Goal: Task Accomplishment & Management: Manage account settings

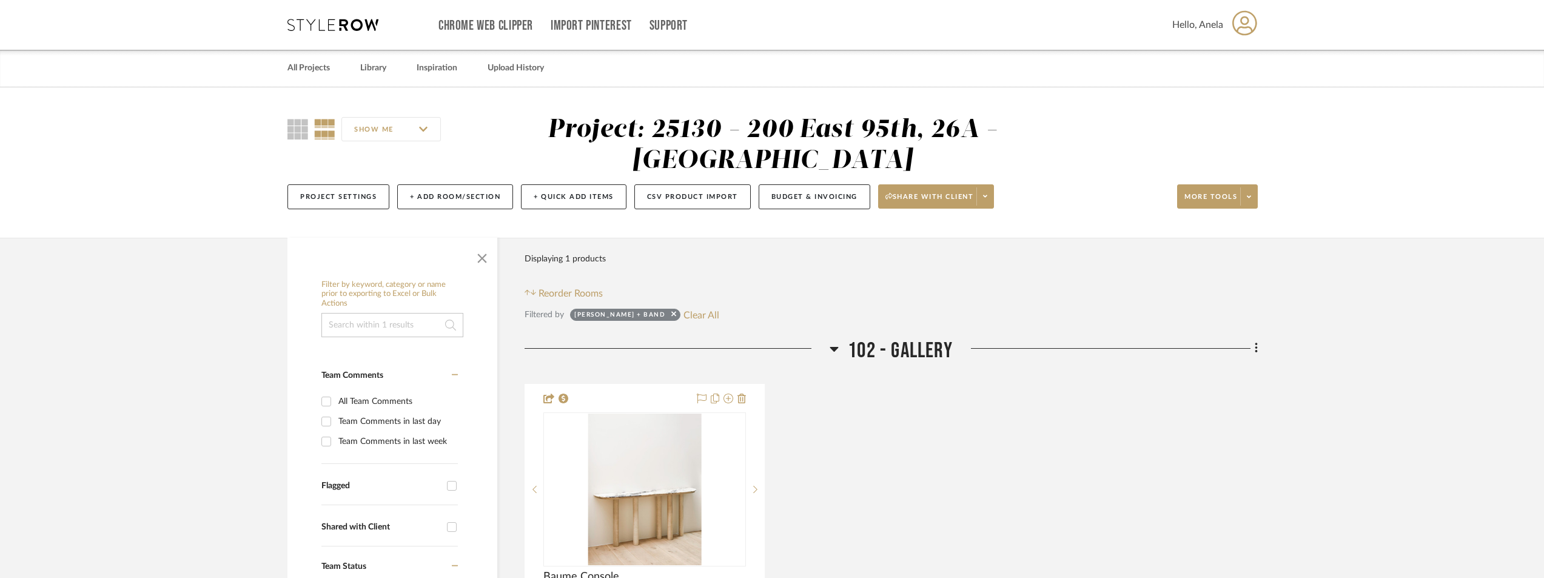
click at [344, 32] on div "Chrome Web Clipper Import Pinterest Support All Projects Library Inspiration Up…" at bounding box center [772, 25] width 970 height 50
click at [343, 26] on icon at bounding box center [332, 25] width 91 height 12
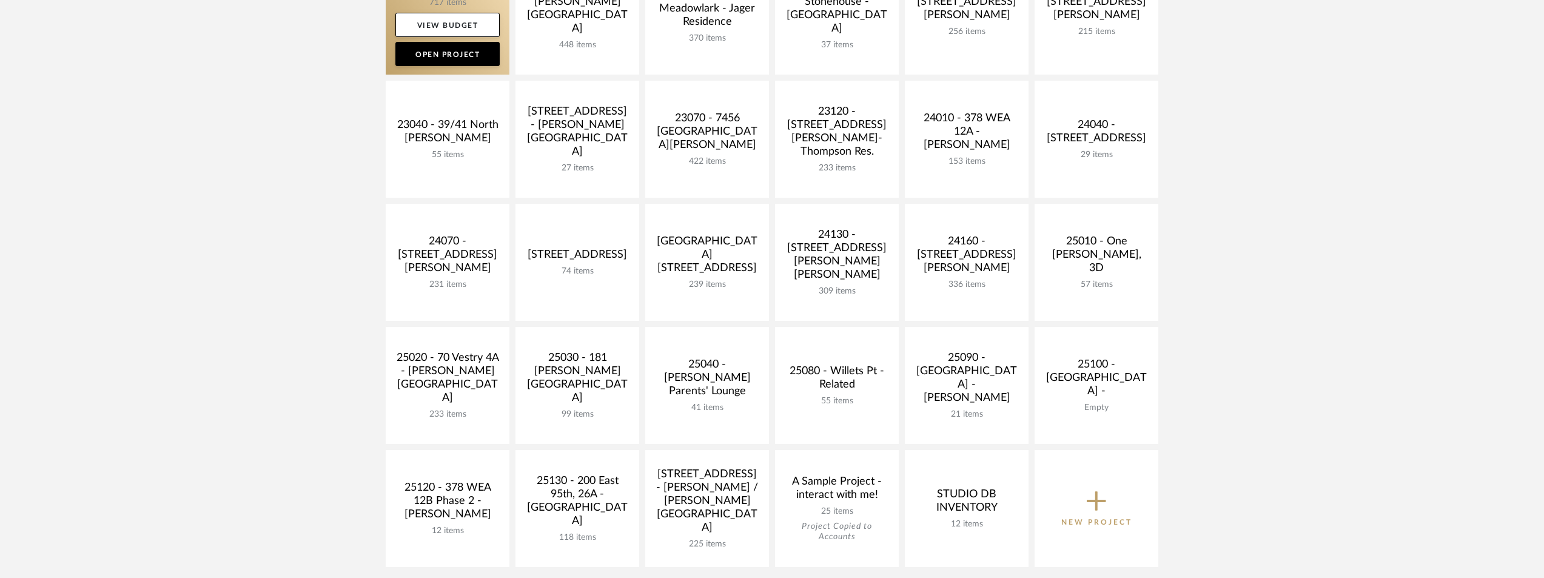
scroll to position [424, 0]
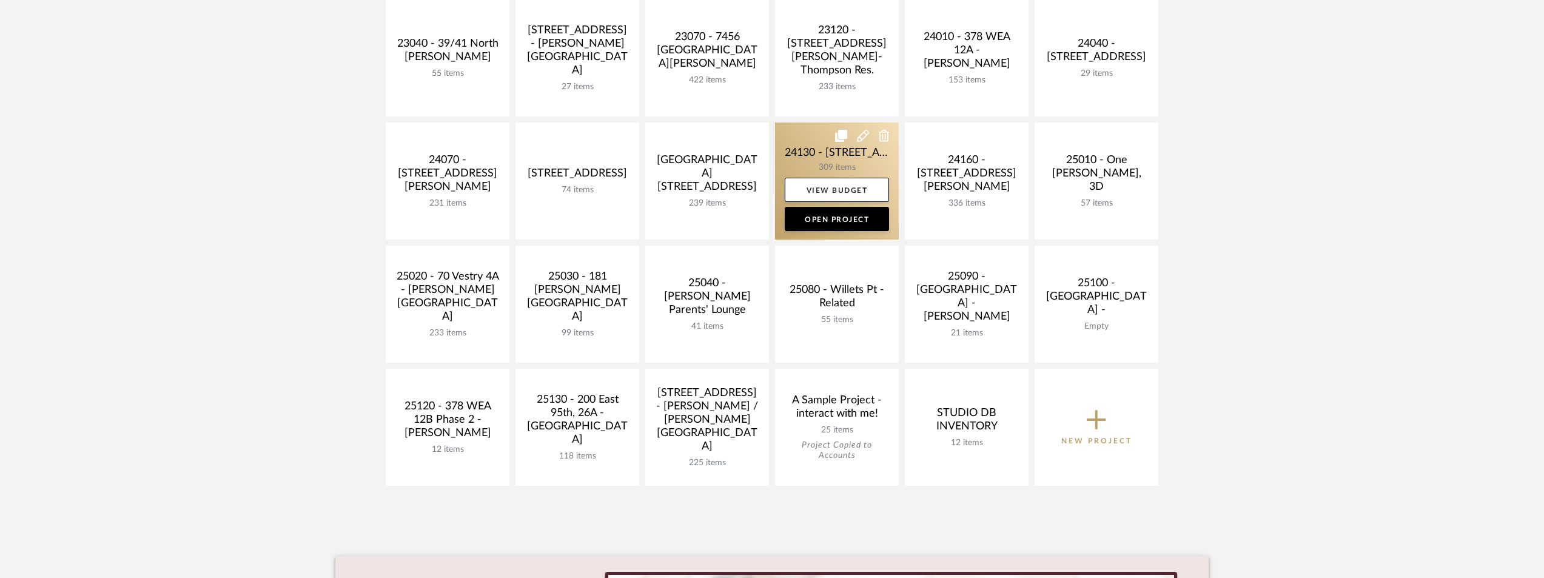
click at [790, 153] on link at bounding box center [837, 180] width 124 height 117
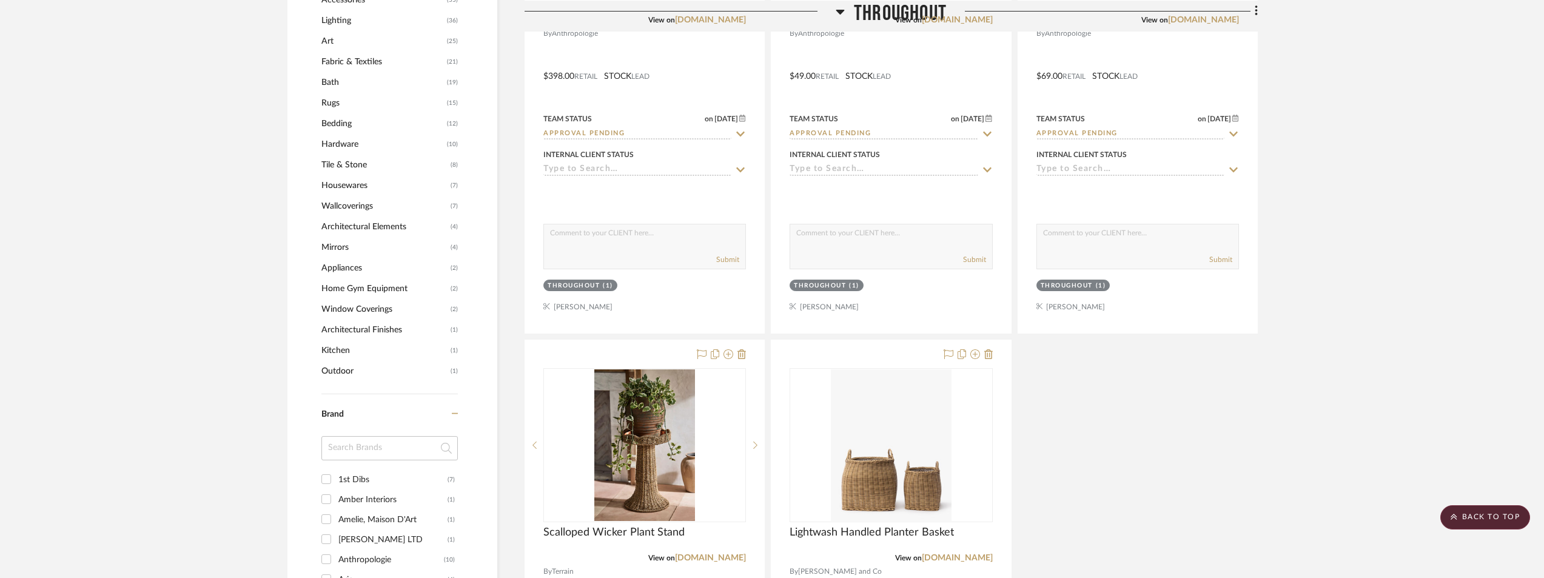
scroll to position [1273, 0]
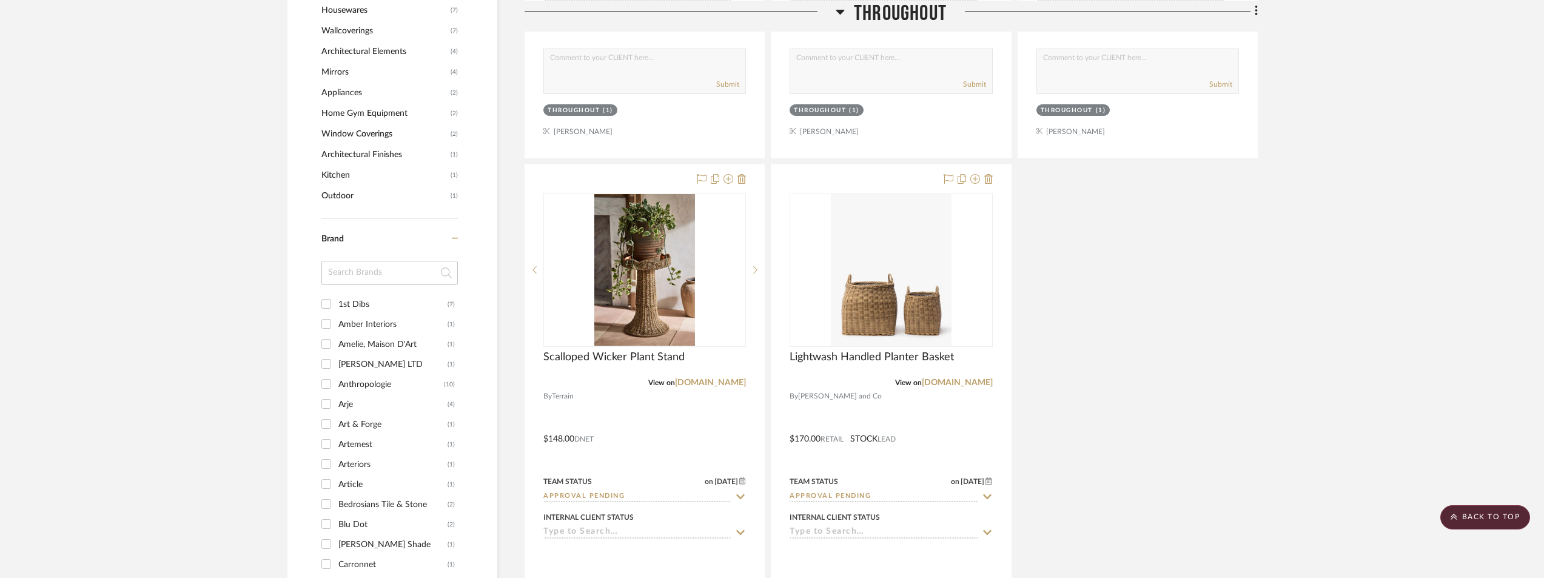
click at [360, 279] on input at bounding box center [389, 273] width 136 height 24
type input "cra"
click at [360, 301] on div "Crate & Barrel" at bounding box center [392, 304] width 109 height 19
click at [336, 301] on input "Crate & Barrel (3)" at bounding box center [326, 303] width 19 height 19
checkbox input "true"
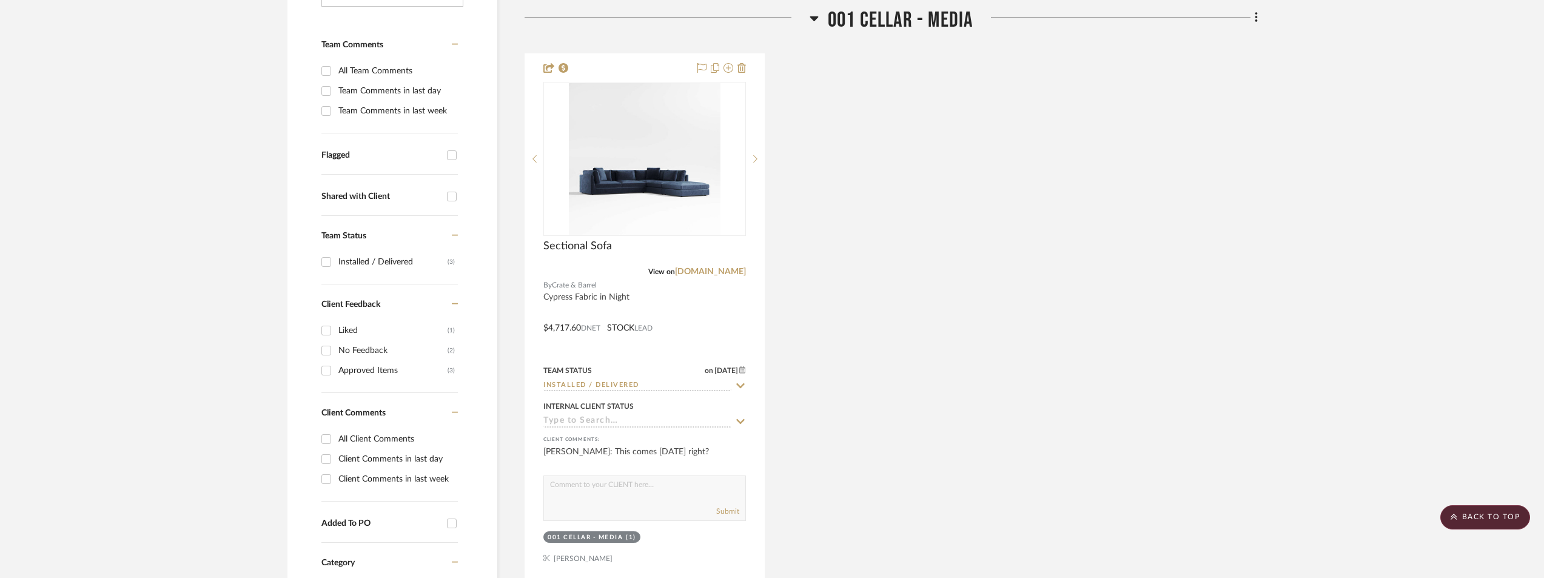
scroll to position [694, 0]
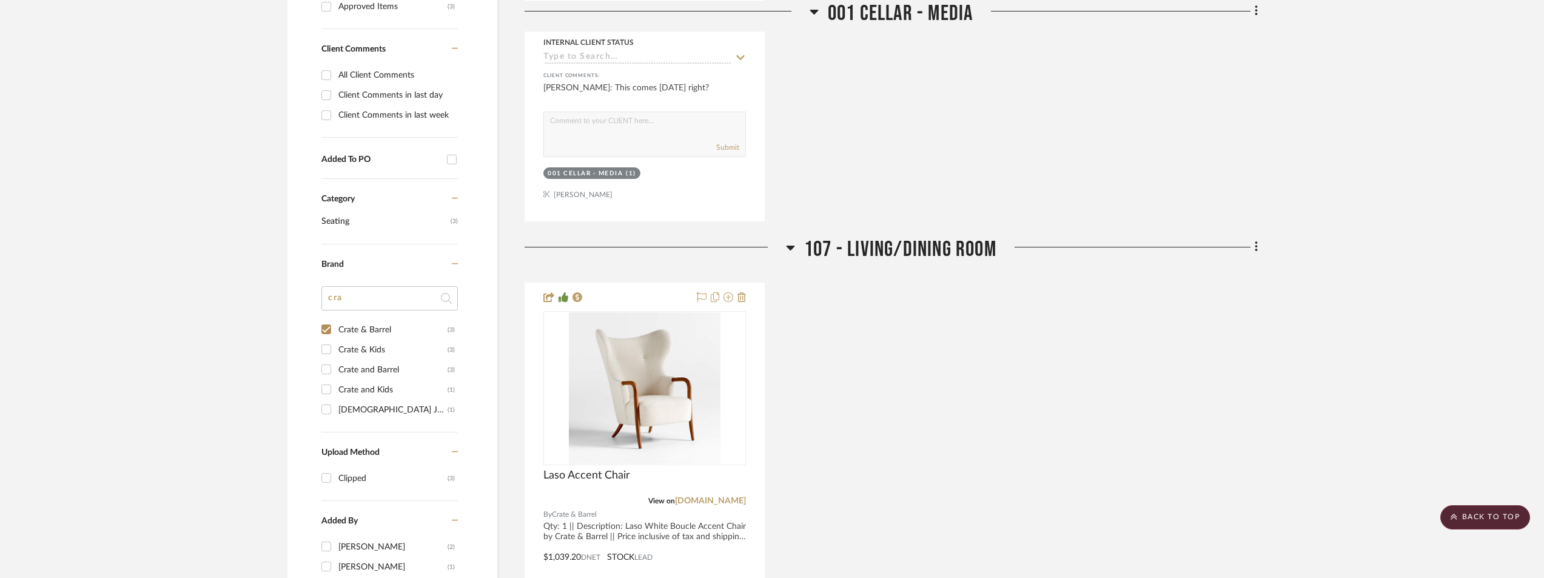
click at [381, 344] on div "Crate & Kids" at bounding box center [392, 349] width 109 height 19
click at [336, 344] on input "Crate & Kids (3)" at bounding box center [326, 349] width 19 height 19
checkbox input "true"
click at [382, 403] on div "Crate and Barrel" at bounding box center [392, 410] width 109 height 19
click at [336, 403] on input "Crate and Barrel (3)" at bounding box center [326, 410] width 19 height 19
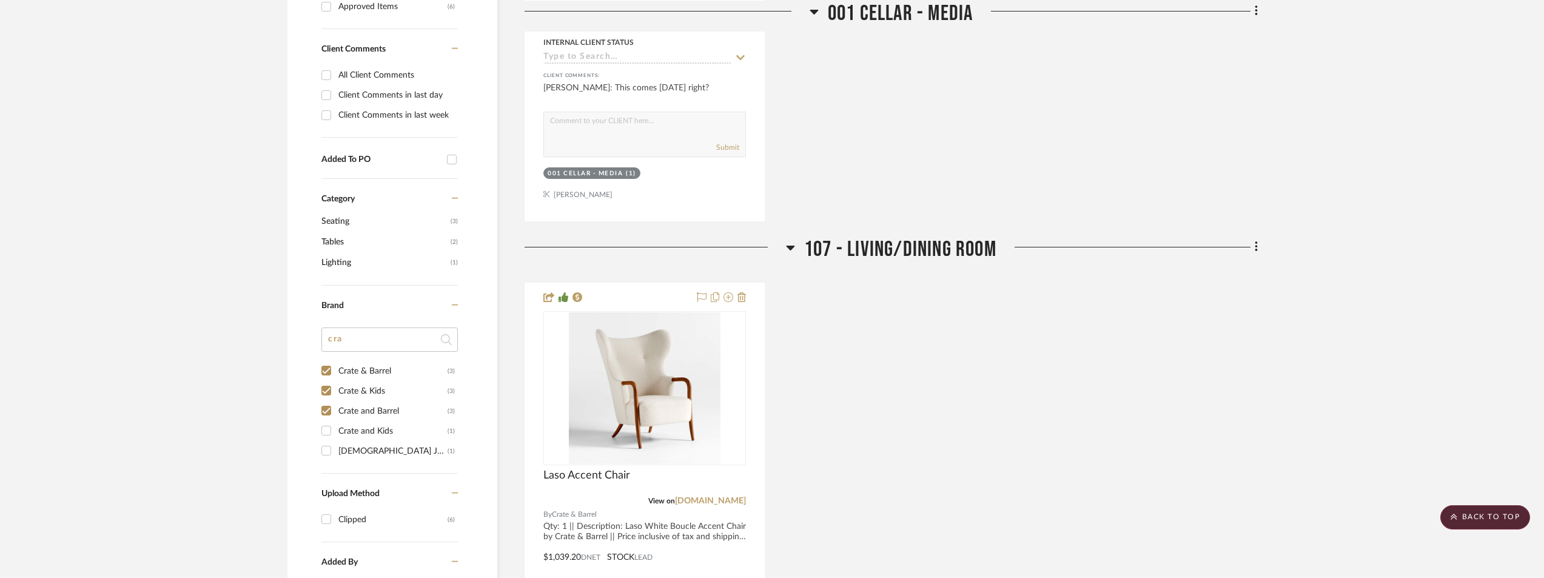
checkbox input "true"
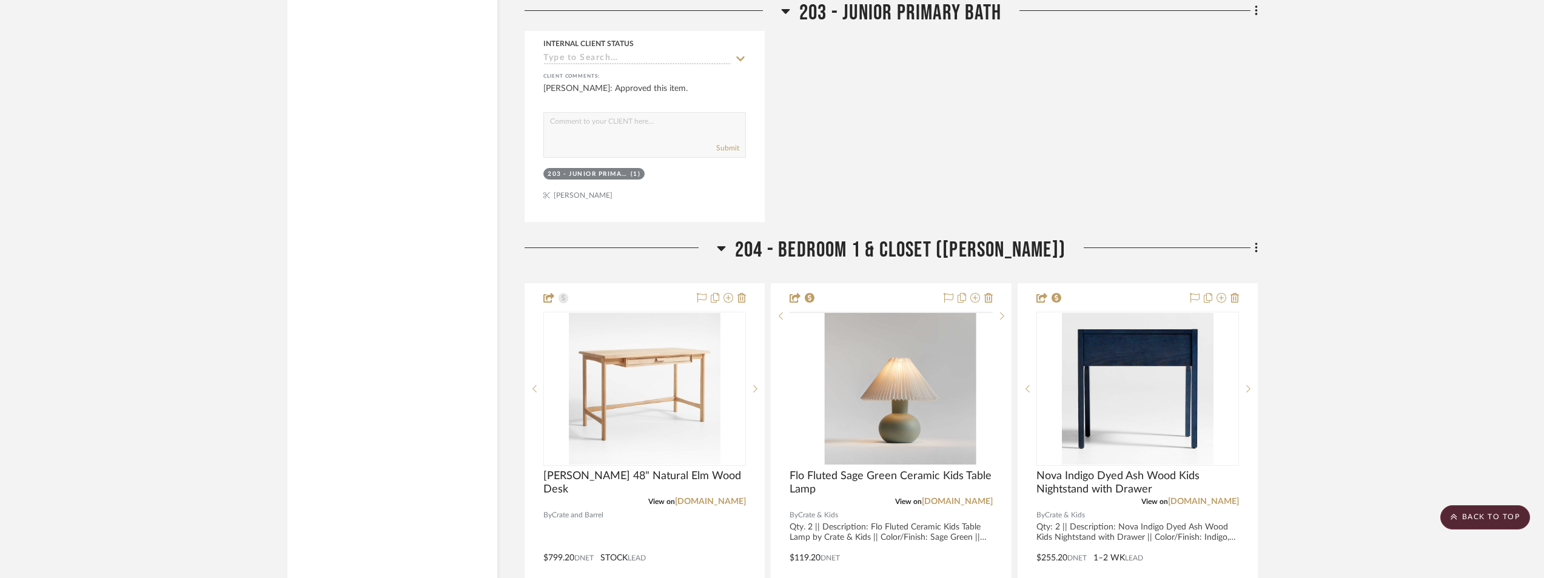
scroll to position [2776, 0]
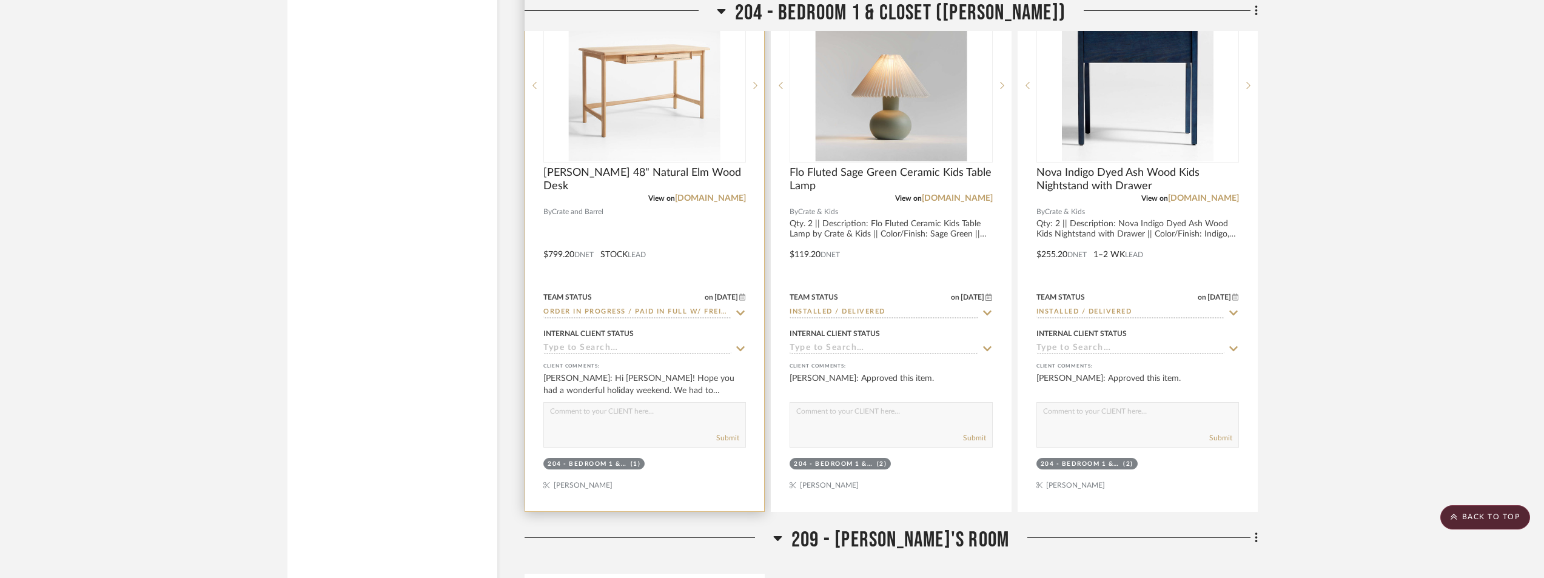
click at [0, 0] on img at bounding box center [0, 0] width 0 height 0
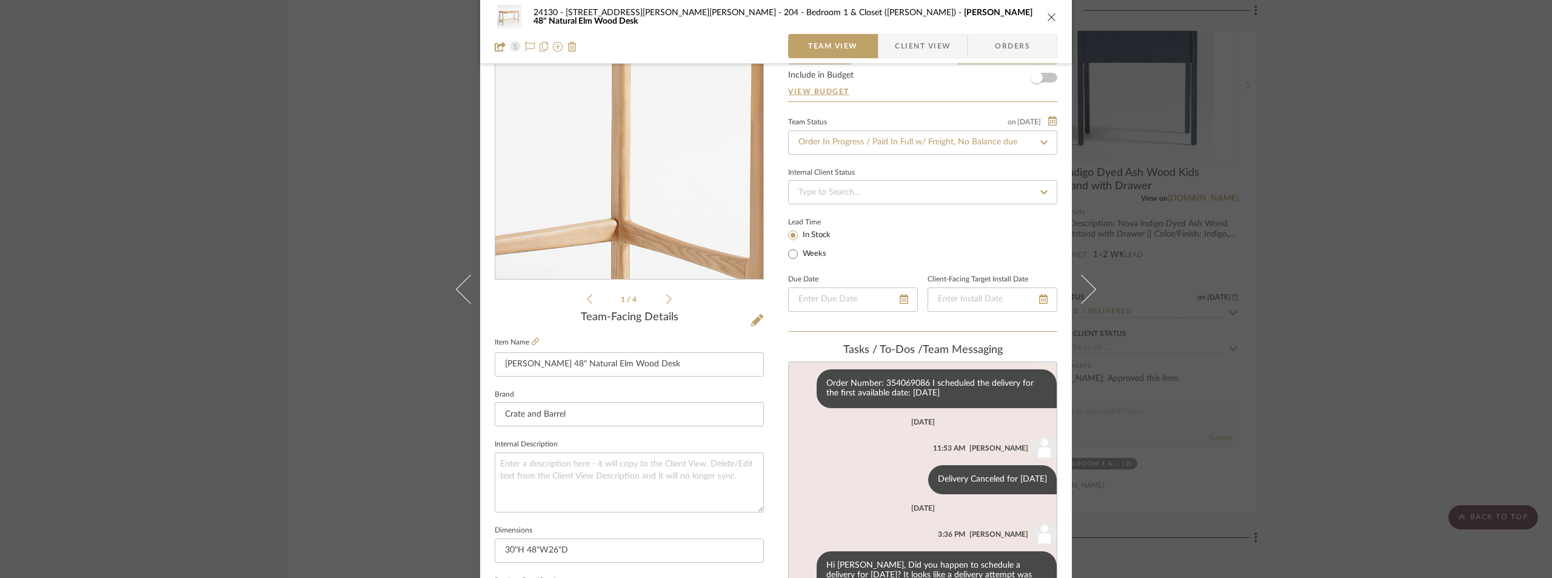
scroll to position [121, 0]
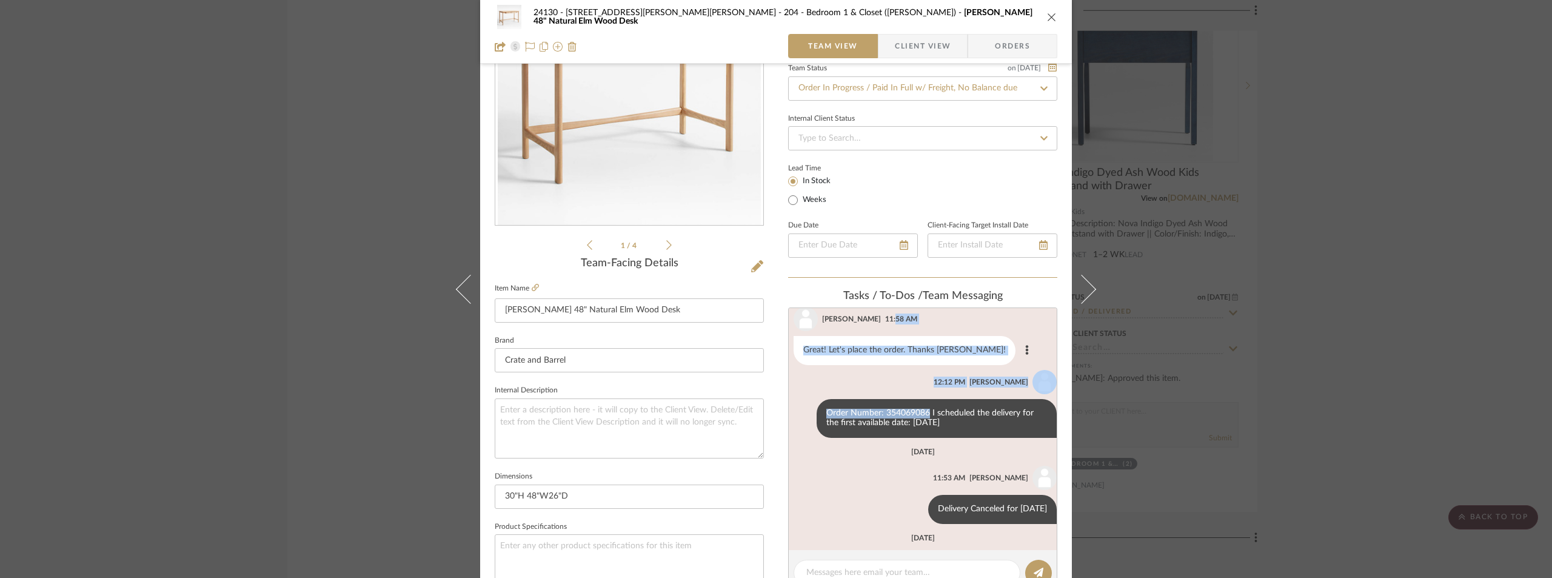
drag, startPoint x: 919, startPoint y: 322, endPoint x: 878, endPoint y: 317, distance: 41.0
click at [879, 316] on ul "Anela Ivanovic 11:49 AM This desk is currently on sale!!! The total price with …" at bounding box center [923, 330] width 268 height 213
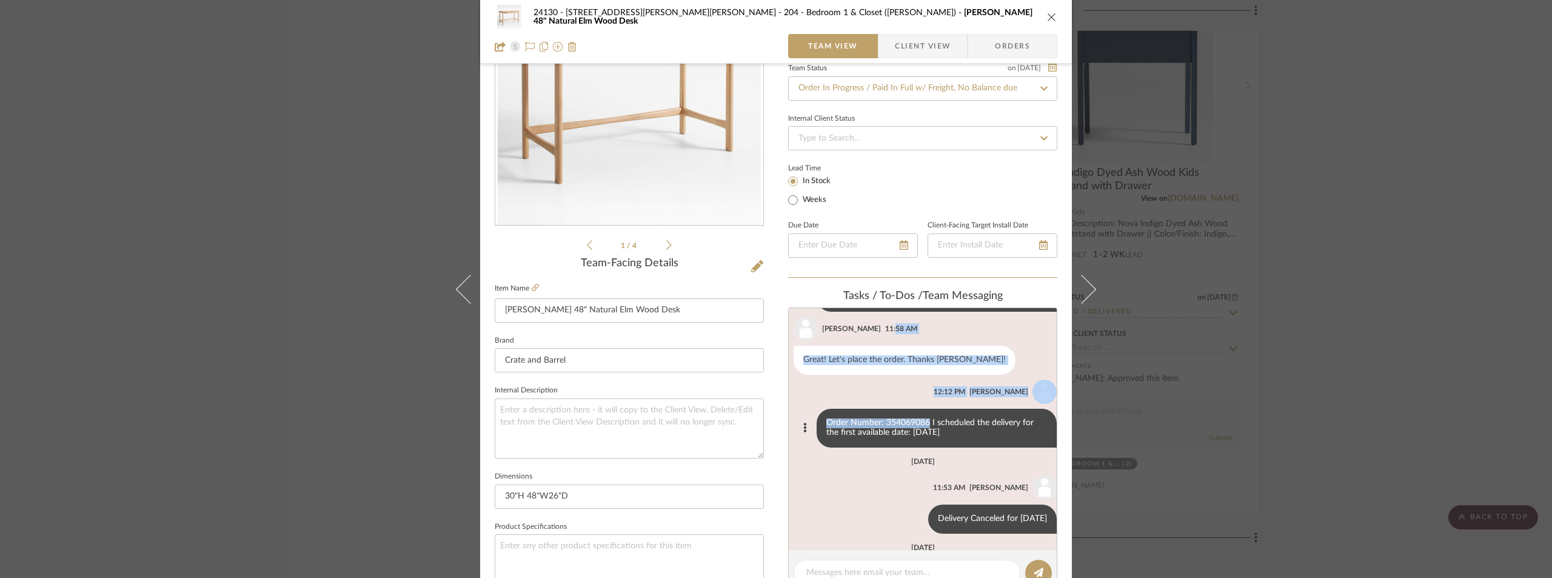
click at [913, 389] on div "Anela Ivanovic 12:12 PM" at bounding box center [925, 392] width 263 height 24
drag, startPoint x: 917, startPoint y: 414, endPoint x: 876, endPoint y: 414, distance: 41.2
click at [876, 414] on div "Order Number: 354069086 I scheduled the delivery for the first available date: …" at bounding box center [937, 428] width 240 height 39
copy div "354069086"
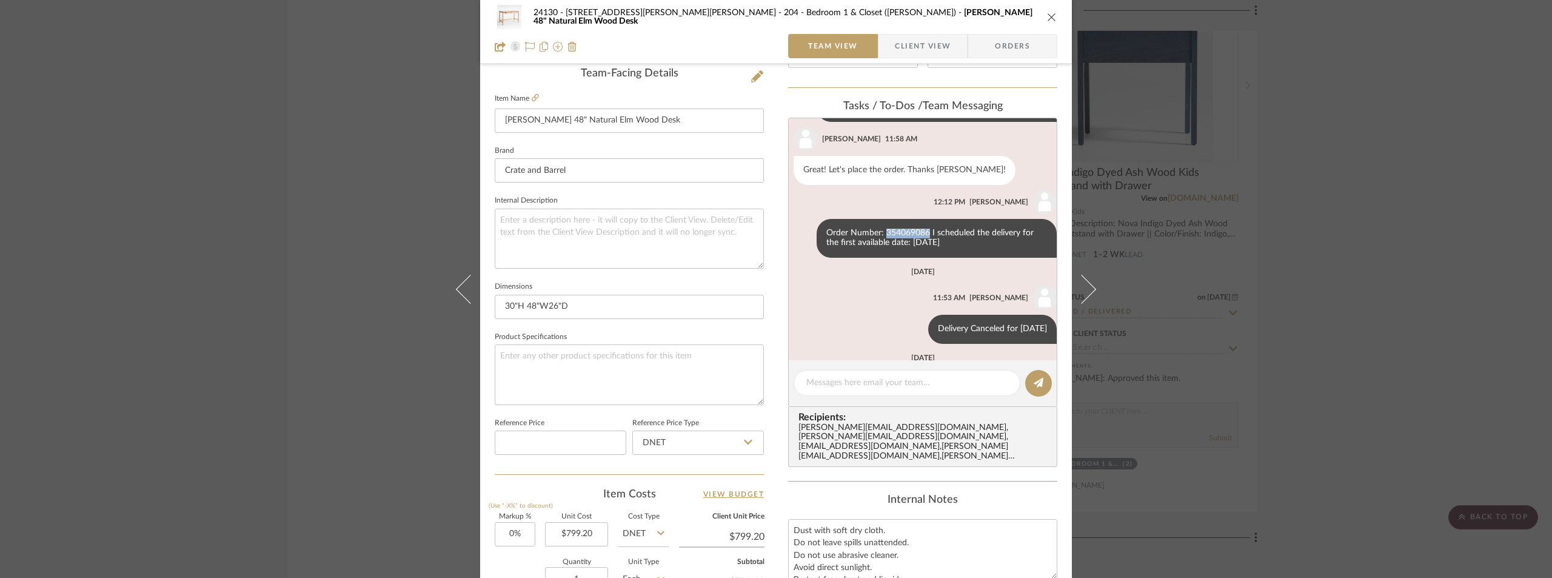
scroll to position [424, 0]
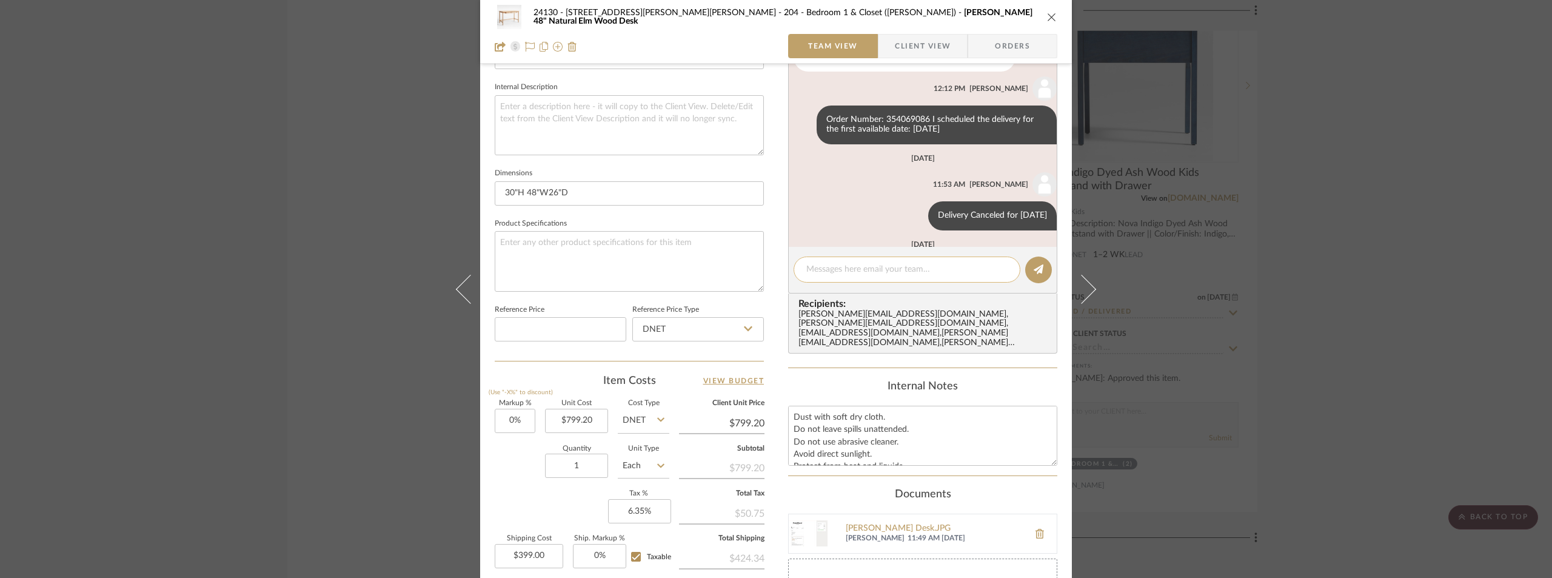
click at [865, 258] on div at bounding box center [907, 269] width 227 height 26
click at [868, 266] on textarea at bounding box center [906, 269] width 201 height 13
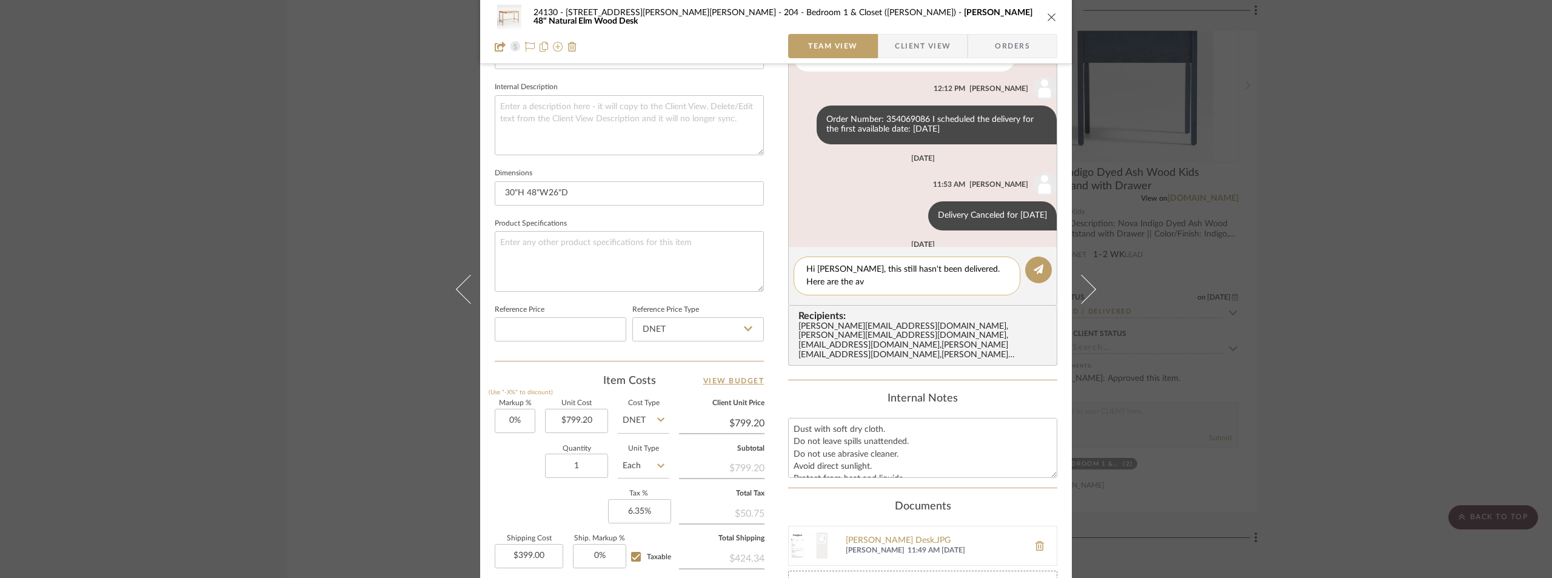
scroll to position [0, 0]
type textarea "Hi Kate, this still hasn't been delivered. Here are the available dates in"
click at [1029, 531] on button at bounding box center [1040, 545] width 34 height 29
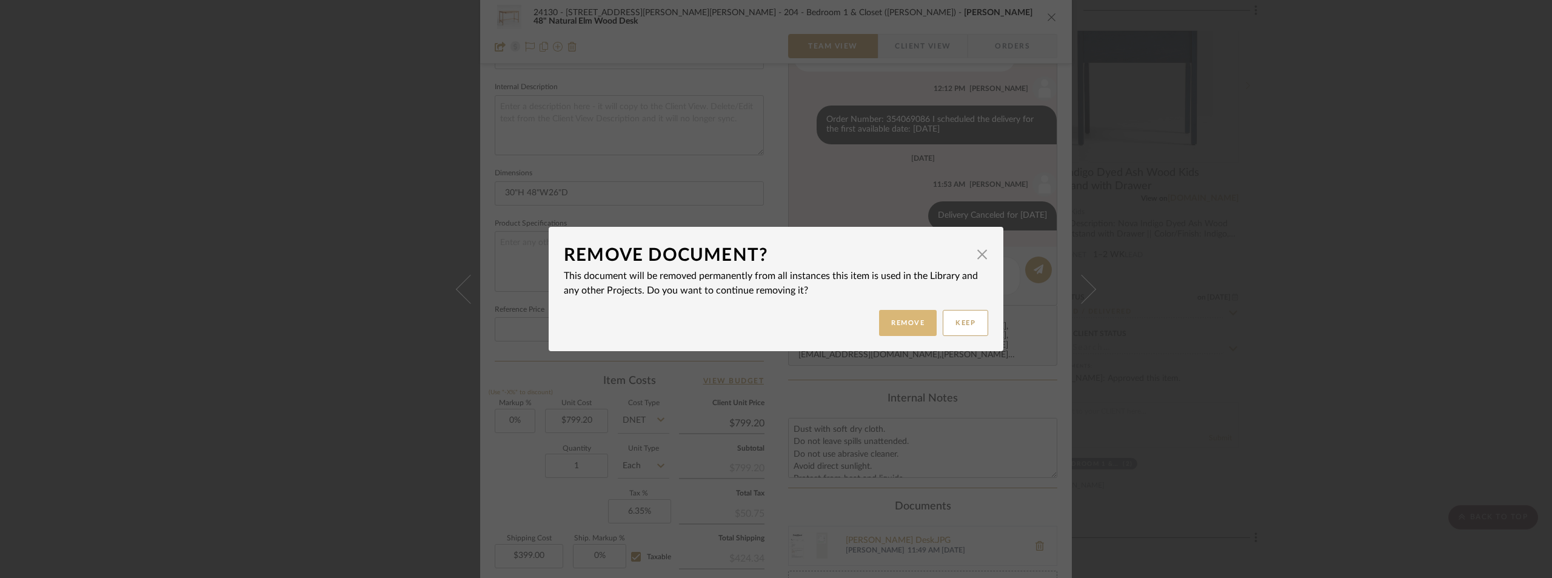
click at [910, 324] on button "Remove" at bounding box center [908, 323] width 58 height 26
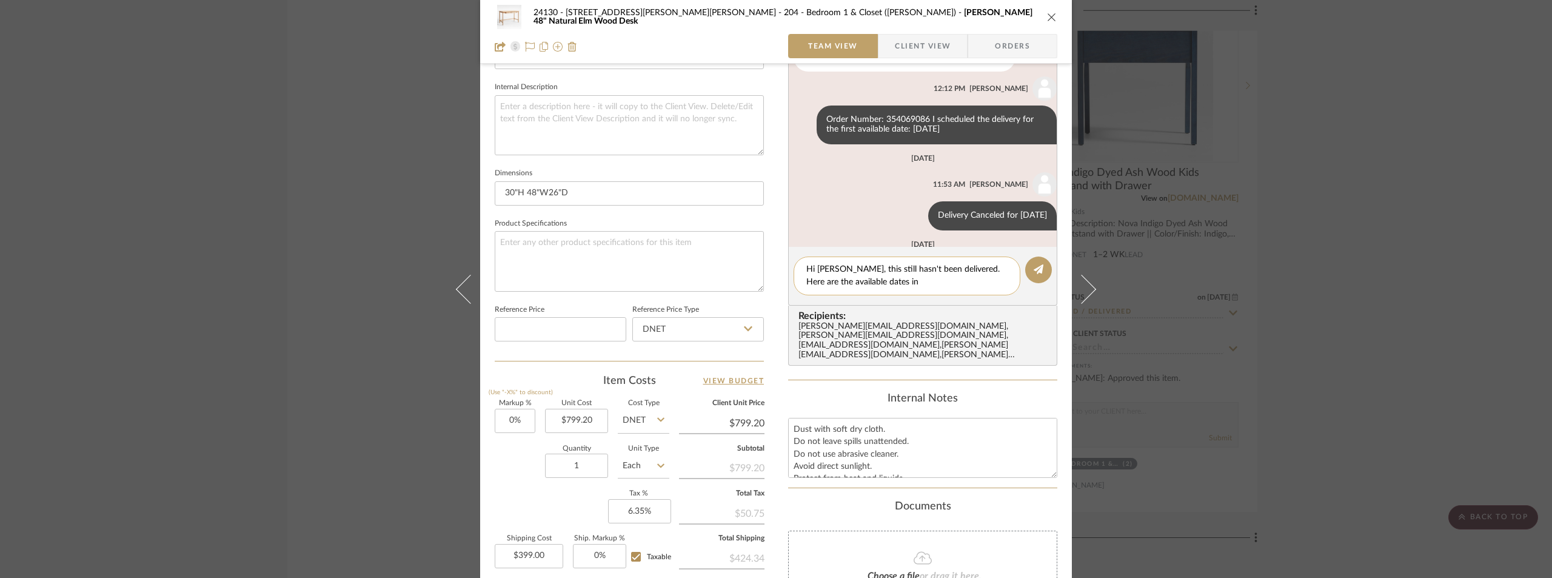
click at [889, 281] on textarea "Hi Kate, this still hasn't been delivered. Here are the available dates in" at bounding box center [906, 275] width 201 height 25
click at [838, 286] on textarea "Hi Kate, this still hasn't been delivered. Here are the available dates in" at bounding box center [906, 275] width 201 height 25
click at [917, 284] on textarea "Hi Kate, this still hasn't been delivered. Here are the available delivery date…" at bounding box center [906, 275] width 201 height 25
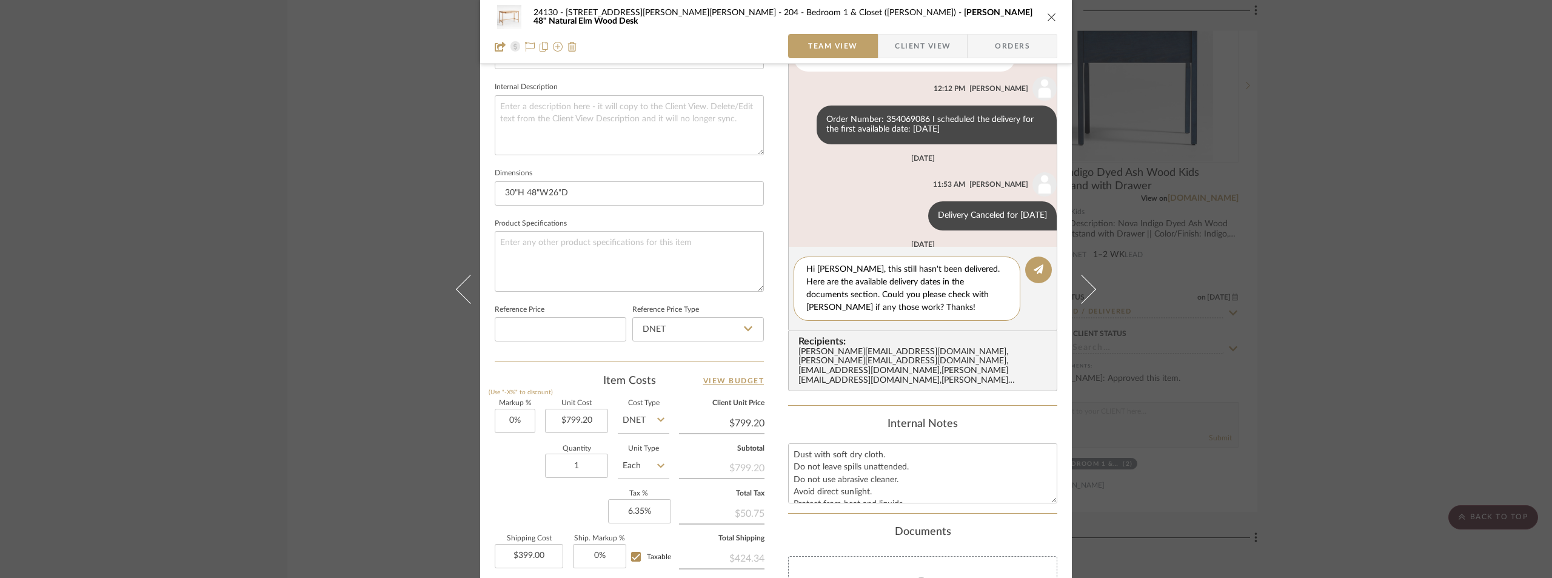
drag, startPoint x: 868, startPoint y: 310, endPoint x: 787, endPoint y: 250, distance: 100.9
click at [788, 250] on editor-of-message "Hi Kate, this still hasn't been delivered. Here are the available delivery date…" at bounding box center [922, 289] width 269 height 84
type textarea "Hi Kate, this still hasn't been delivered. Here are the available delivery date…"
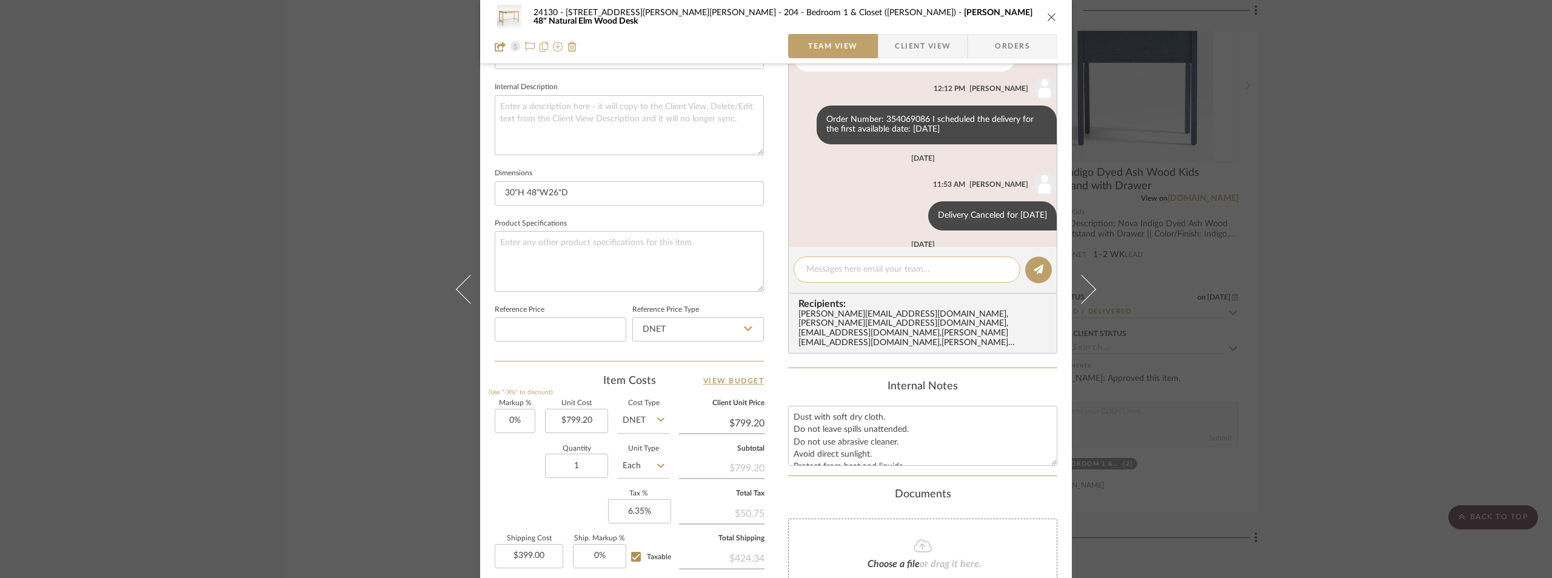
paste textarea "Hi Kate, this still hasn’t been delivered. The available delivery dates are lis…"
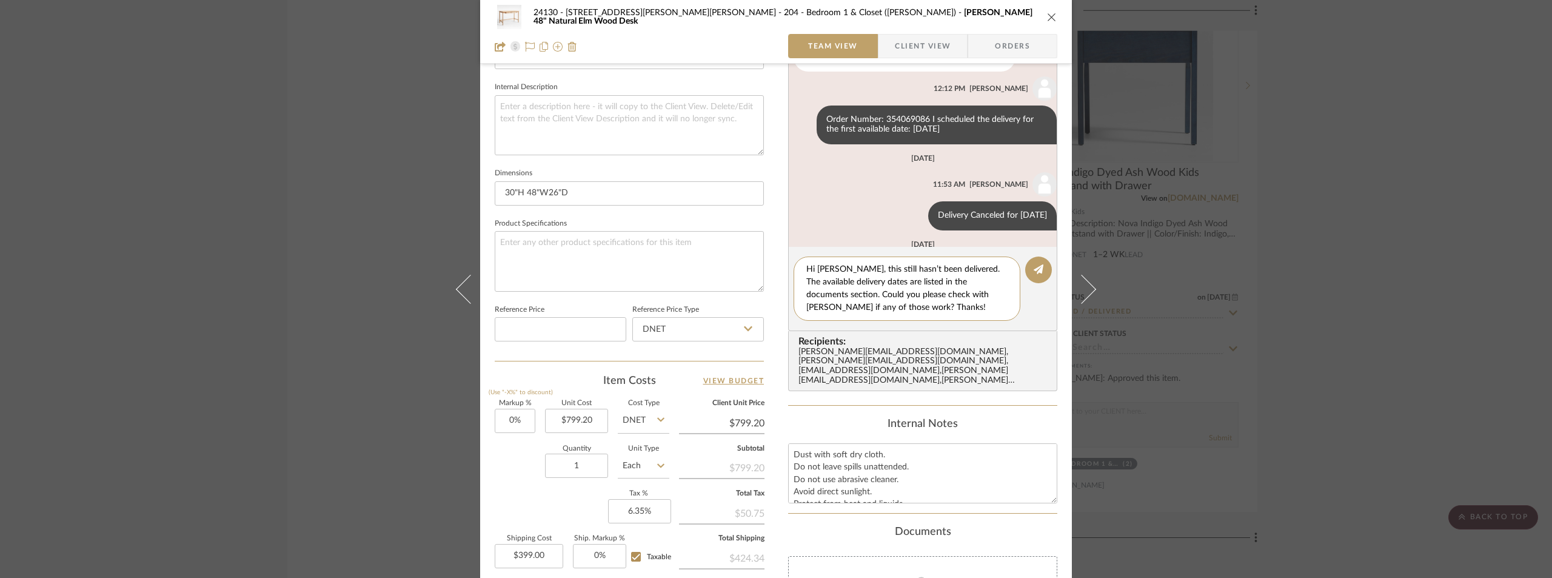
type textarea "Hi Kate, this still hasn’t been delivered. The available delivery dates are lis…"
click at [901, 576] on fa-icon at bounding box center [923, 584] width 110 height 16
click at [868, 562] on div "Capture.JPG" at bounding box center [934, 567] width 177 height 10
click at [1034, 268] on icon at bounding box center [1039, 269] width 10 height 10
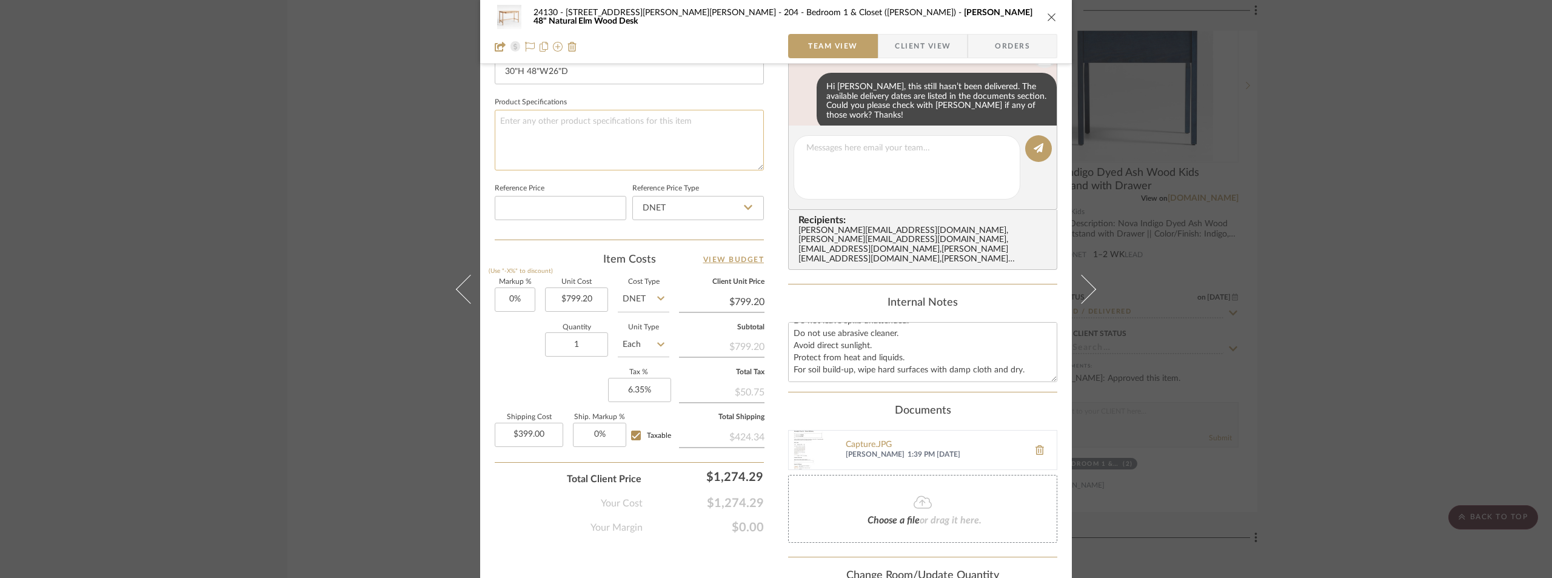
scroll to position [637, 0]
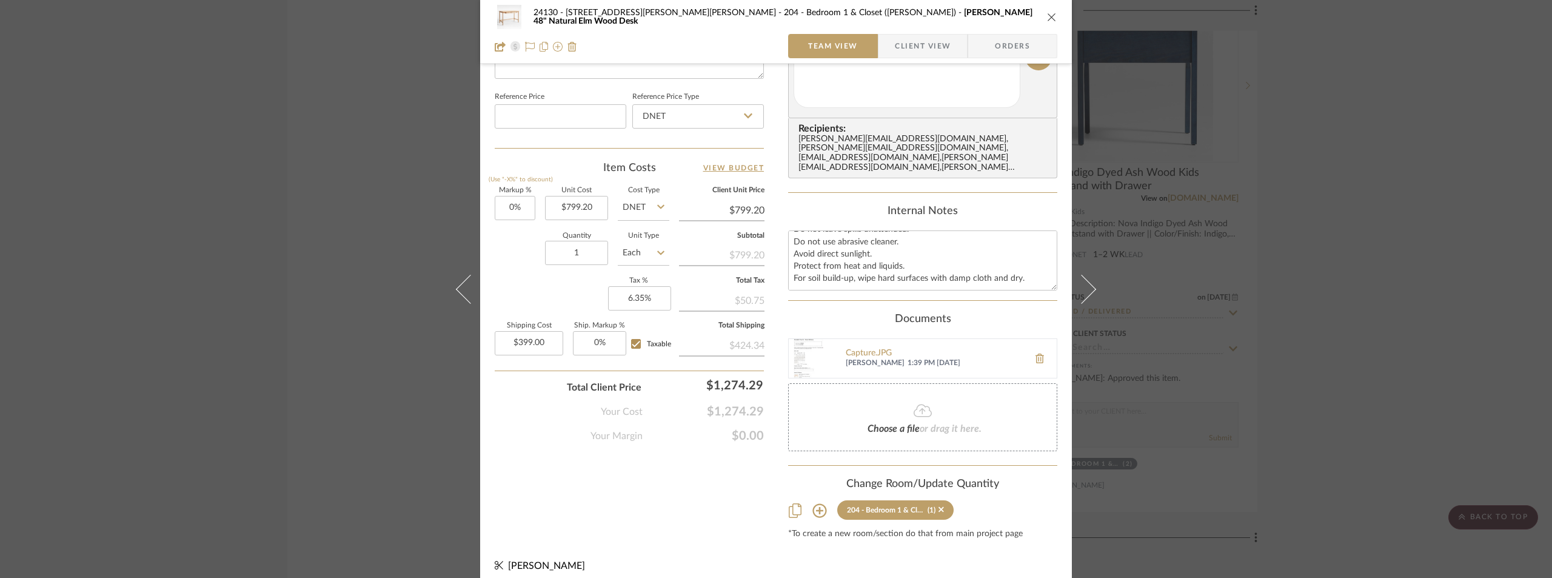
click at [1495, 169] on div "24130 - 100 Mine Hill Rd - Costigan 204 - Bedroom 1 & Closet (Alec) Elias 48" N…" at bounding box center [776, 289] width 1552 height 578
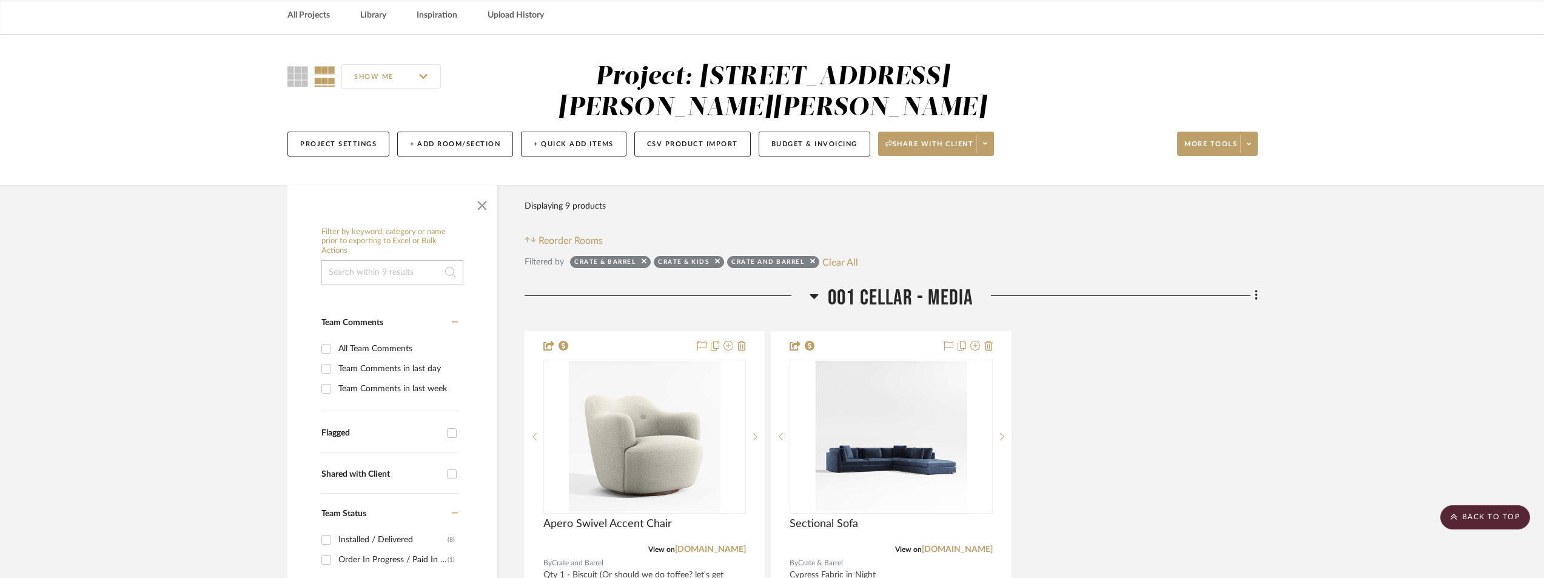
scroll to position [0, 0]
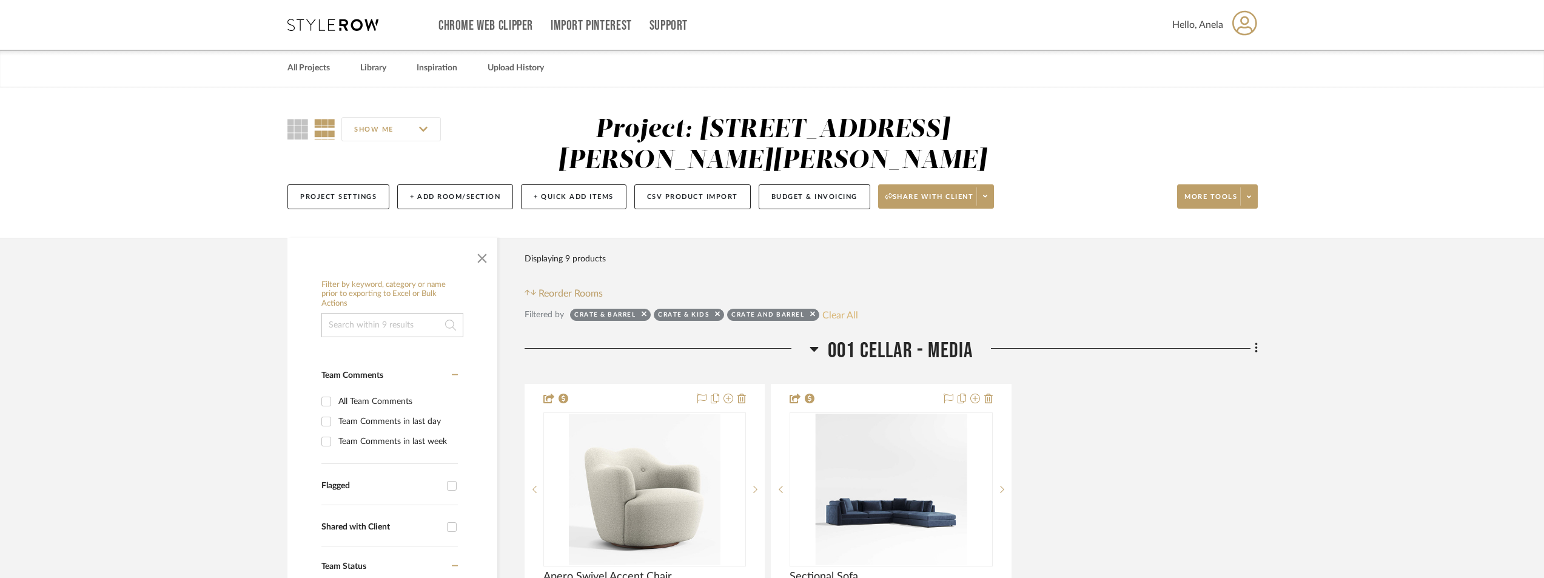
click at [848, 315] on button "Clear All" at bounding box center [840, 315] width 36 height 16
checkbox input "false"
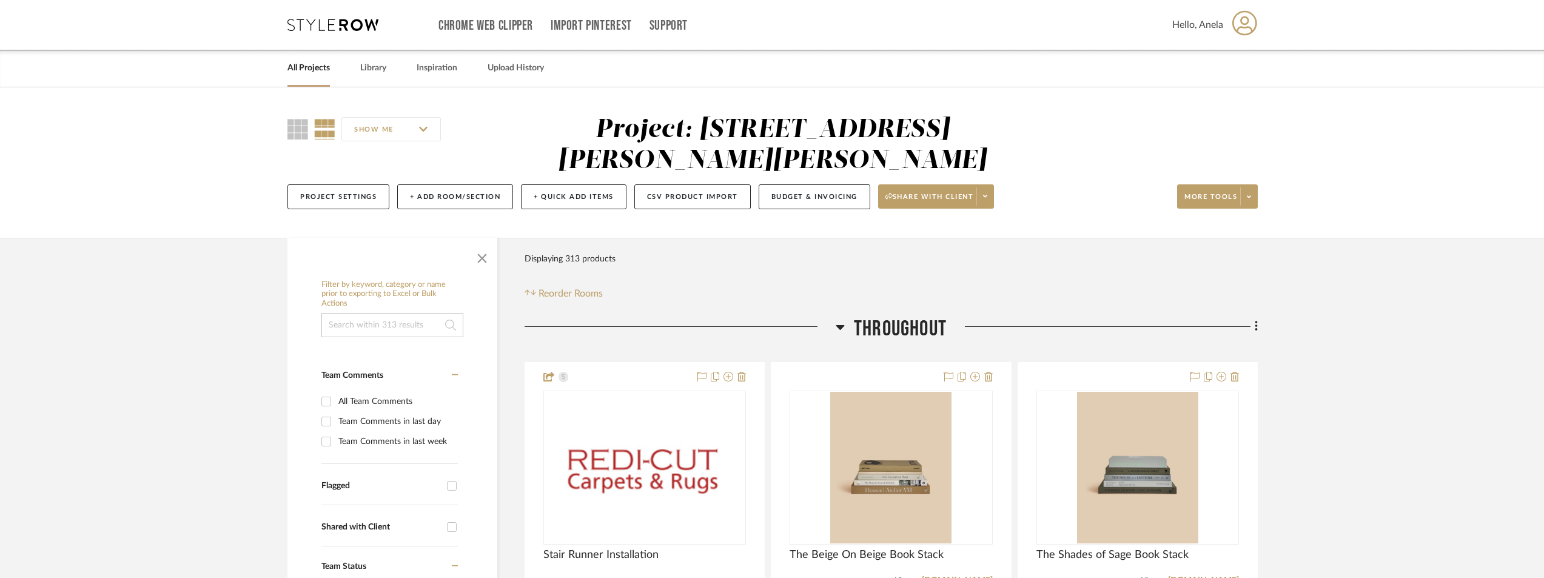
click at [334, 29] on icon at bounding box center [332, 25] width 91 height 12
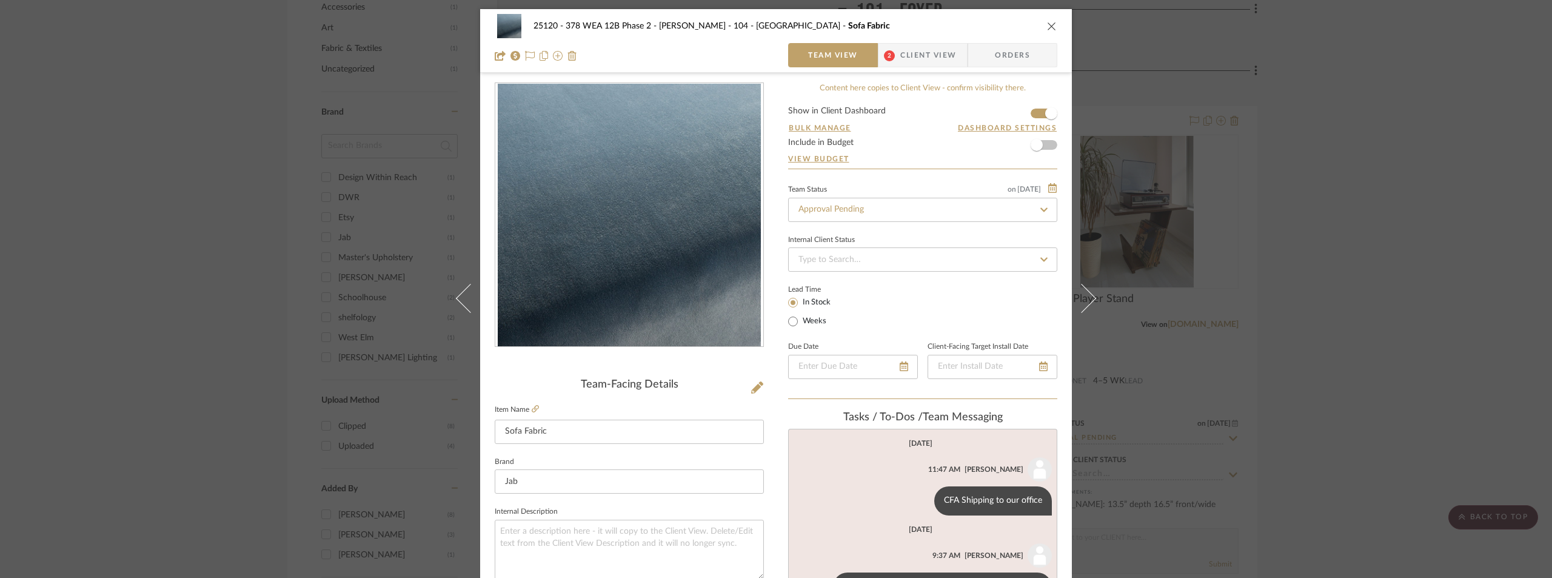
scroll to position [303, 0]
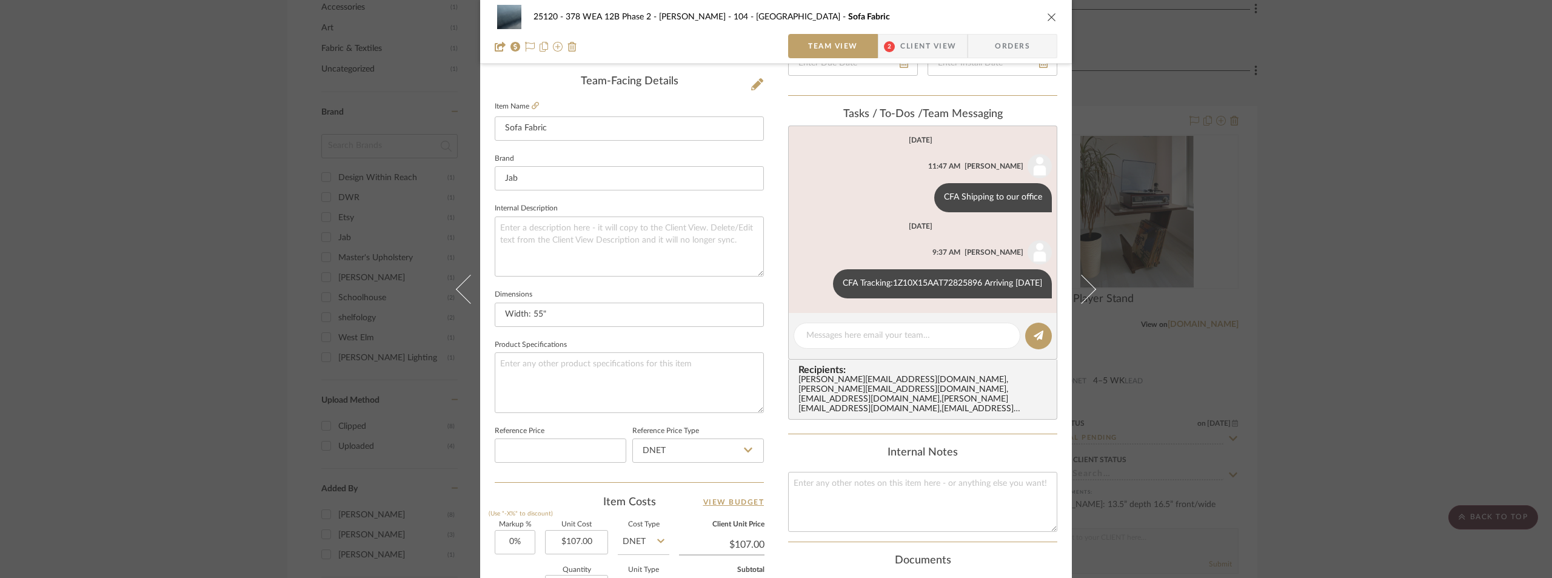
click at [213, 183] on div "25120 - 378 WEA 12B Phase 2 - [PERSON_NAME] 104 - Grand Room Sofa Fabric Team V…" at bounding box center [776, 289] width 1552 height 578
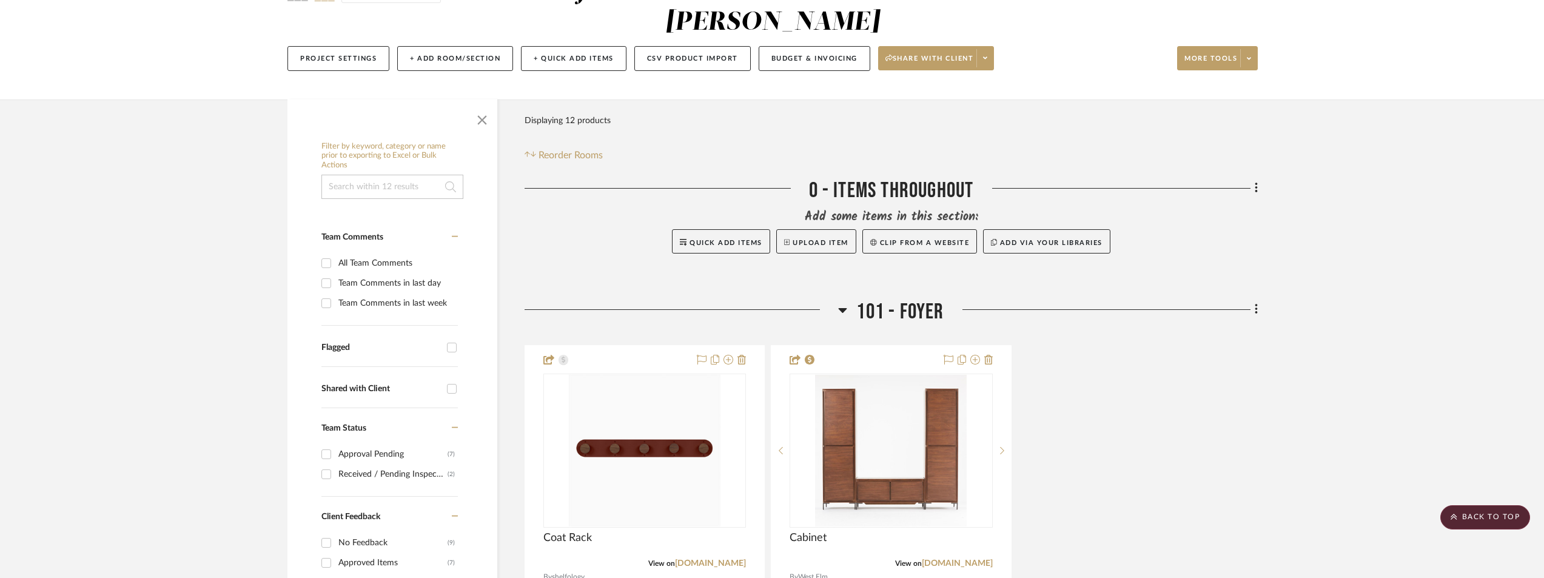
scroll to position [0, 0]
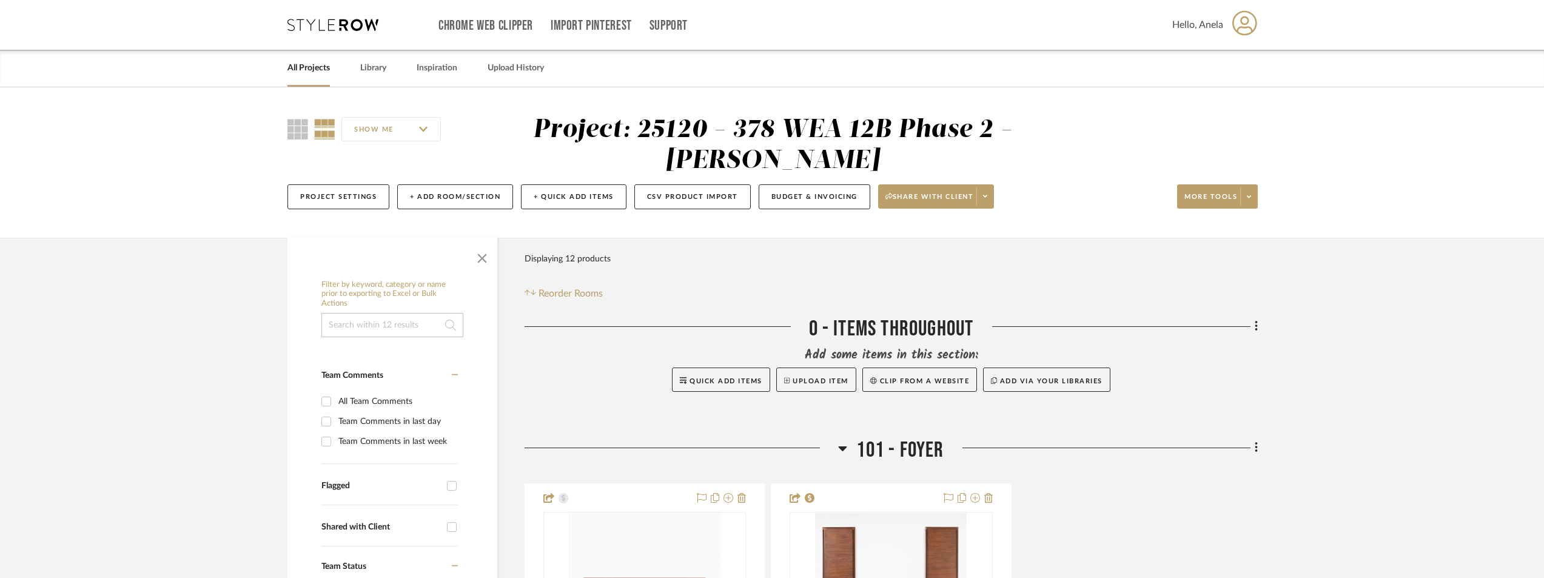
click at [347, 31] on div "Chrome Web Clipper Import Pinterest Support All Projects Library Inspiration Up…" at bounding box center [772, 25] width 970 height 50
click at [347, 26] on icon at bounding box center [332, 25] width 91 height 12
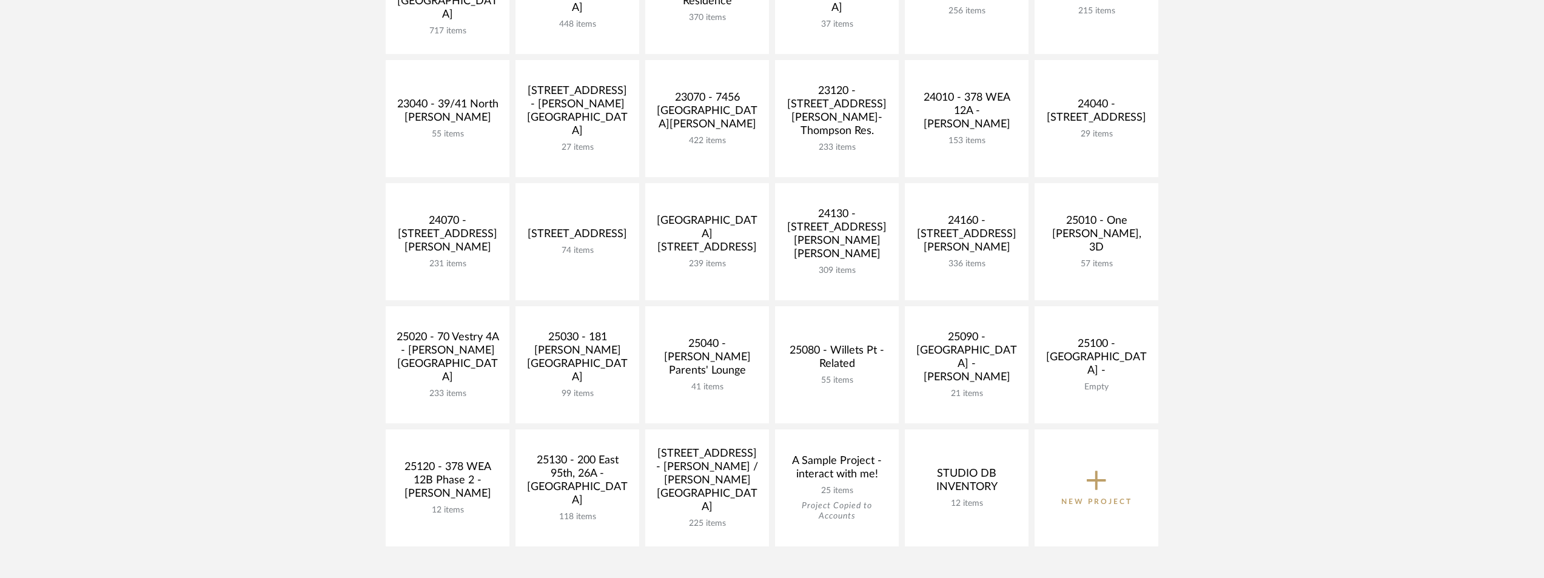
scroll to position [424, 0]
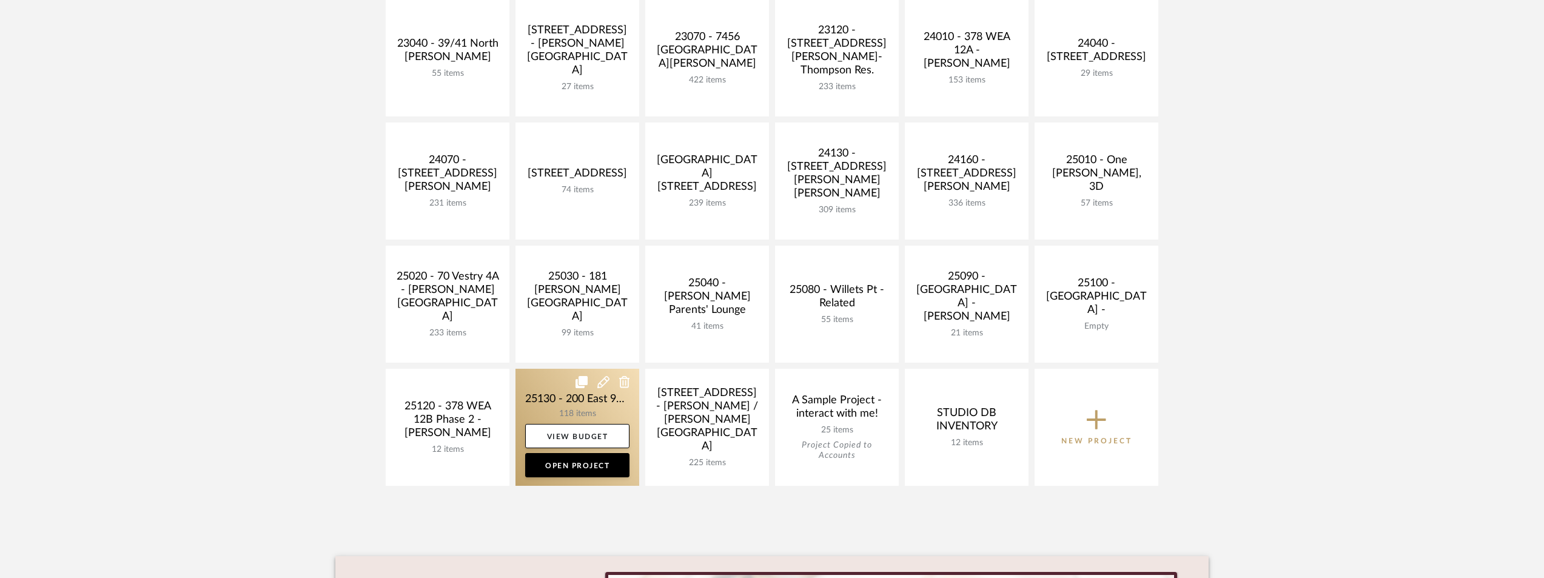
click at [548, 398] on link at bounding box center [577, 427] width 124 height 117
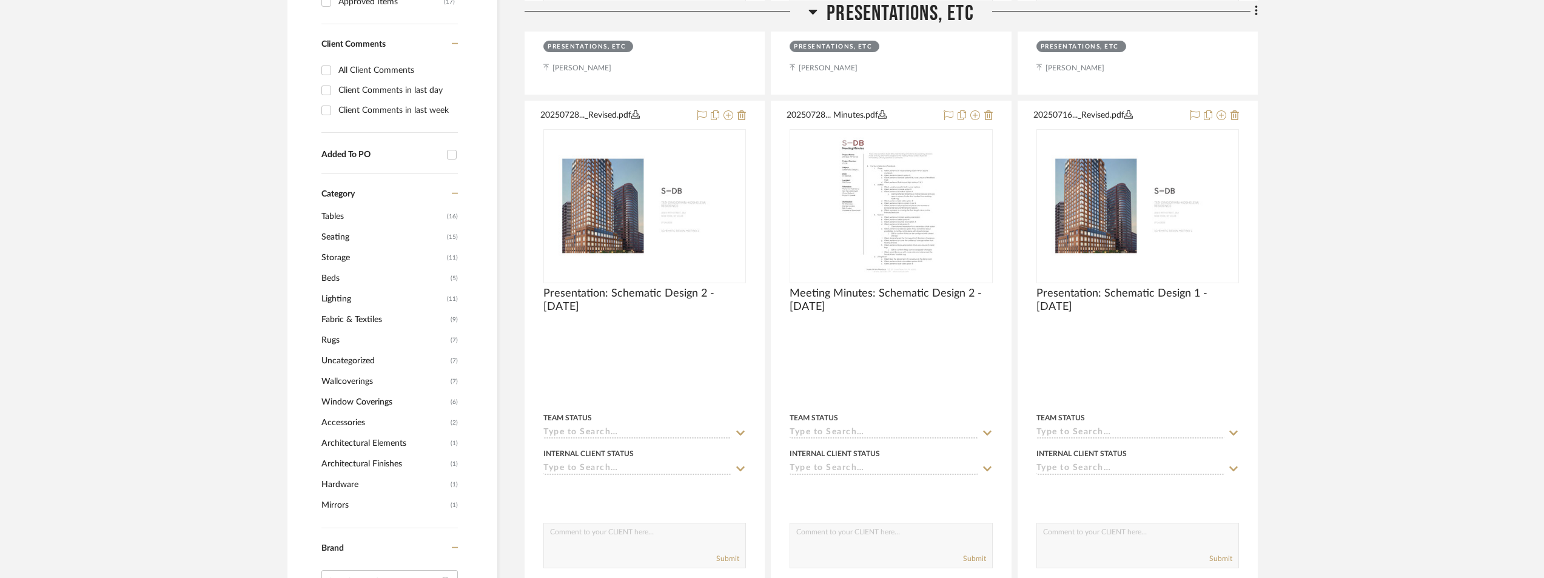
scroll to position [970, 0]
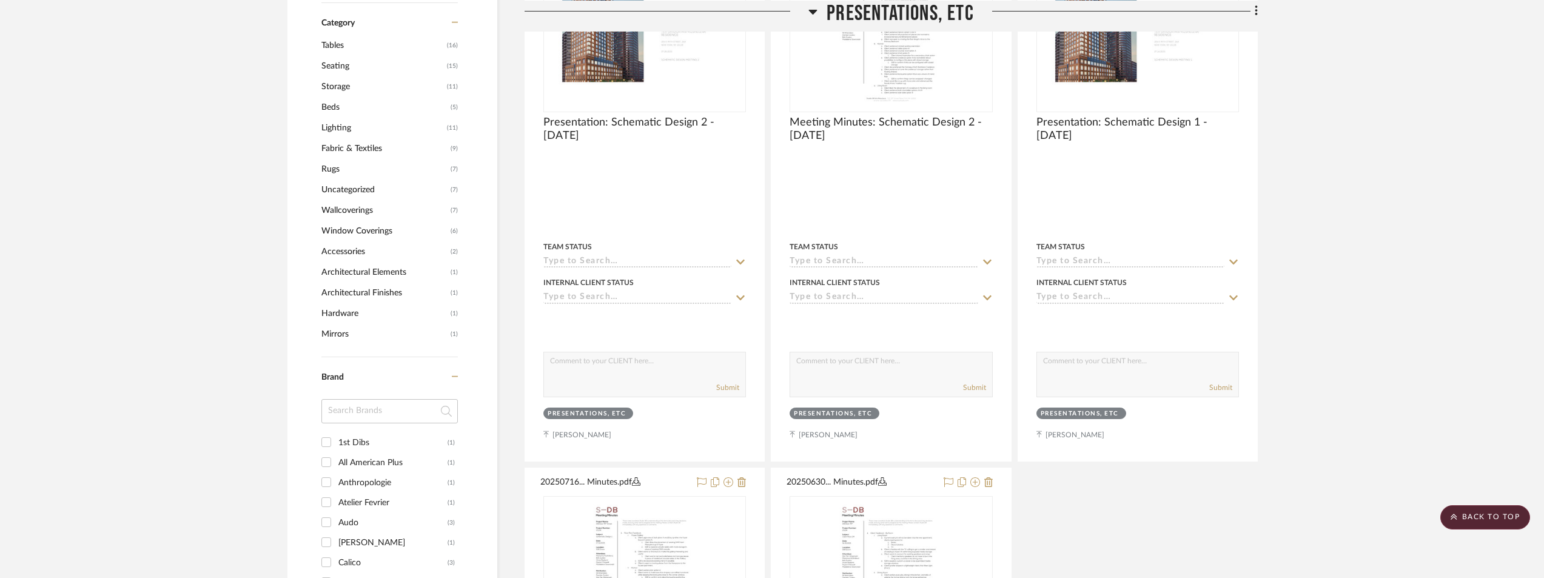
click at [337, 404] on input at bounding box center [389, 411] width 136 height 24
type input "[PERSON_NAME]"
click at [350, 444] on div "West Elm" at bounding box center [392, 442] width 109 height 19
click at [336, 444] on input "West Elm (3)" at bounding box center [326, 441] width 19 height 19
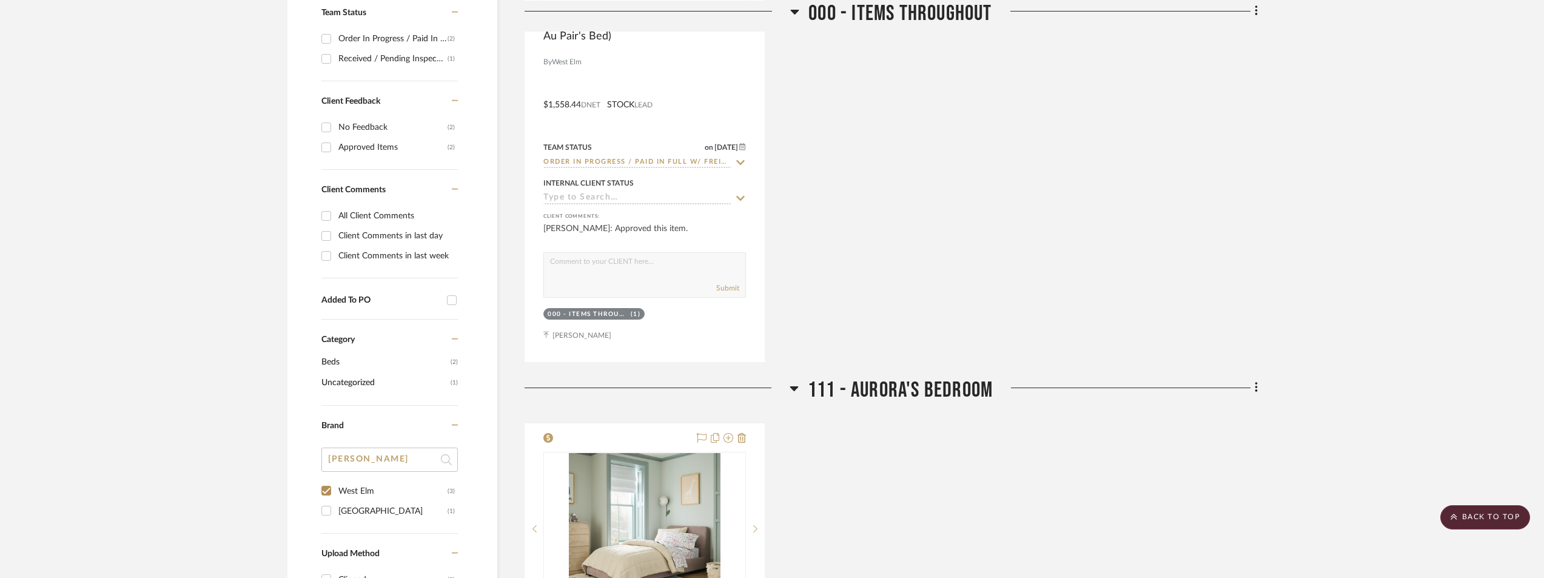
scroll to position [749, 0]
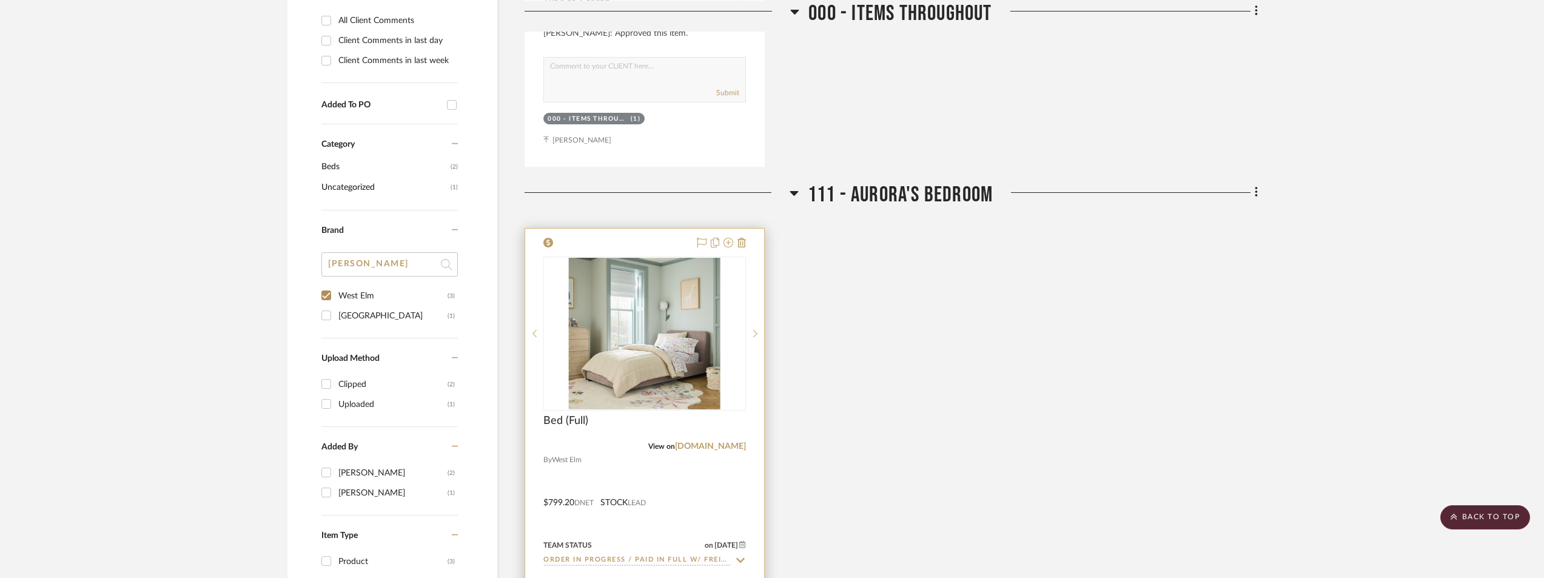
click at [651, 378] on img "0" at bounding box center [645, 334] width 152 height 152
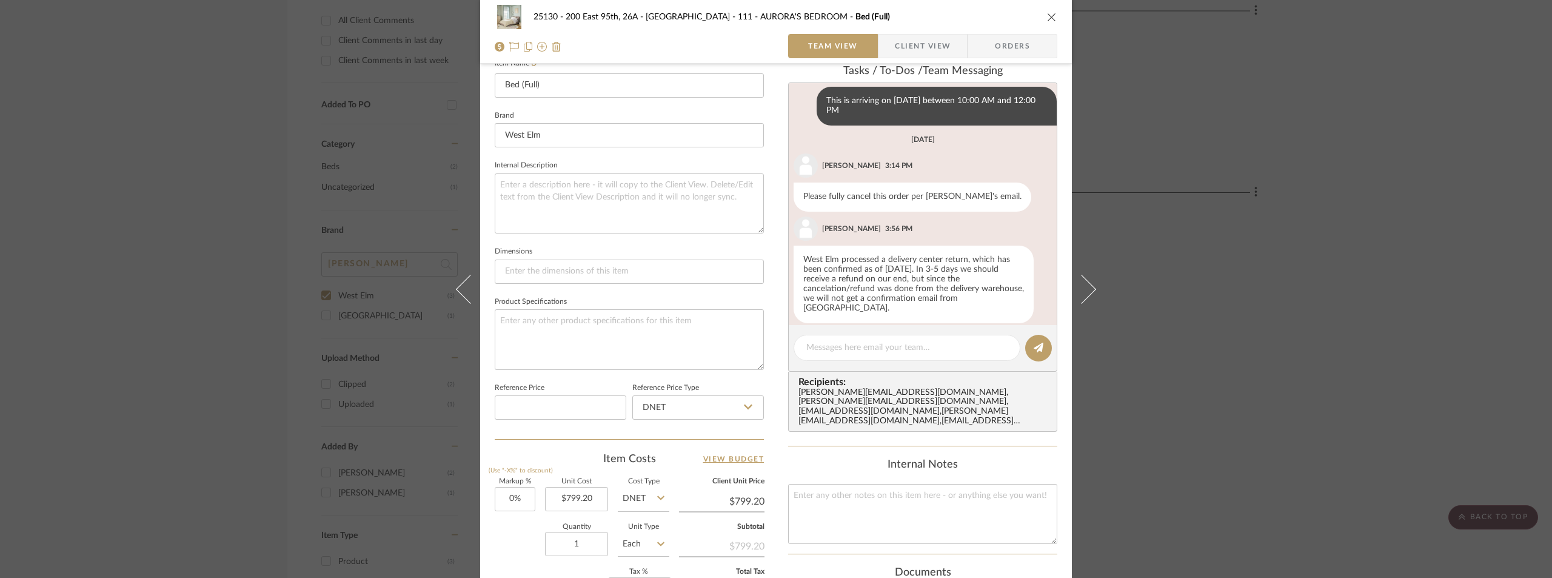
scroll to position [334, 0]
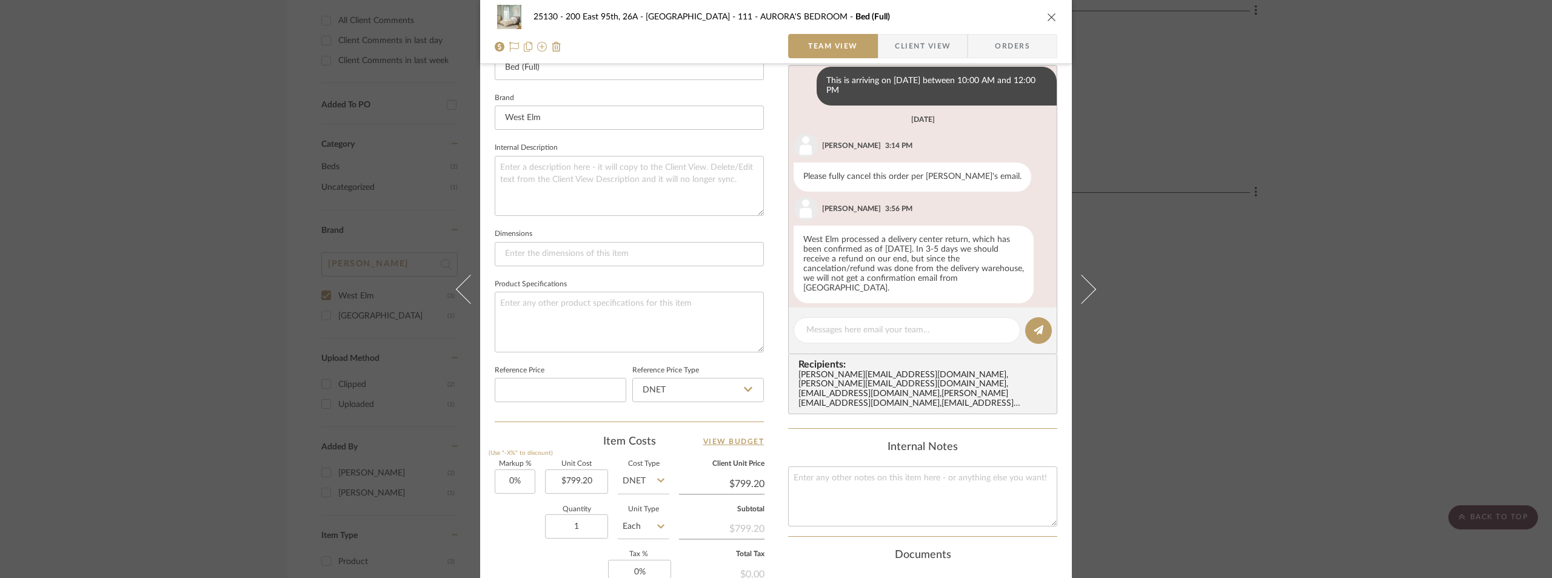
click at [1276, 252] on div "25130 - 200 East 95th, 26A - Kosheleva 111 - AURORA'S BEDROOM Bed (Full) Team V…" at bounding box center [776, 289] width 1552 height 578
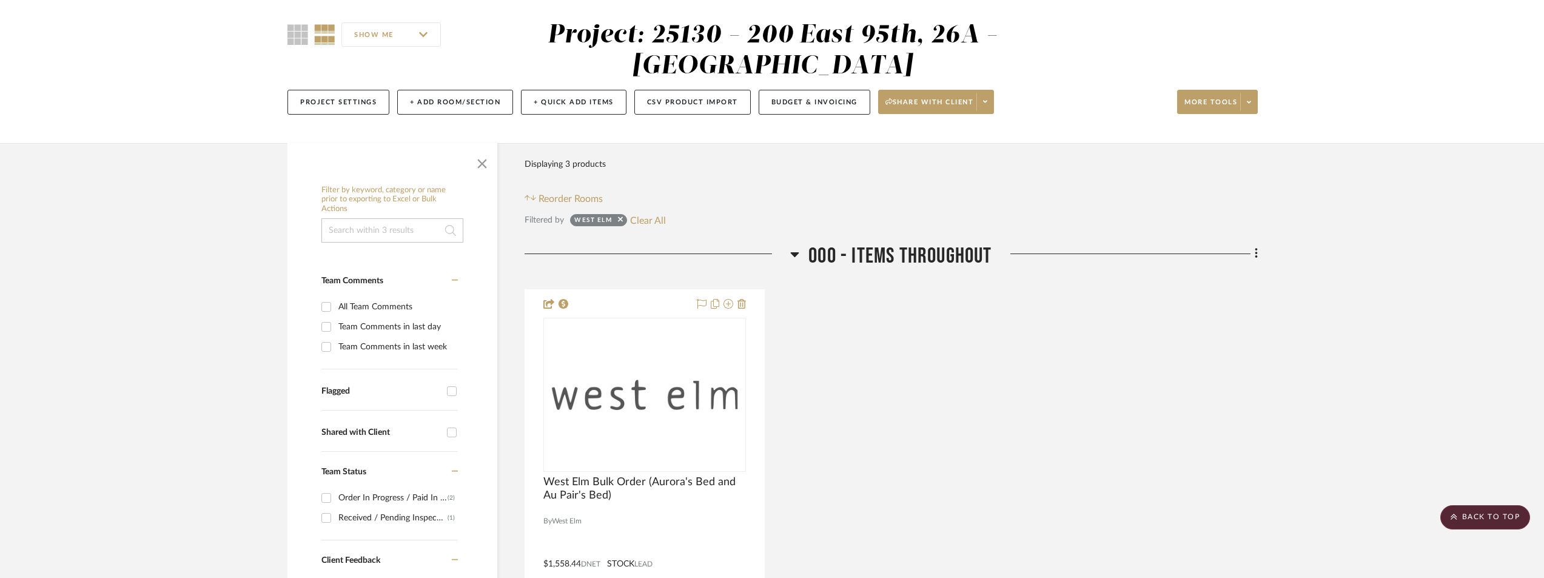
scroll to position [0, 0]
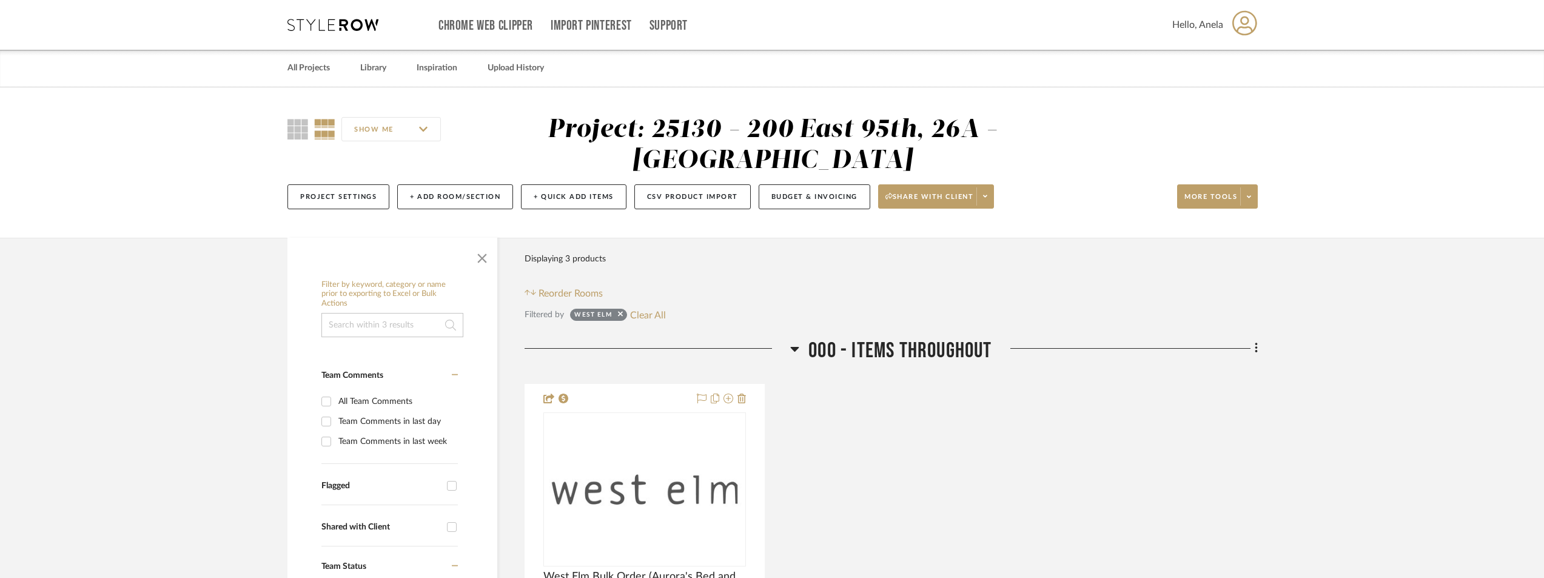
click at [317, 32] on div "Chrome Web Clipper Import Pinterest Support All Projects Library Inspiration Up…" at bounding box center [772, 25] width 970 height 50
drag, startPoint x: 643, startPoint y: 316, endPoint x: 421, endPoint y: 62, distance: 337.4
click at [640, 315] on button "Clear All" at bounding box center [648, 315] width 36 height 16
checkbox input "false"
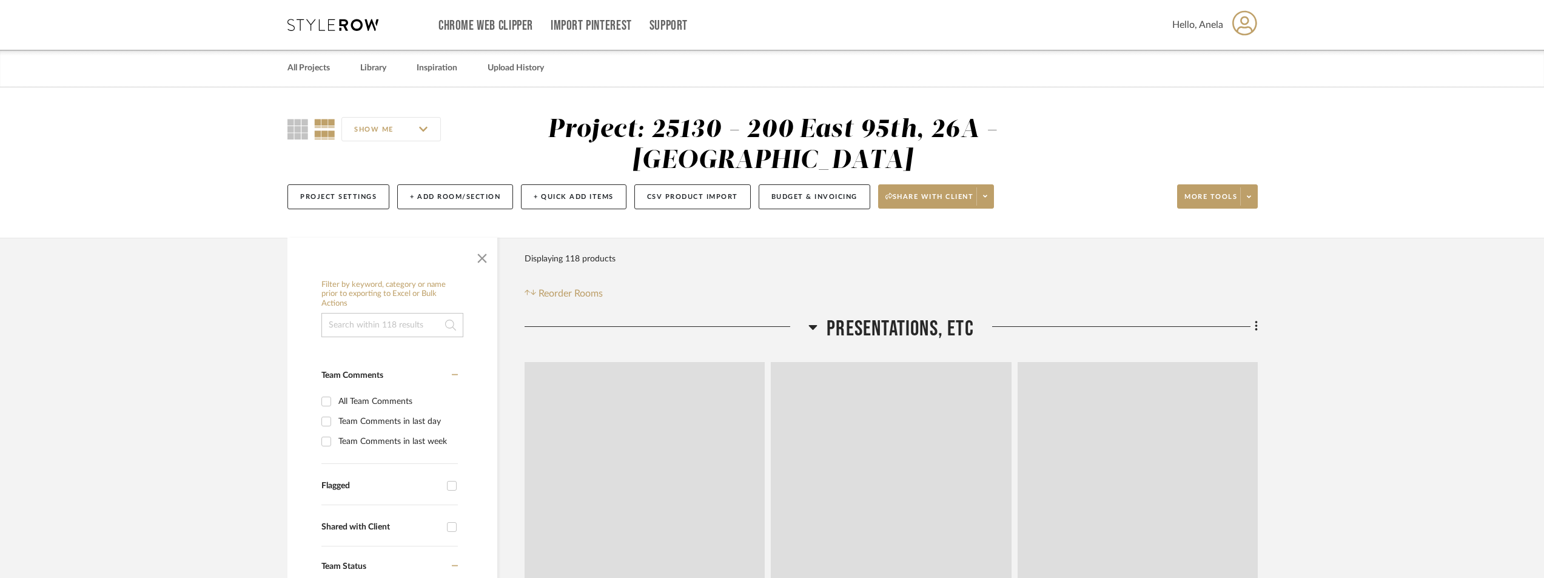
click at [333, 22] on icon at bounding box center [332, 25] width 91 height 12
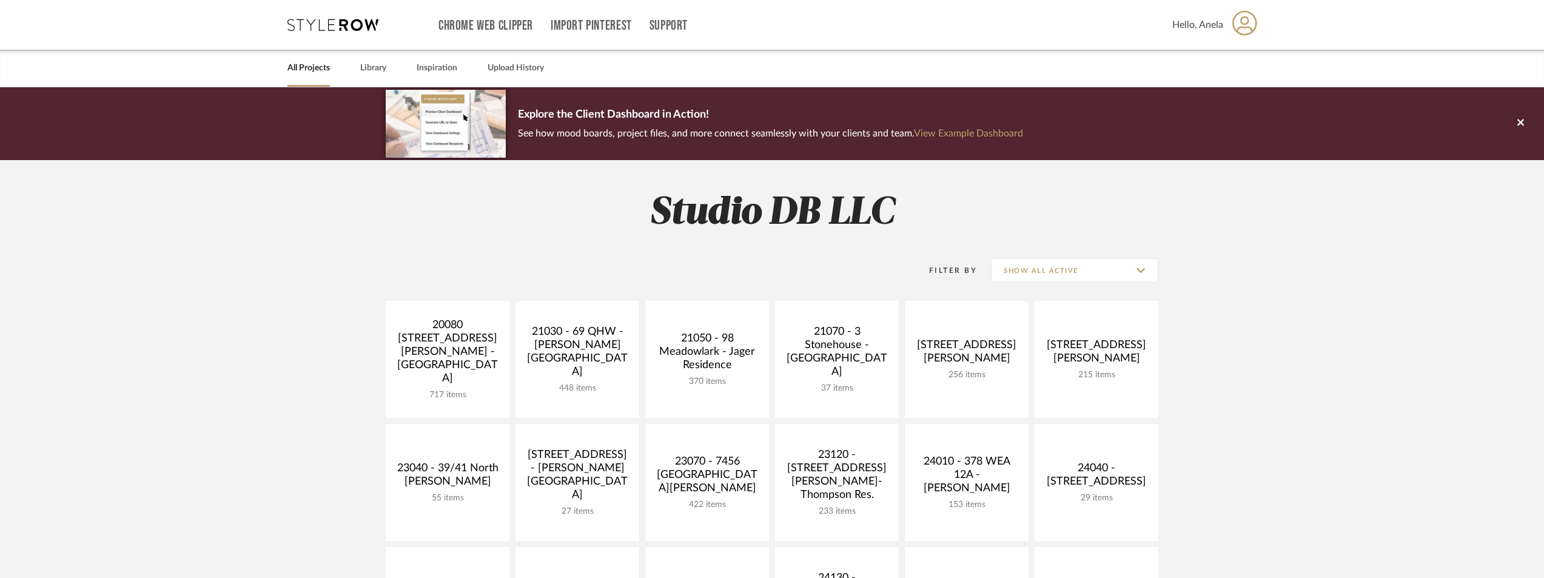
scroll to position [303, 0]
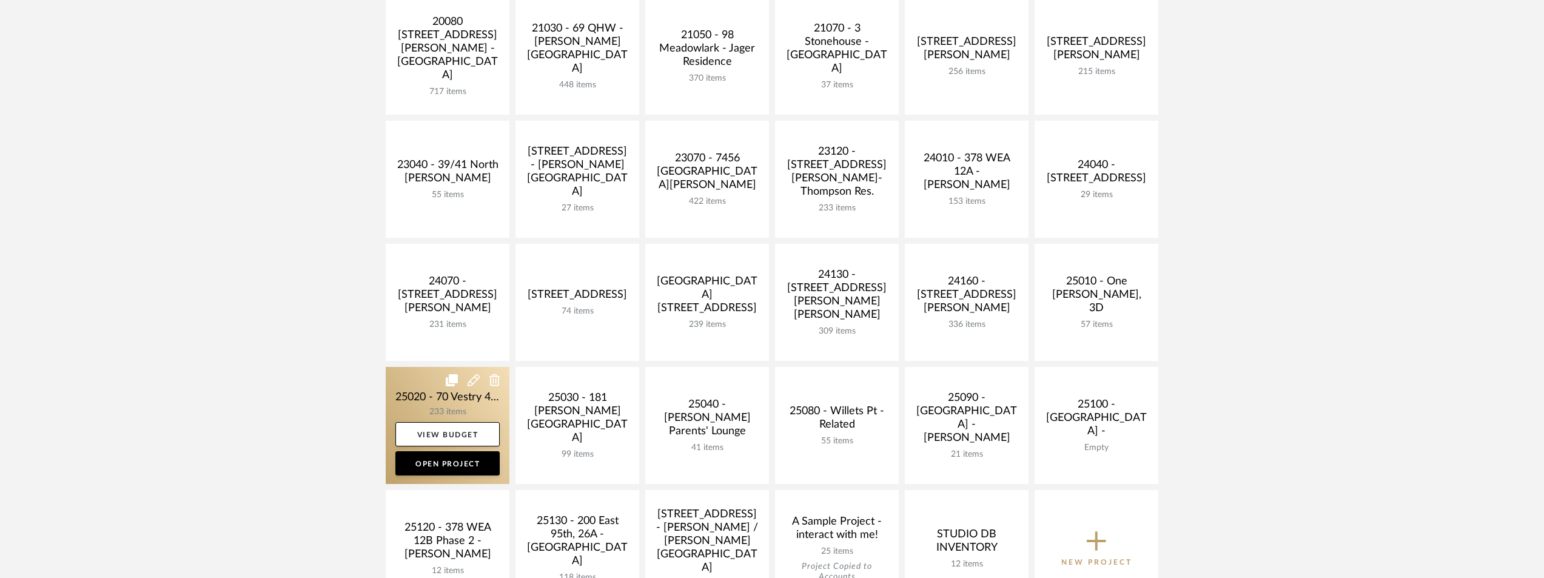
click at [440, 395] on link at bounding box center [448, 425] width 124 height 117
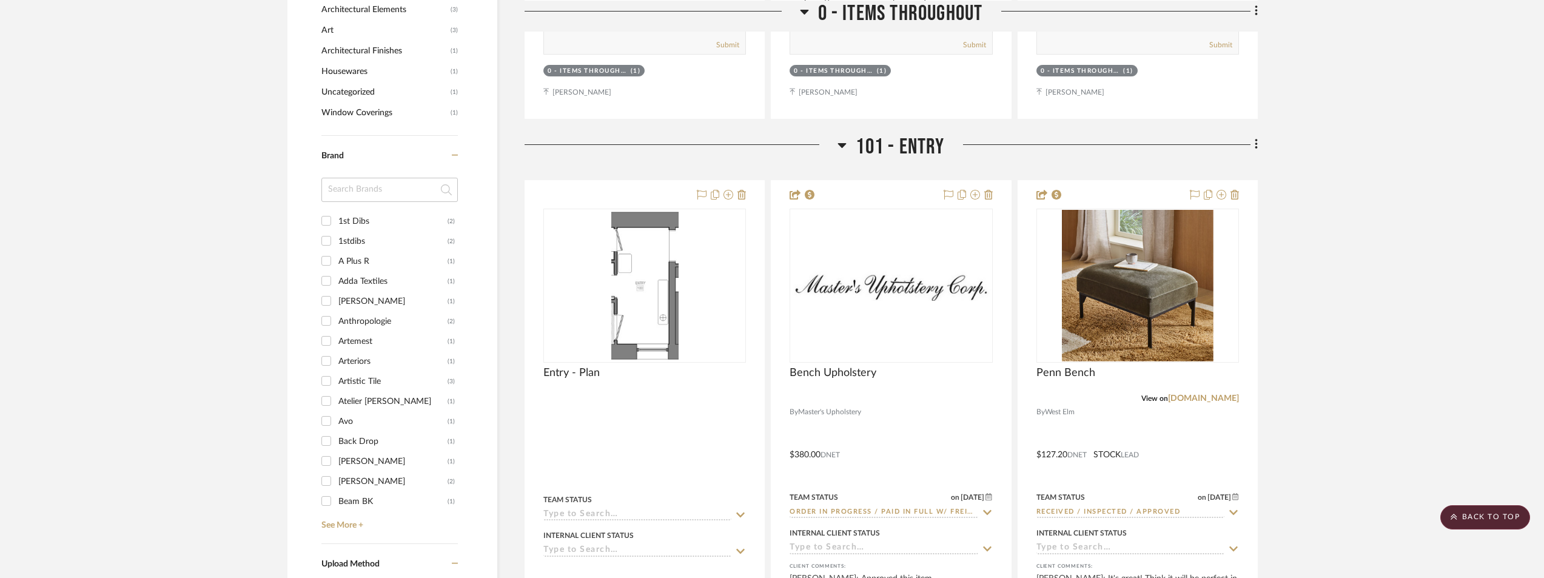
scroll to position [1334, 0]
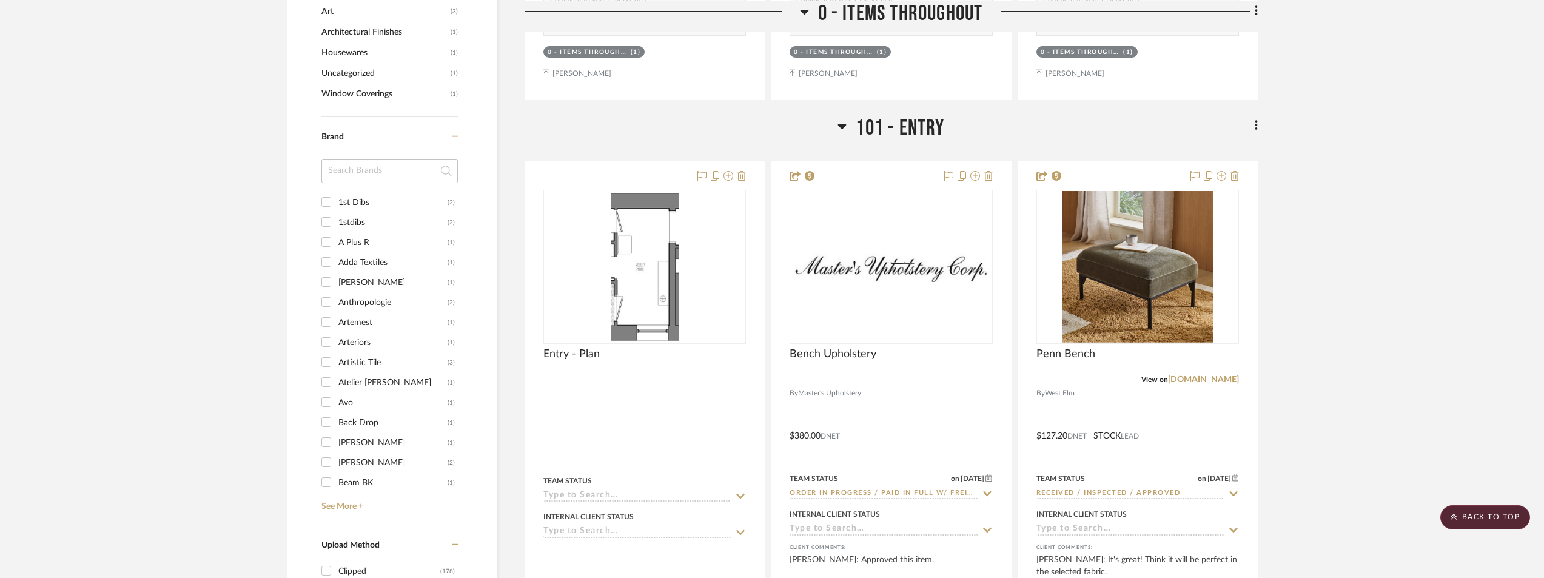
click at [380, 175] on input at bounding box center [389, 171] width 136 height 24
type input "lul"
click at [377, 201] on div "Lulu & [US_STATE]" at bounding box center [392, 202] width 109 height 19
click at [336, 201] on input "Lulu & [US_STATE] (4)" at bounding box center [326, 201] width 19 height 19
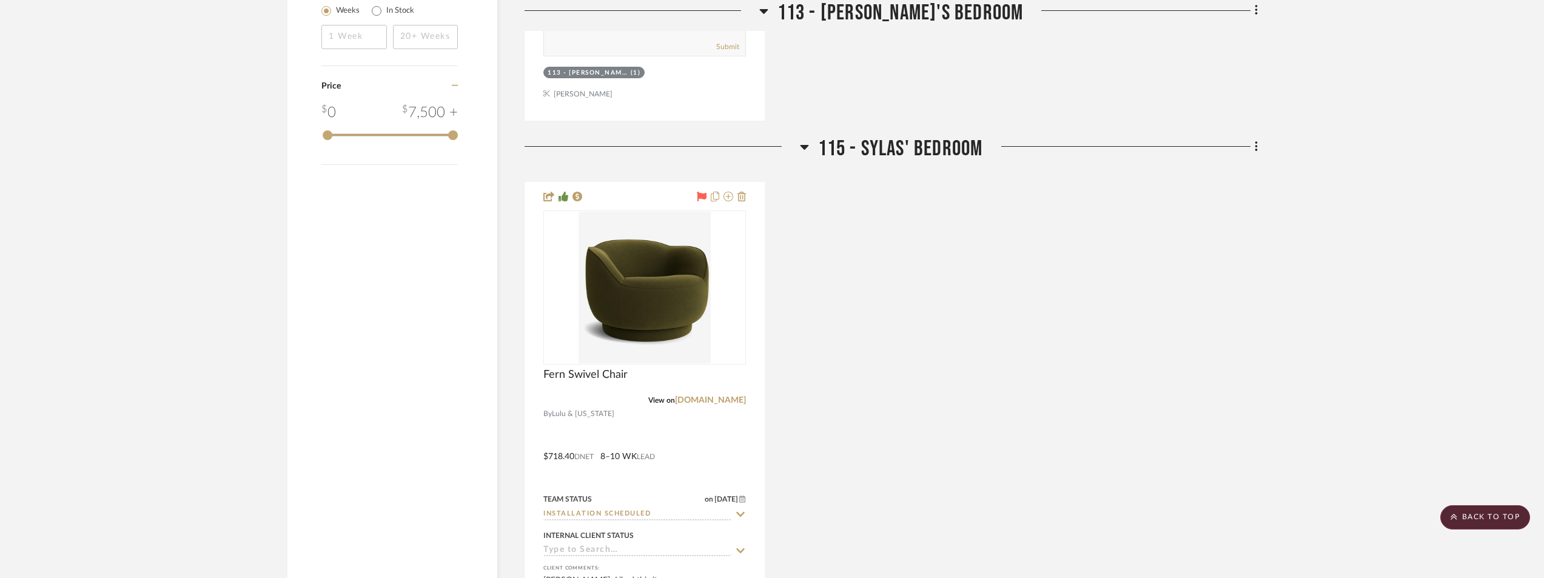
scroll to position [1517, 0]
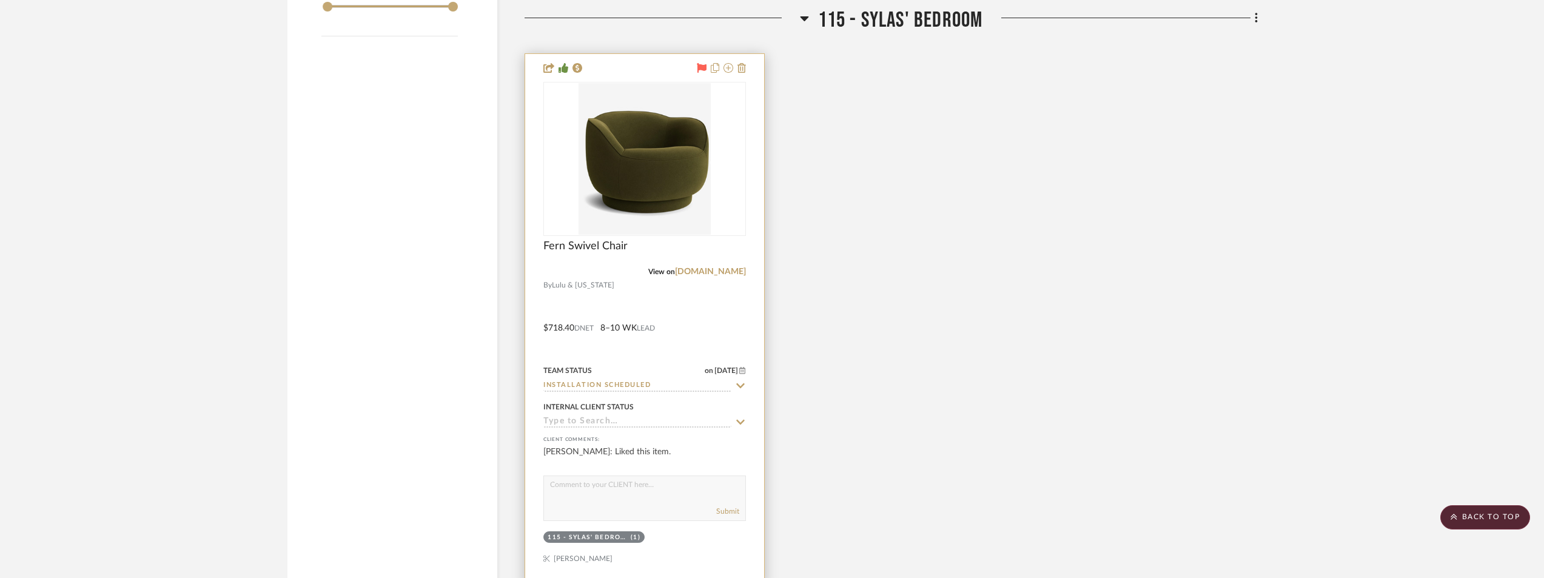
click at [658, 170] on img "0" at bounding box center [644, 159] width 132 height 152
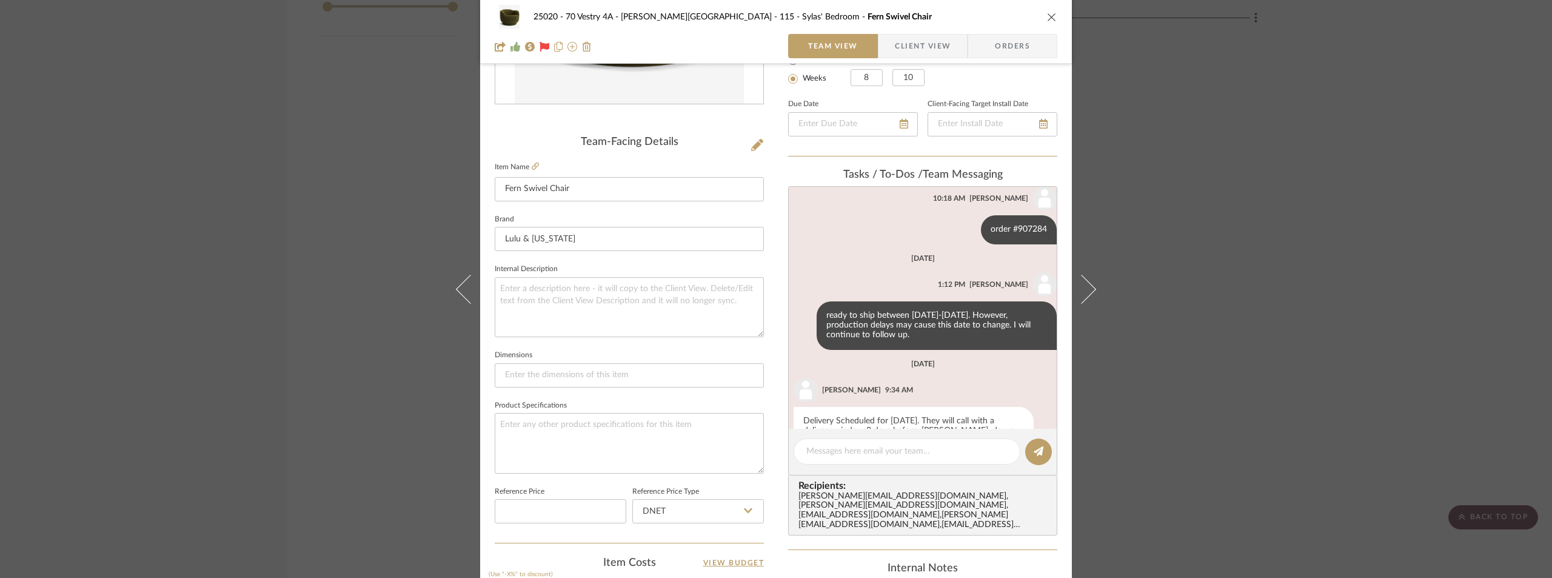
scroll to position [277, 0]
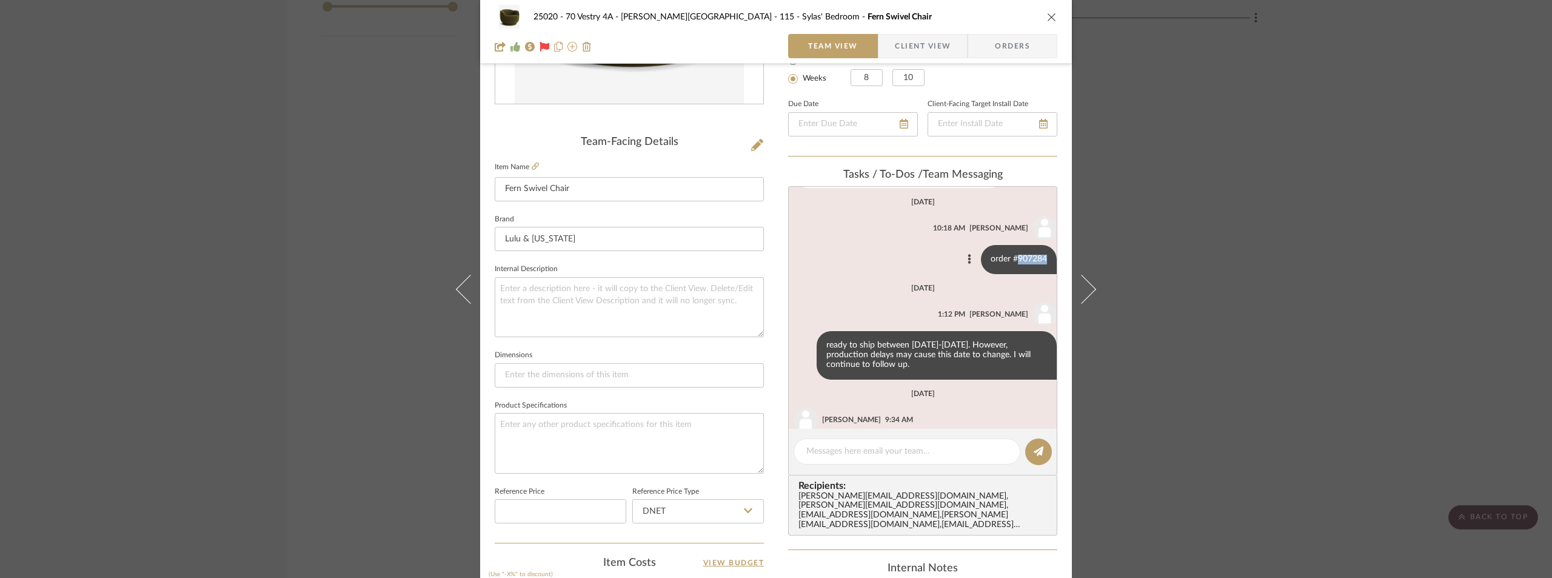
drag, startPoint x: 1008, startPoint y: 250, endPoint x: 1042, endPoint y: 252, distance: 34.6
click at [1042, 252] on div "order #907284" at bounding box center [1019, 259] width 76 height 29
copy div "907284"
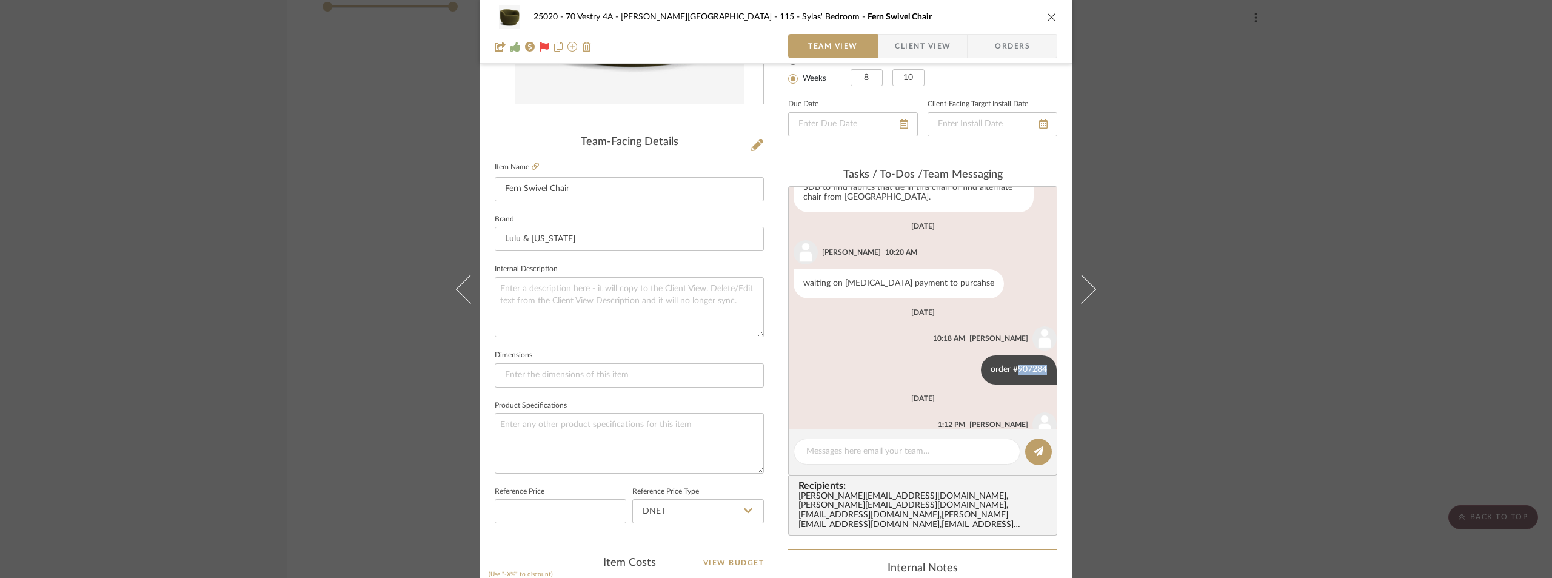
scroll to position [337, 0]
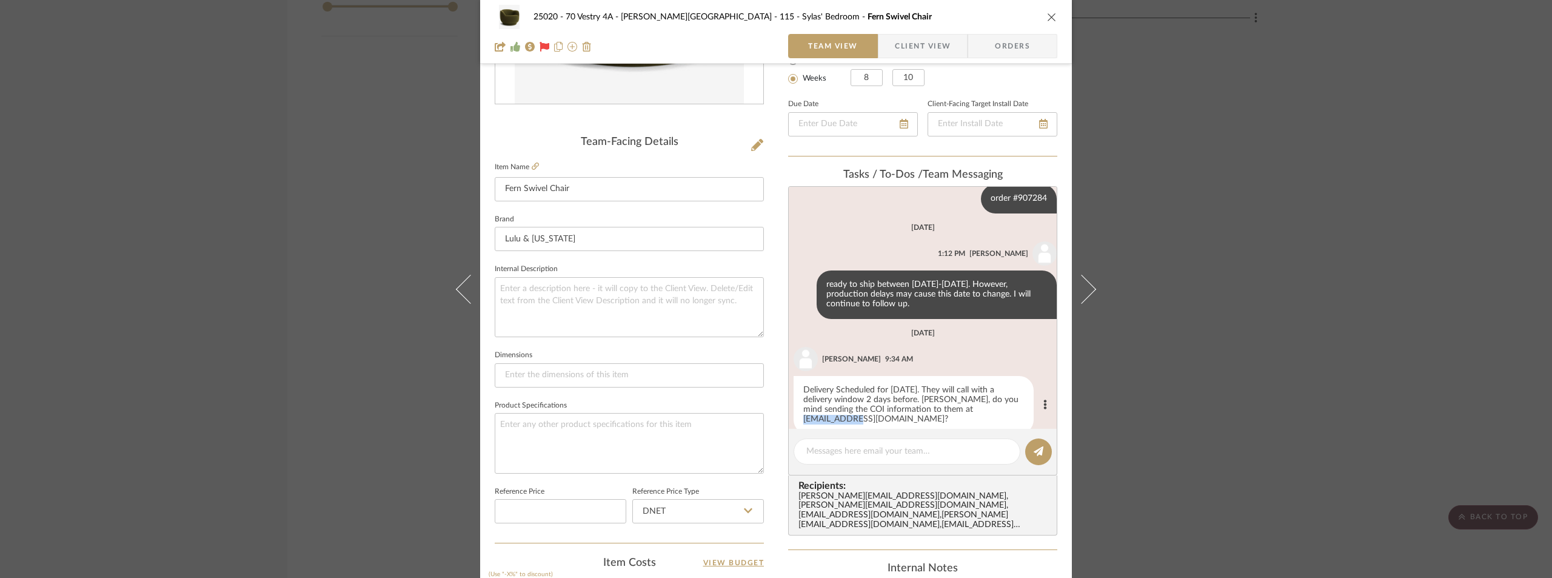
drag, startPoint x: 918, startPoint y: 401, endPoint x: 980, endPoint y: 400, distance: 61.9
click at [980, 400] on div "Delivery Scheduled for [DATE]. They will call with a delivery window 2 days bef…" at bounding box center [914, 405] width 240 height 58
copy div "[EMAIL_ADDRESS][DOMAIN_NAME]"
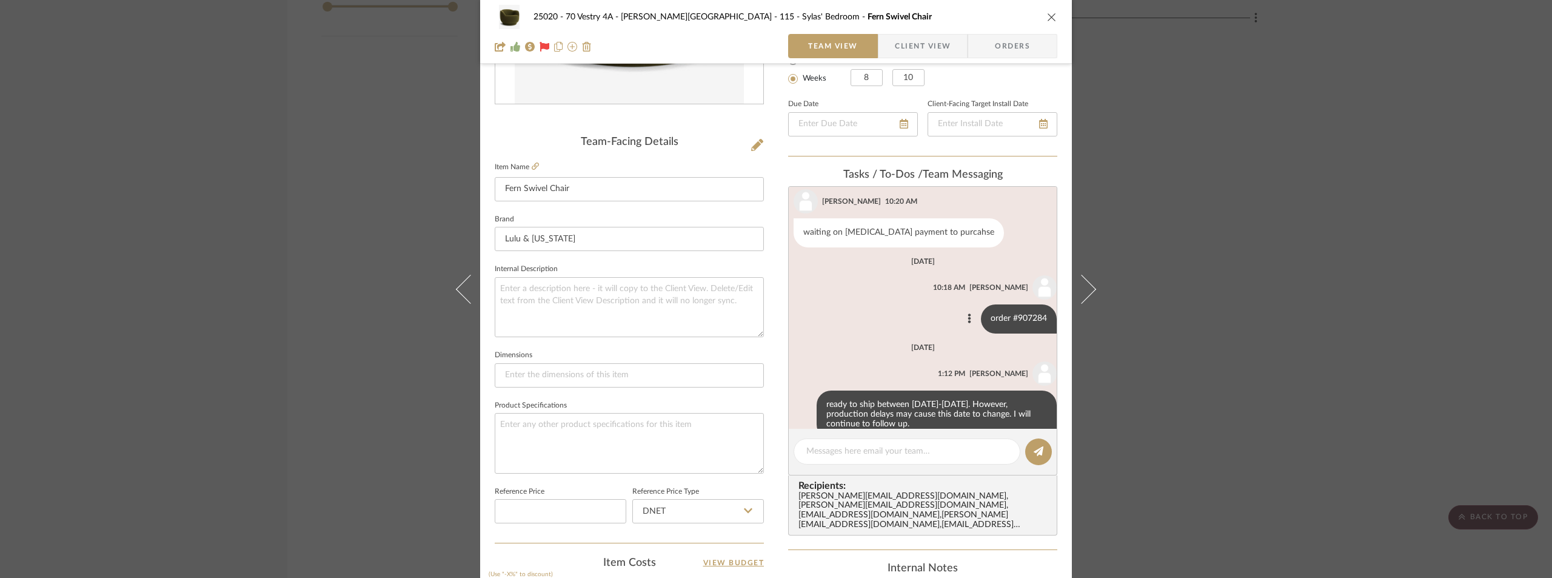
scroll to position [216, 0]
drag, startPoint x: 1005, startPoint y: 307, endPoint x: 1036, endPoint y: 310, distance: 30.5
click at [1036, 310] on div "order #907284" at bounding box center [1019, 320] width 76 height 29
copy div "907284"
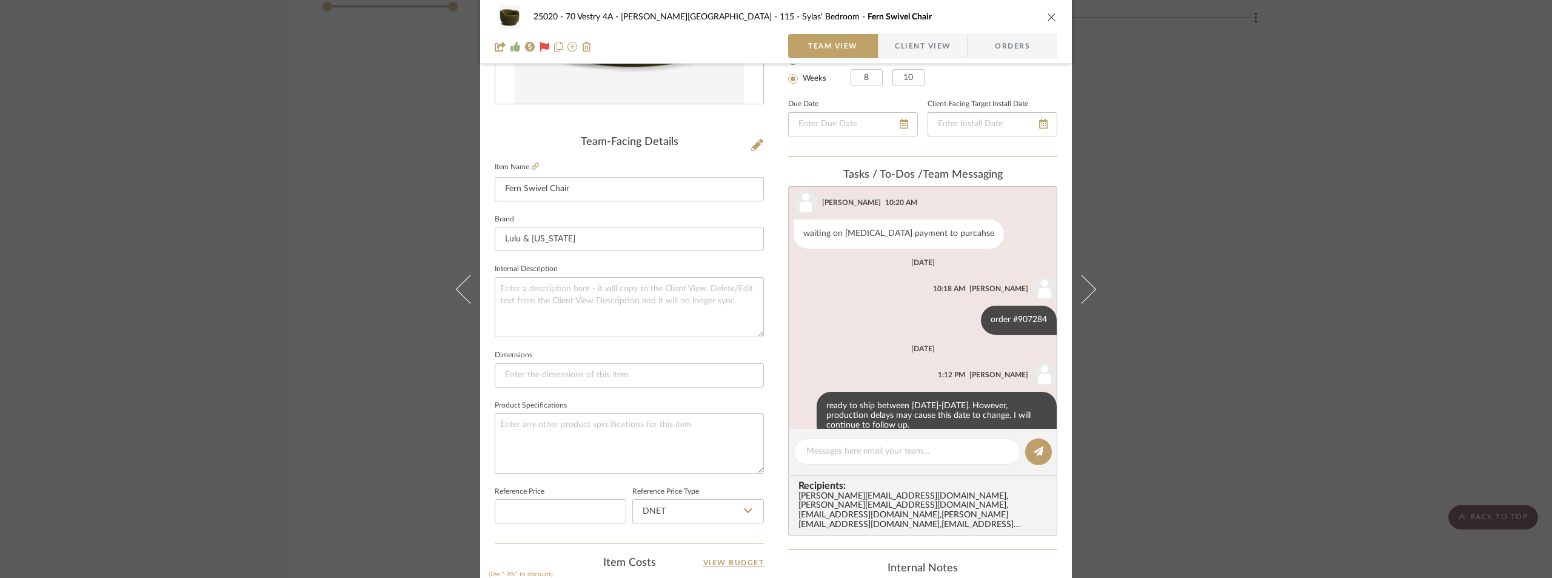
click at [1176, 240] on div "25020 - 70 Vestry 4A - [PERSON_NAME] 115 - [PERSON_NAME]' Bedroom Fern Swivel C…" at bounding box center [776, 289] width 1552 height 578
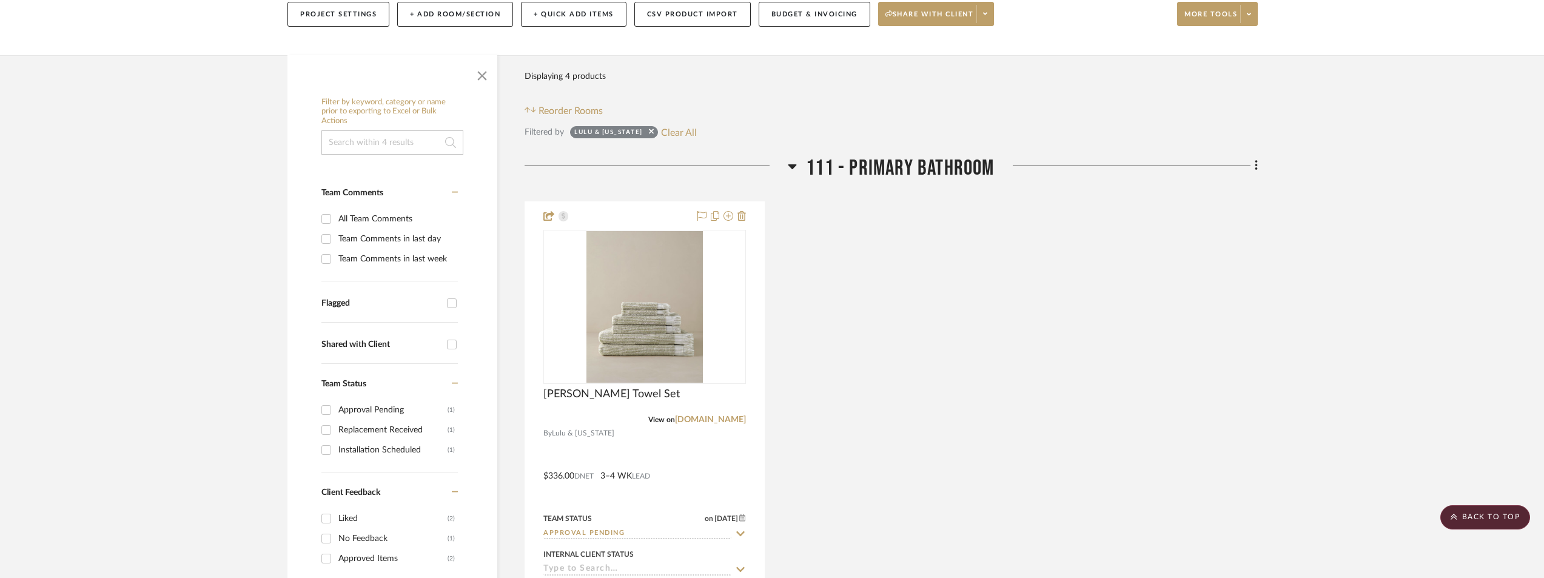
scroll to position [0, 0]
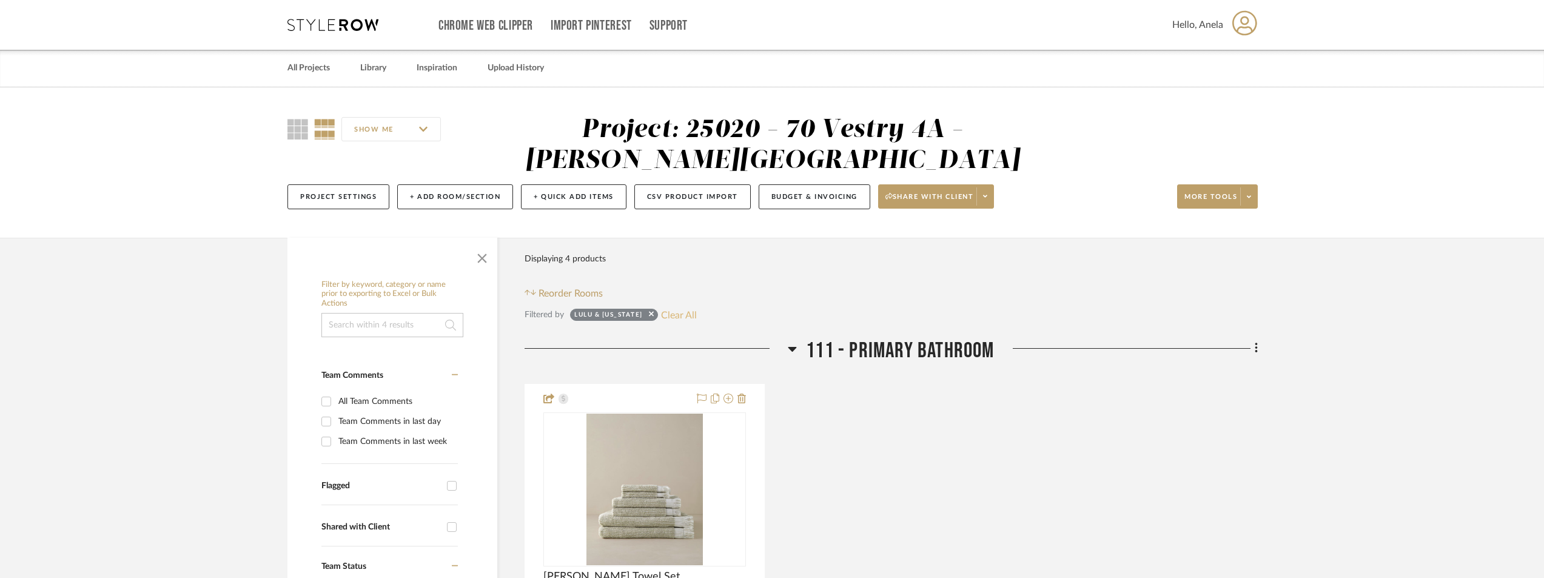
click at [676, 312] on button "Clear All" at bounding box center [679, 315] width 36 height 16
checkbox input "false"
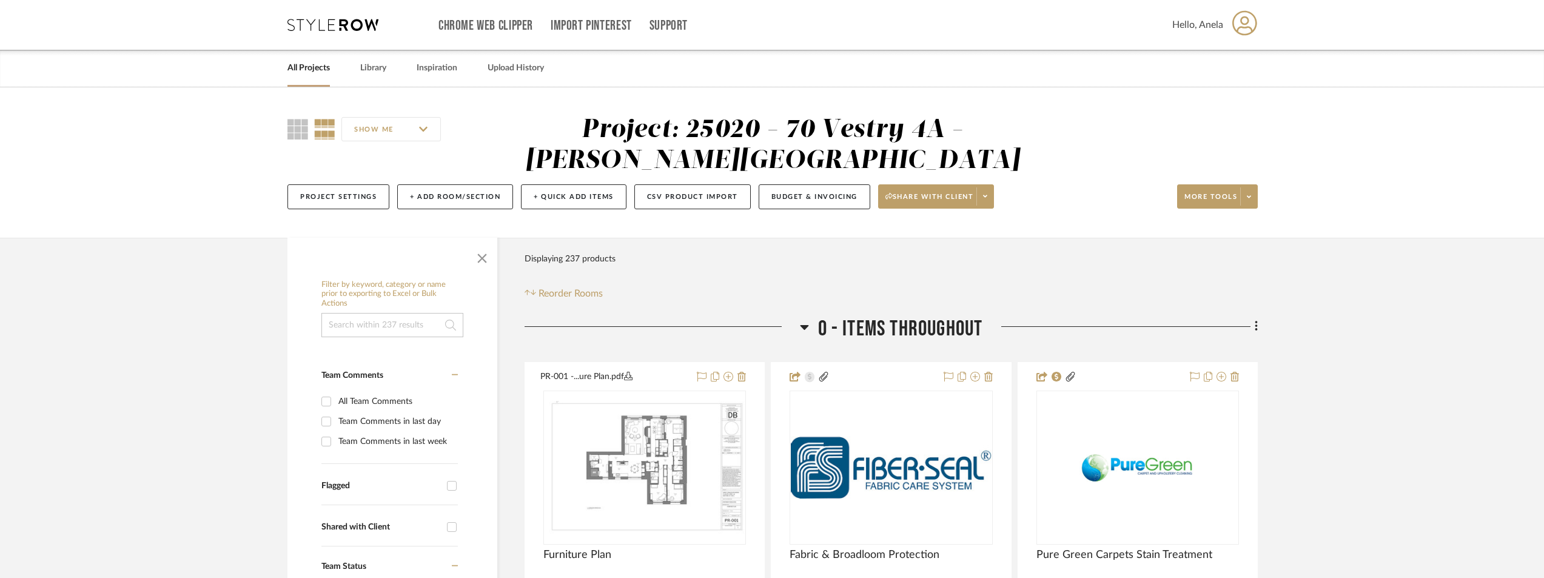
click at [330, 25] on icon at bounding box center [332, 25] width 91 height 12
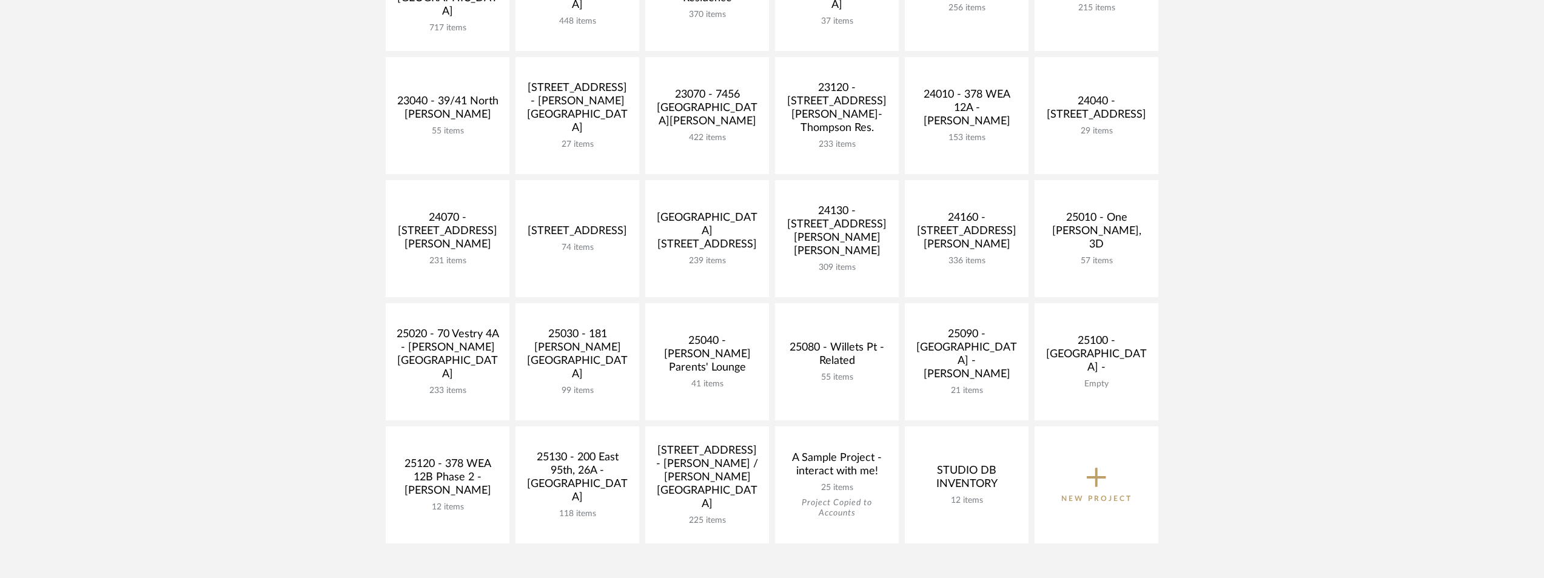
scroll to position [424, 0]
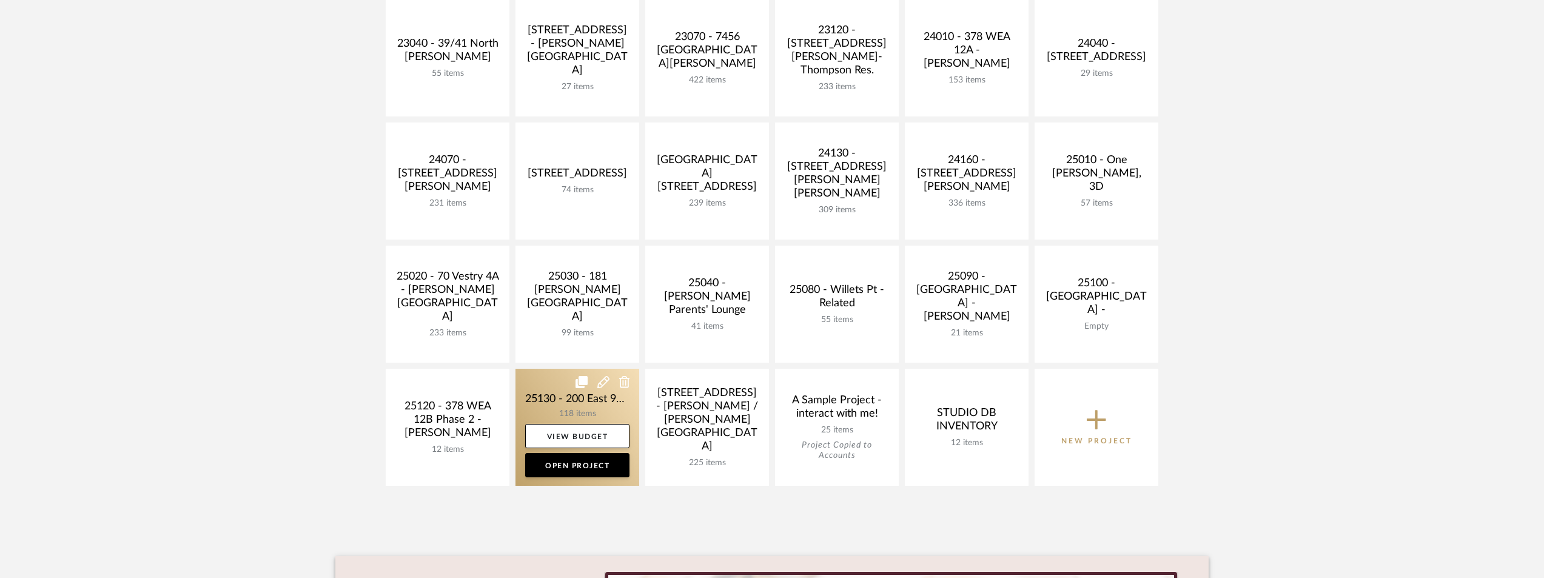
click at [525, 396] on link at bounding box center [577, 427] width 124 height 117
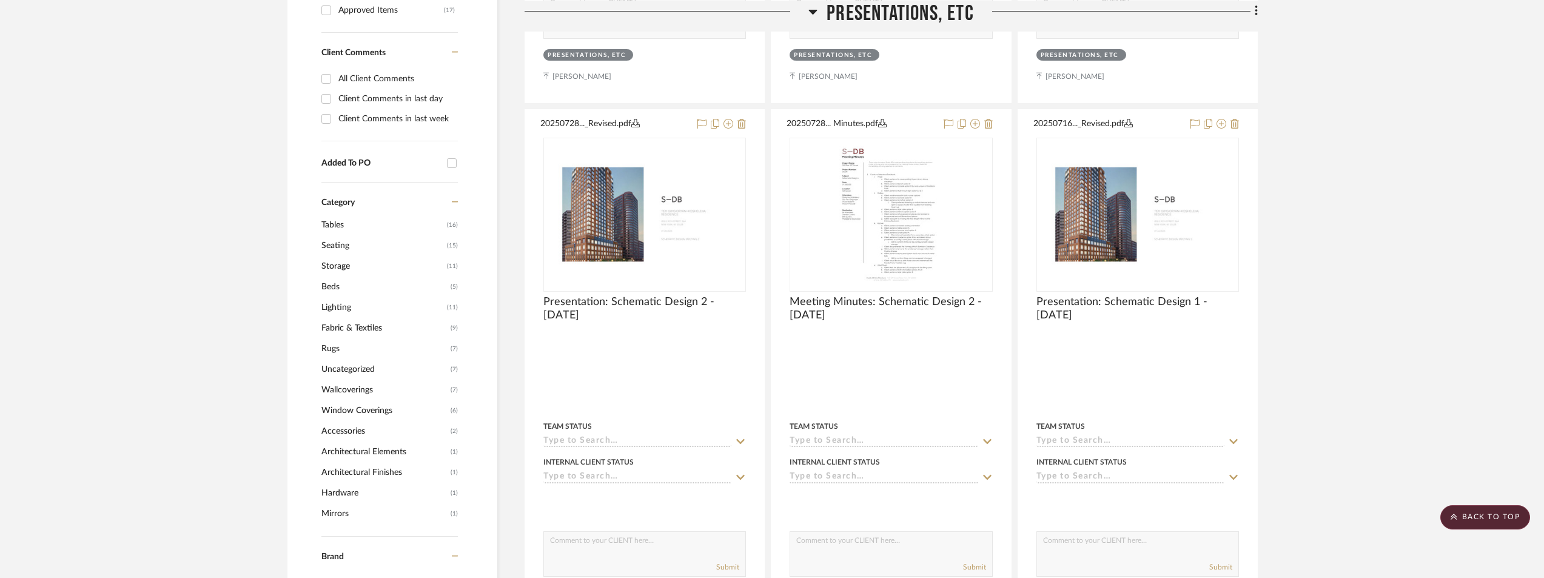
scroll to position [1276, 0]
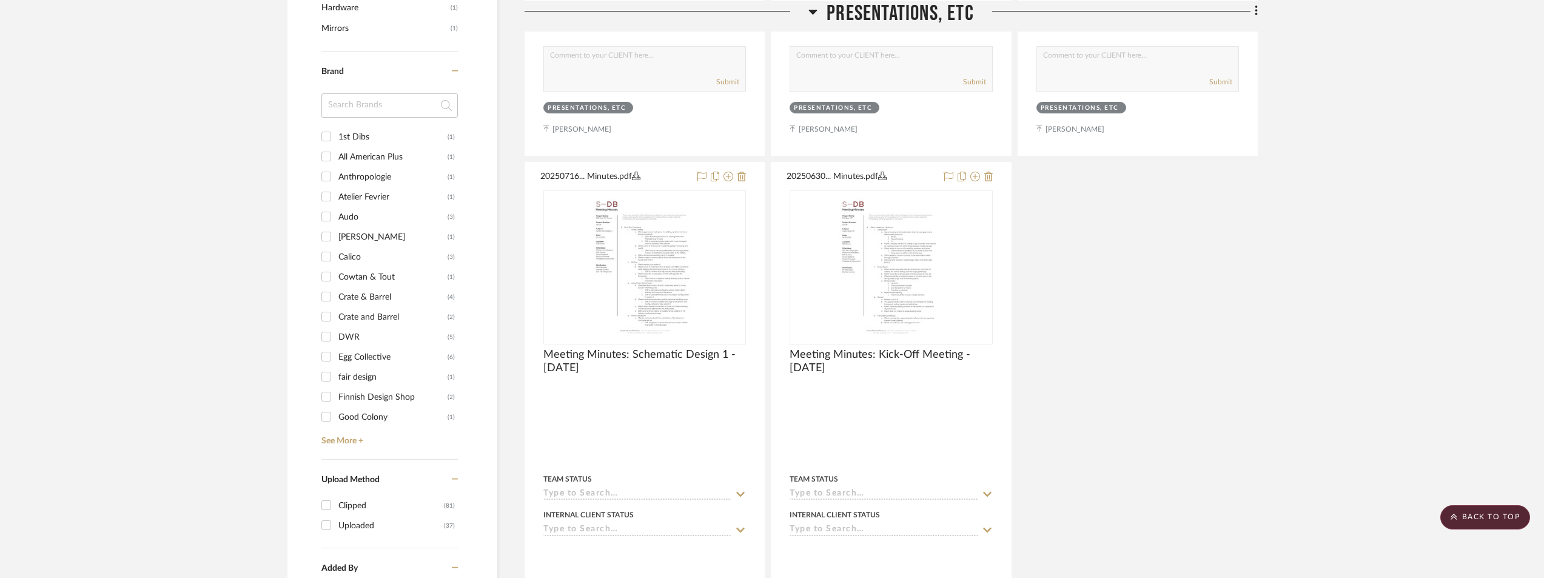
click at [386, 111] on input at bounding box center [389, 105] width 136 height 24
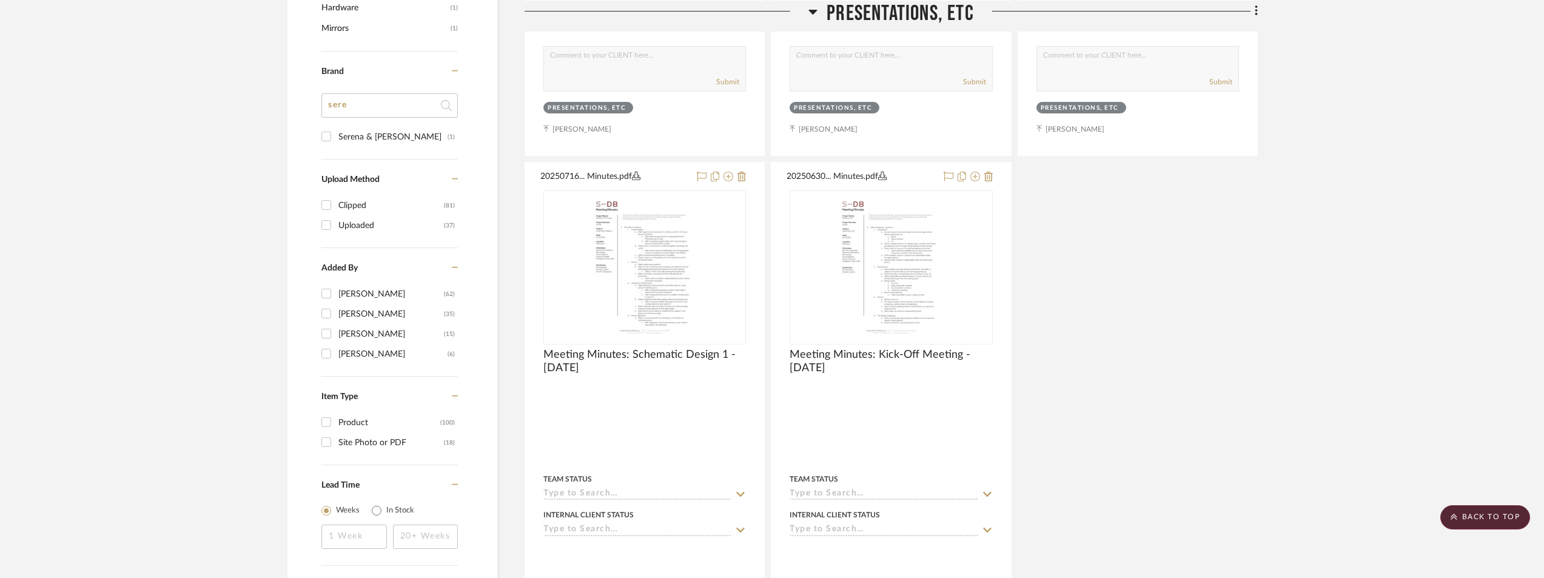
type input "sere"
click at [384, 135] on div "Serena & [PERSON_NAME]" at bounding box center [392, 136] width 109 height 19
click at [336, 135] on input "Serena & [PERSON_NAME] (1)" at bounding box center [326, 136] width 19 height 19
checkbox input "true"
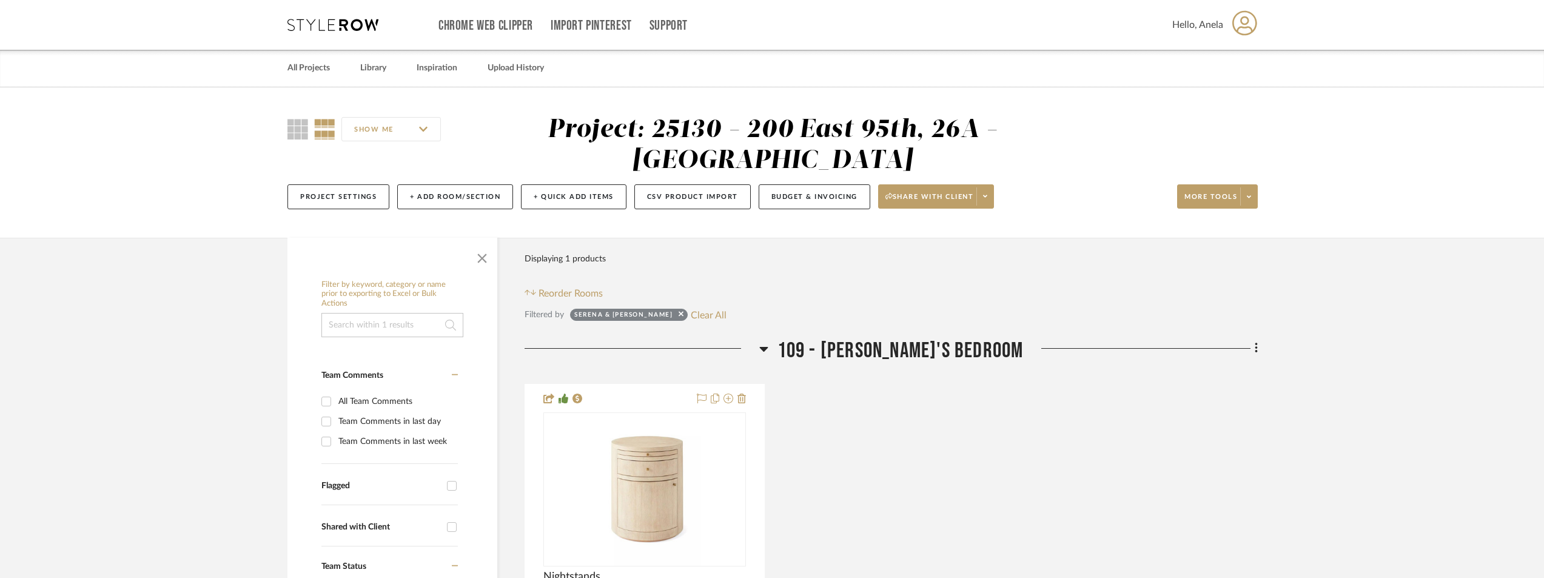
click at [309, 22] on icon at bounding box center [332, 25] width 91 height 12
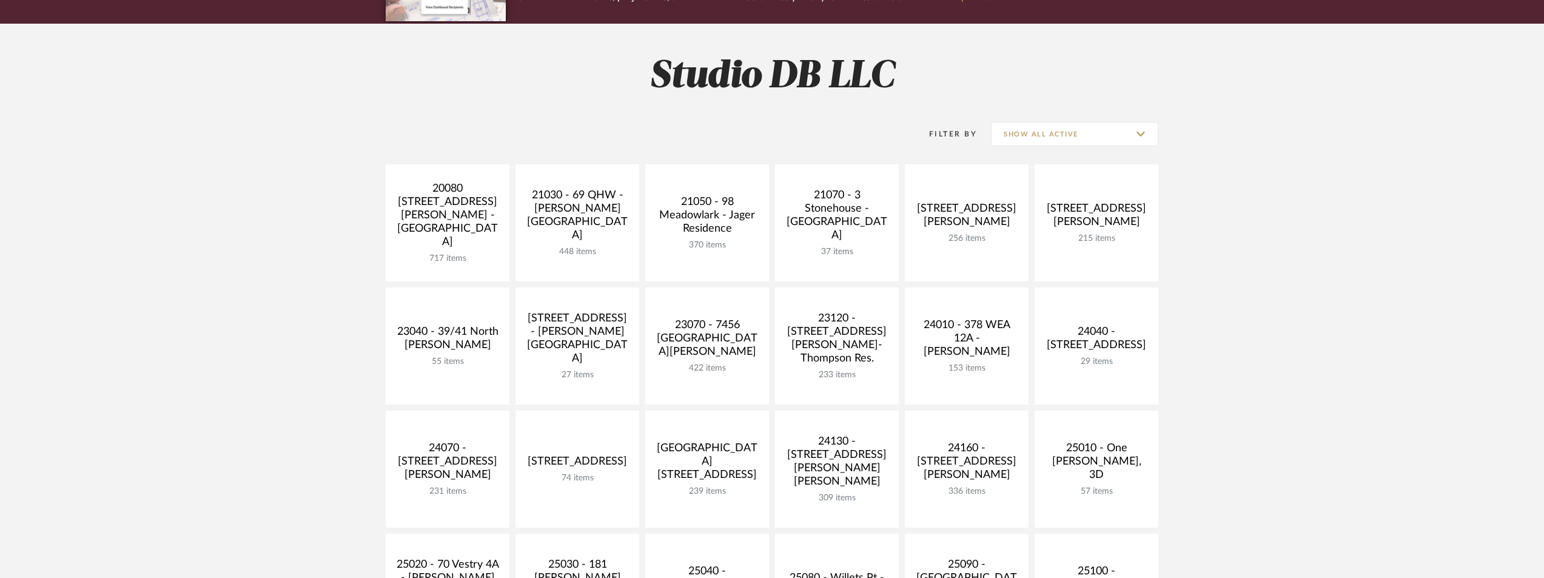
scroll to position [182, 0]
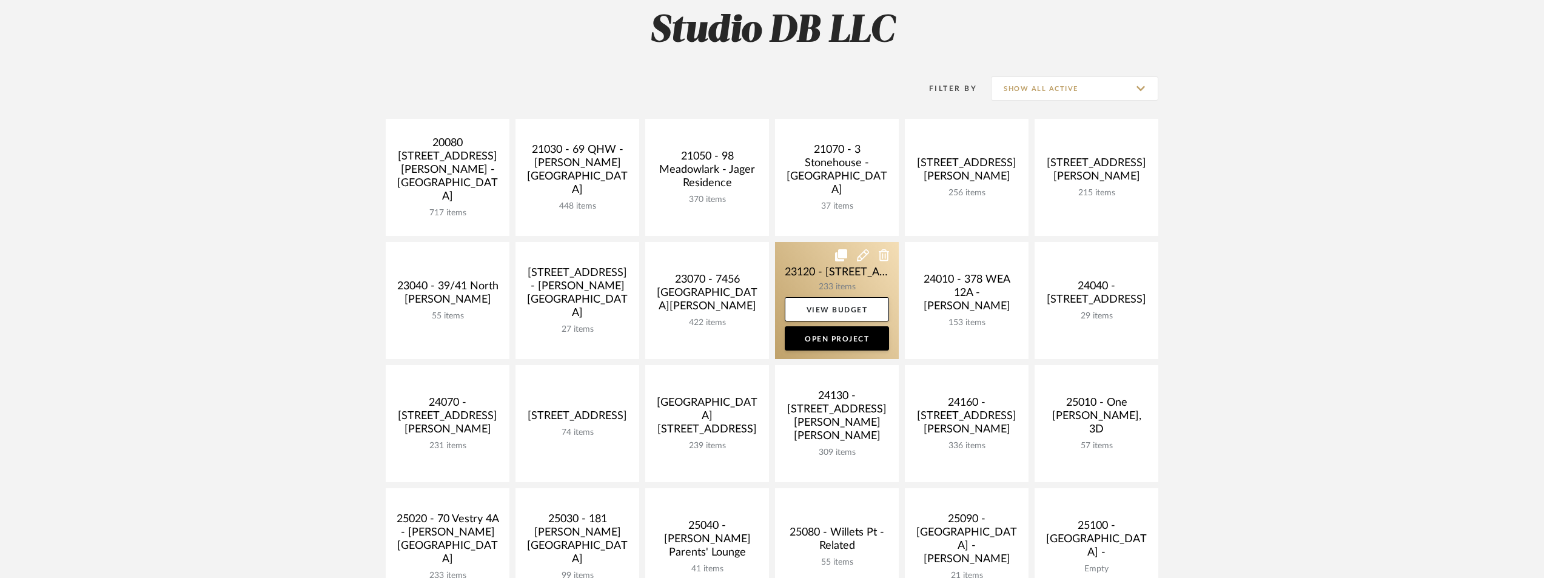
click at [790, 264] on link at bounding box center [837, 300] width 124 height 117
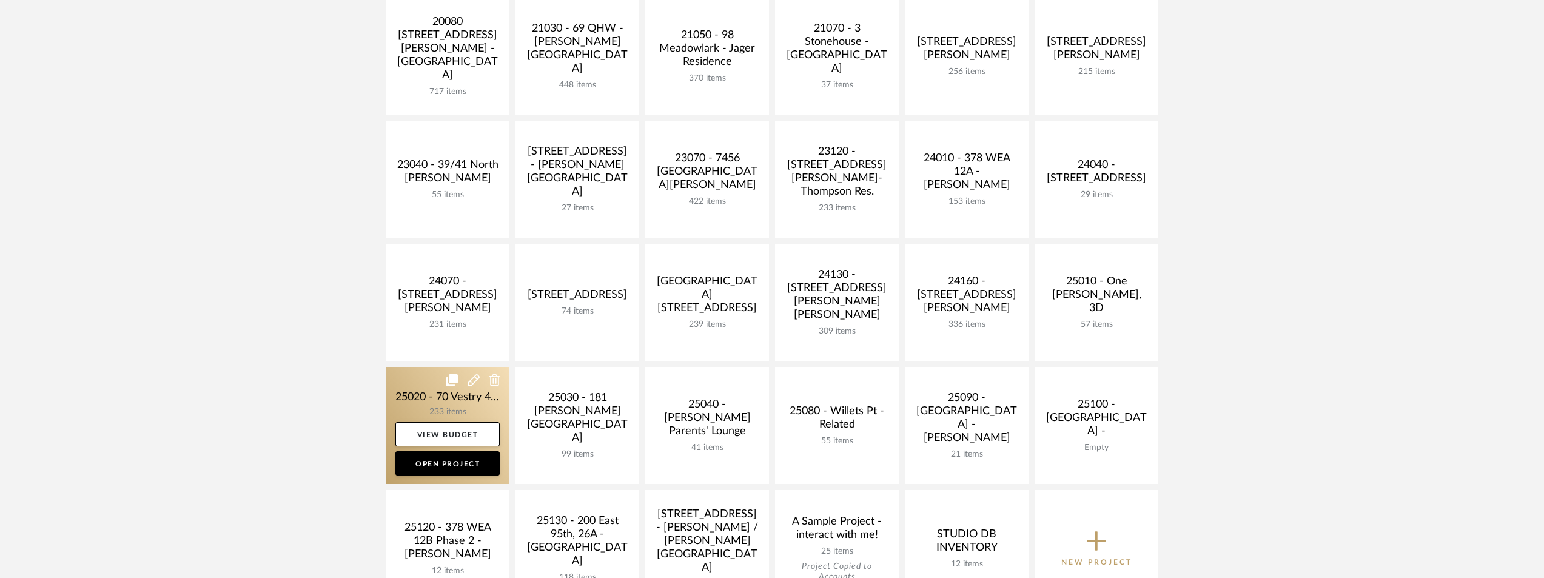
click at [436, 402] on link at bounding box center [448, 425] width 124 height 117
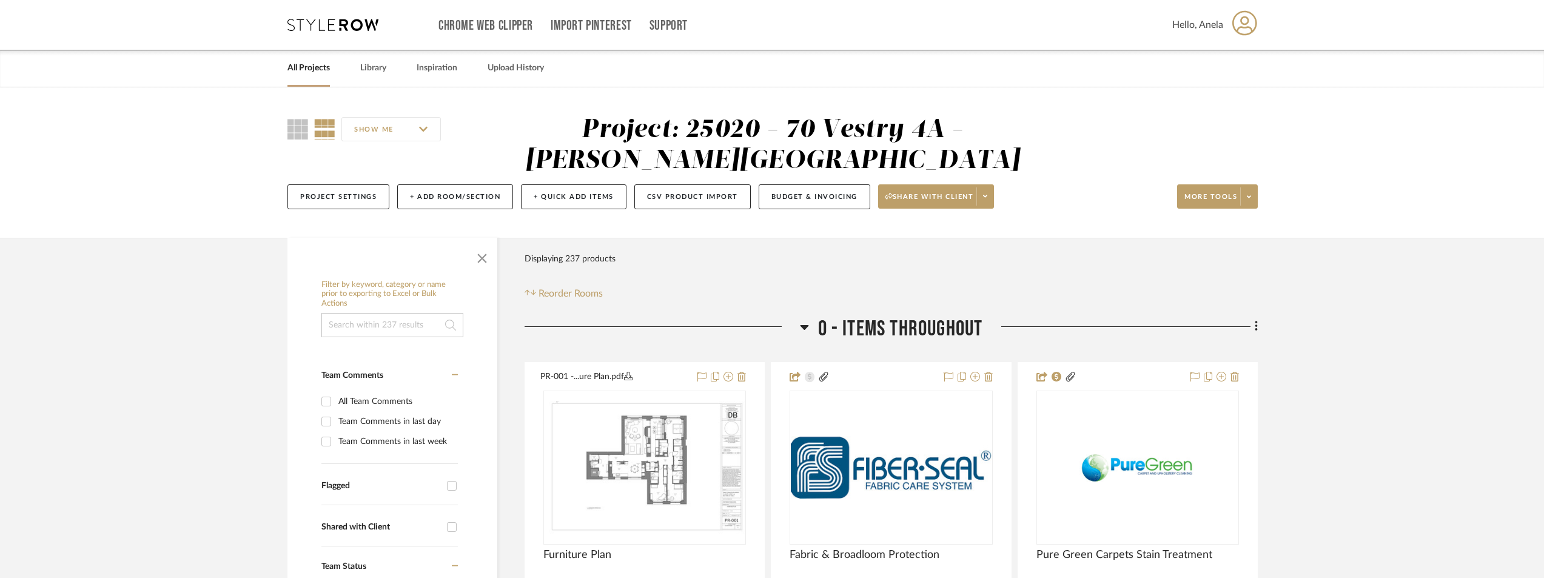
click at [400, 424] on div "Team Comments in last day" at bounding box center [396, 421] width 116 height 19
click at [336, 424] on input "Team Comments in last day" at bounding box center [326, 421] width 19 height 19
checkbox input "true"
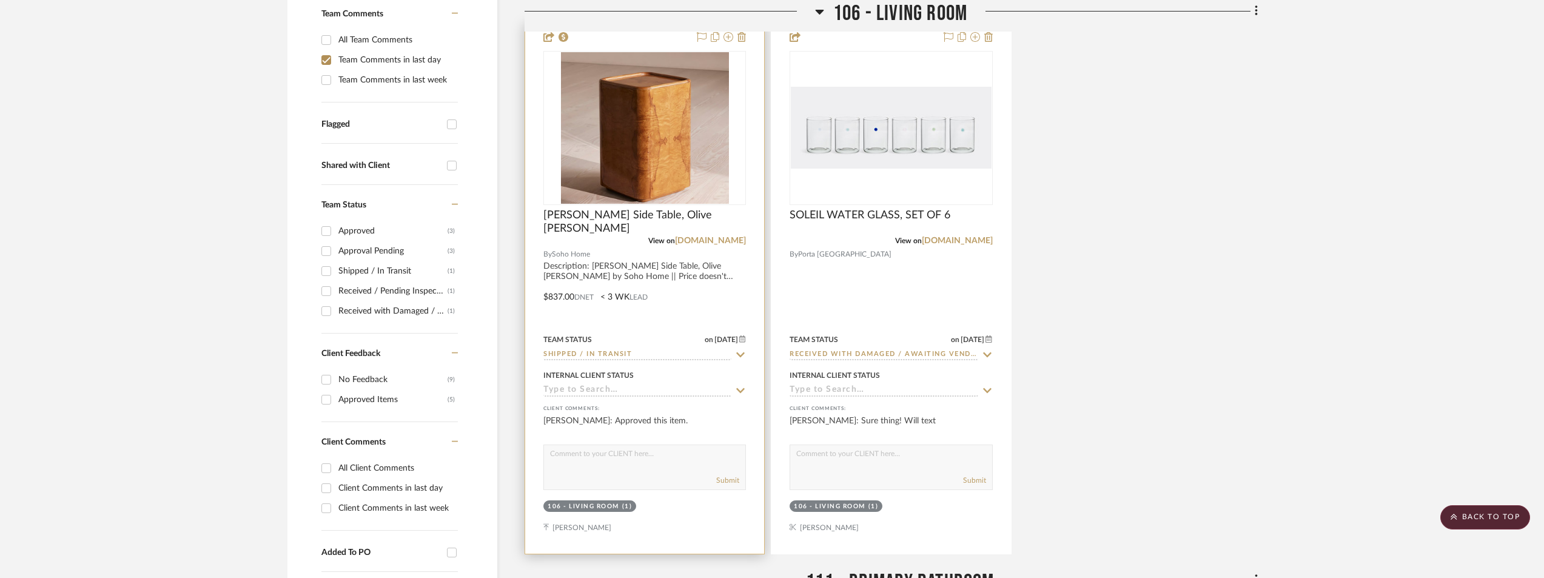
scroll to position [303, 0]
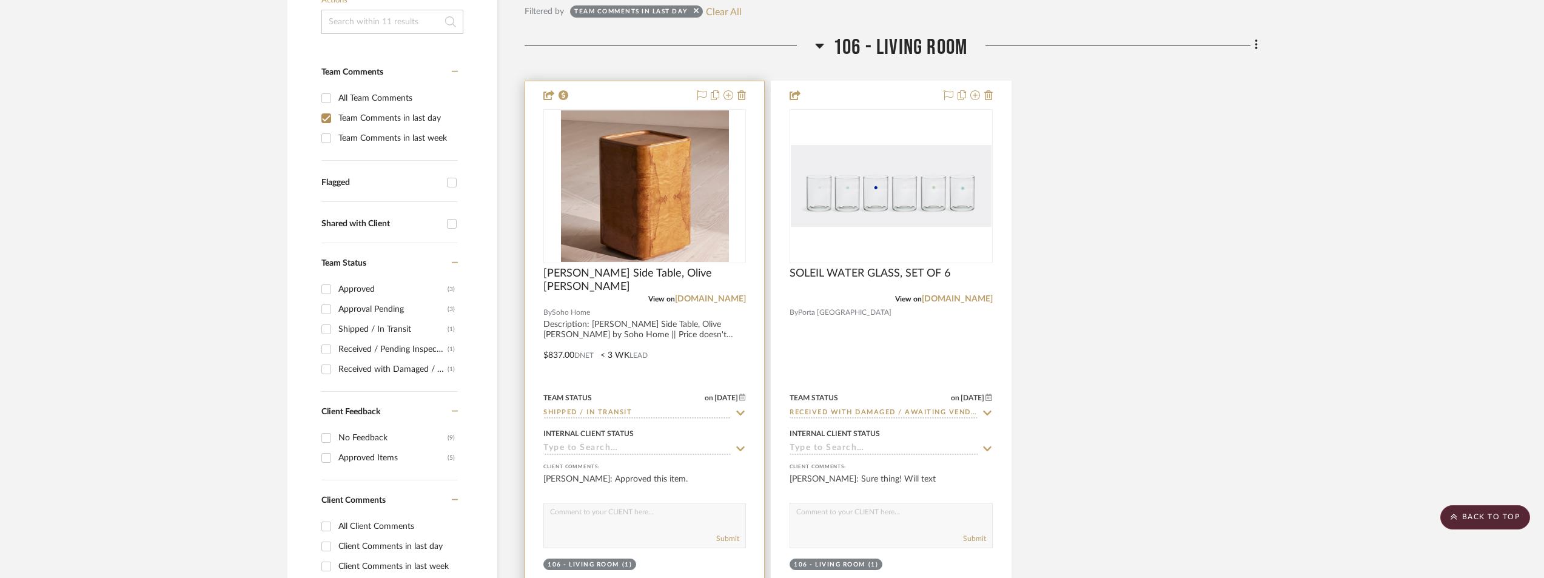
click at [674, 265] on div at bounding box center [644, 346] width 239 height 531
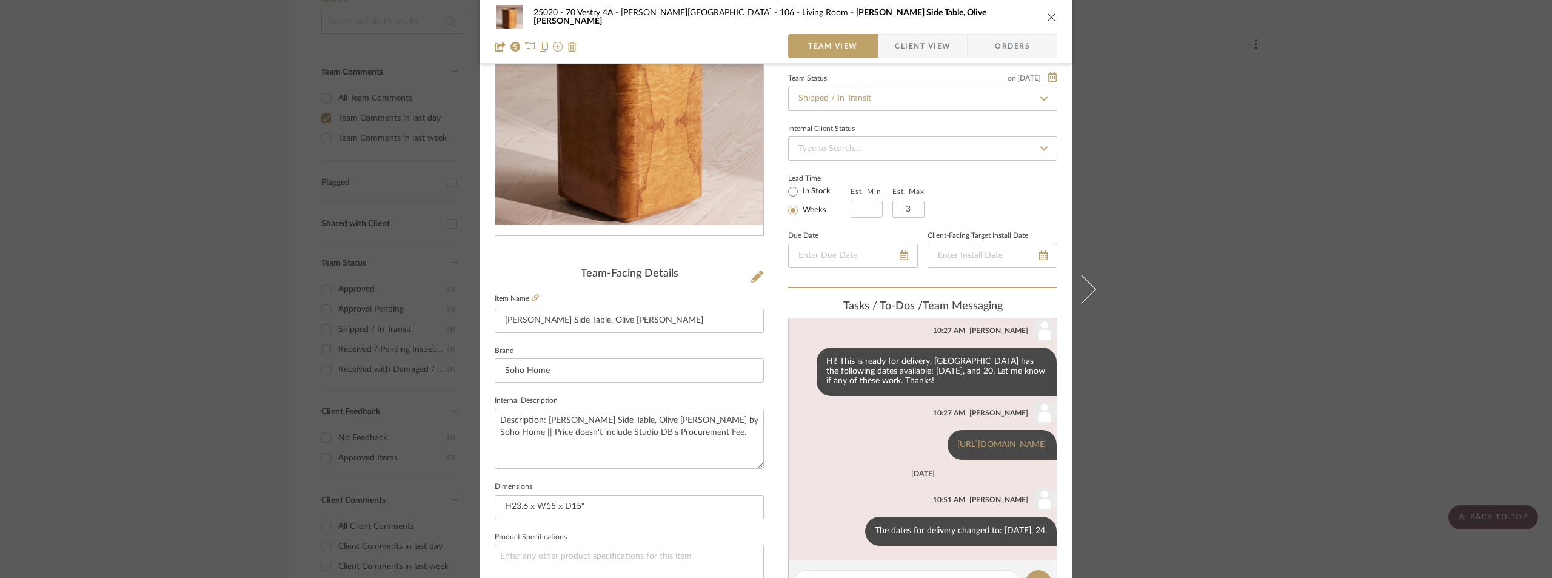
scroll to position [243, 0]
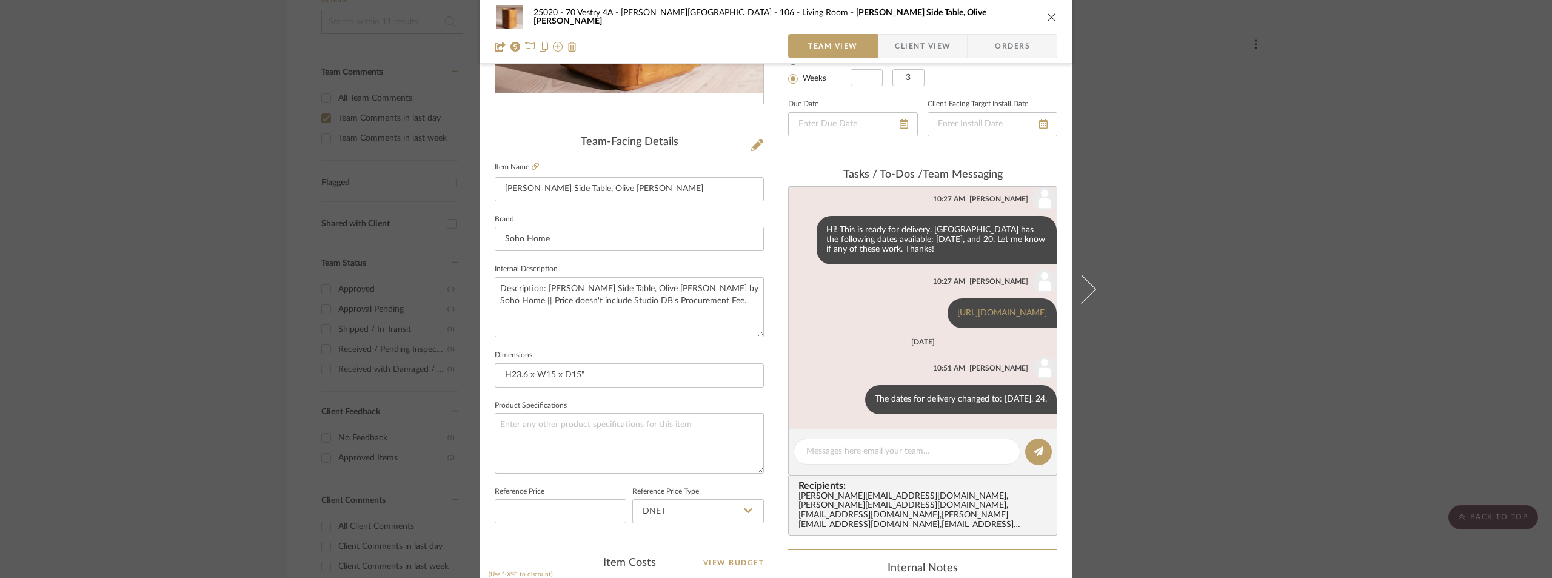
drag, startPoint x: 1304, startPoint y: 253, endPoint x: 1292, endPoint y: 253, distance: 12.1
click at [1301, 253] on div "25020 - 70 Vestry 4A - [PERSON_NAME] 106 - Living Room [PERSON_NAME] Side Table…" at bounding box center [776, 289] width 1552 height 578
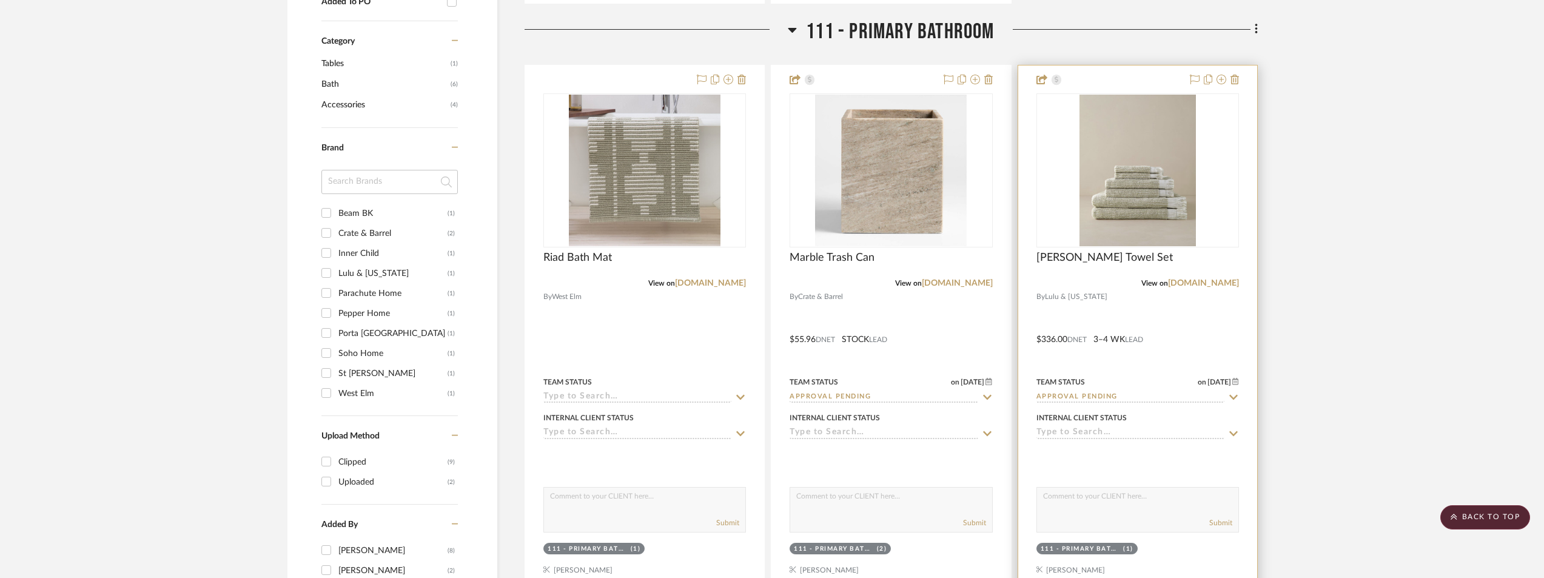
scroll to position [970, 0]
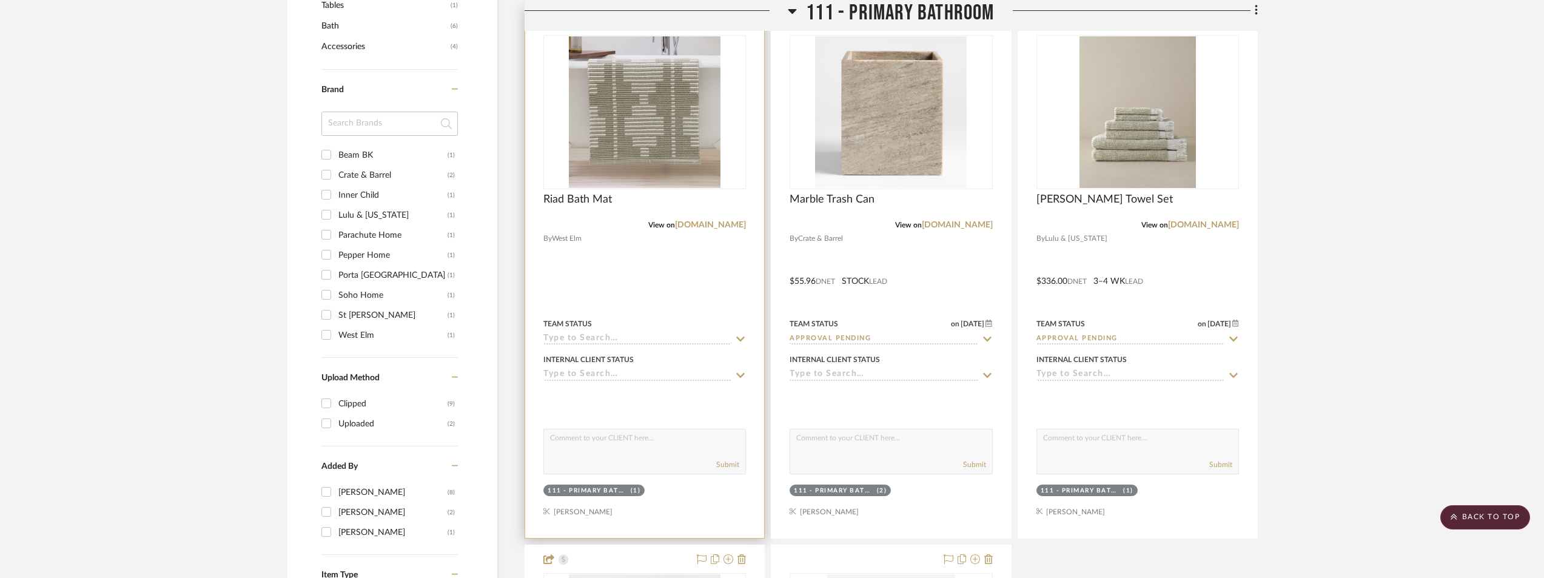
click at [672, 152] on img "0" at bounding box center [645, 112] width 152 height 152
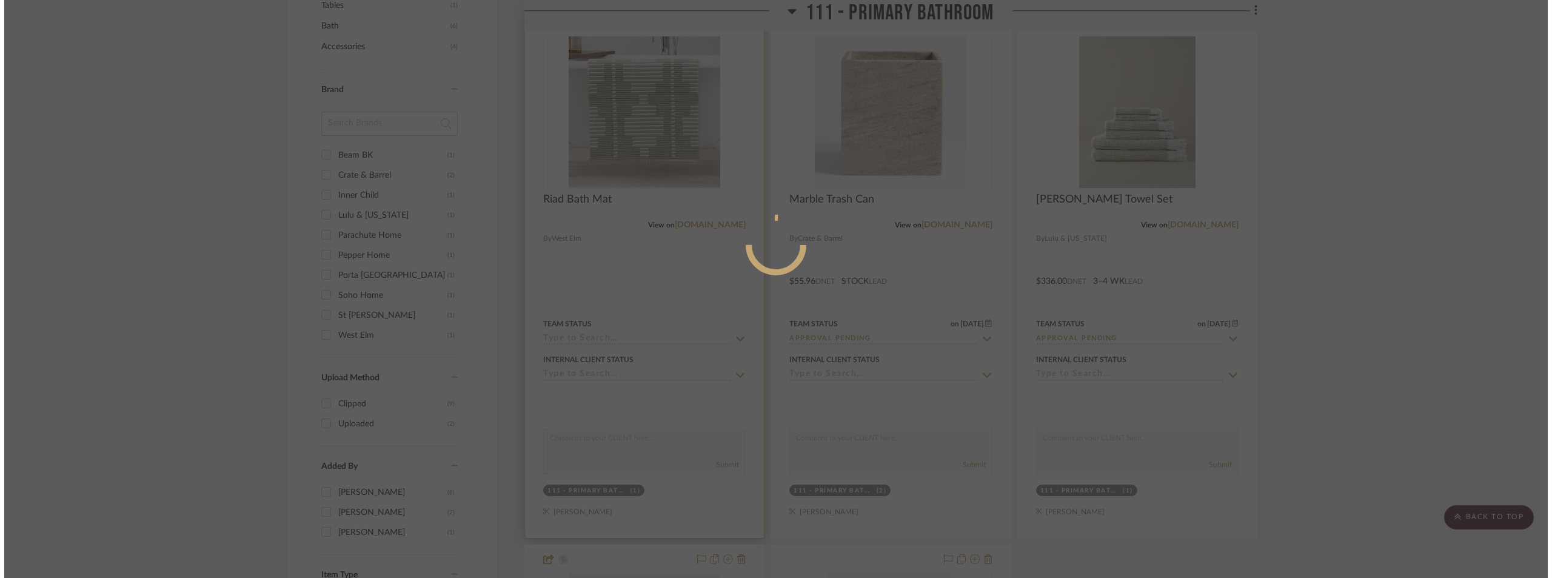
scroll to position [0, 0]
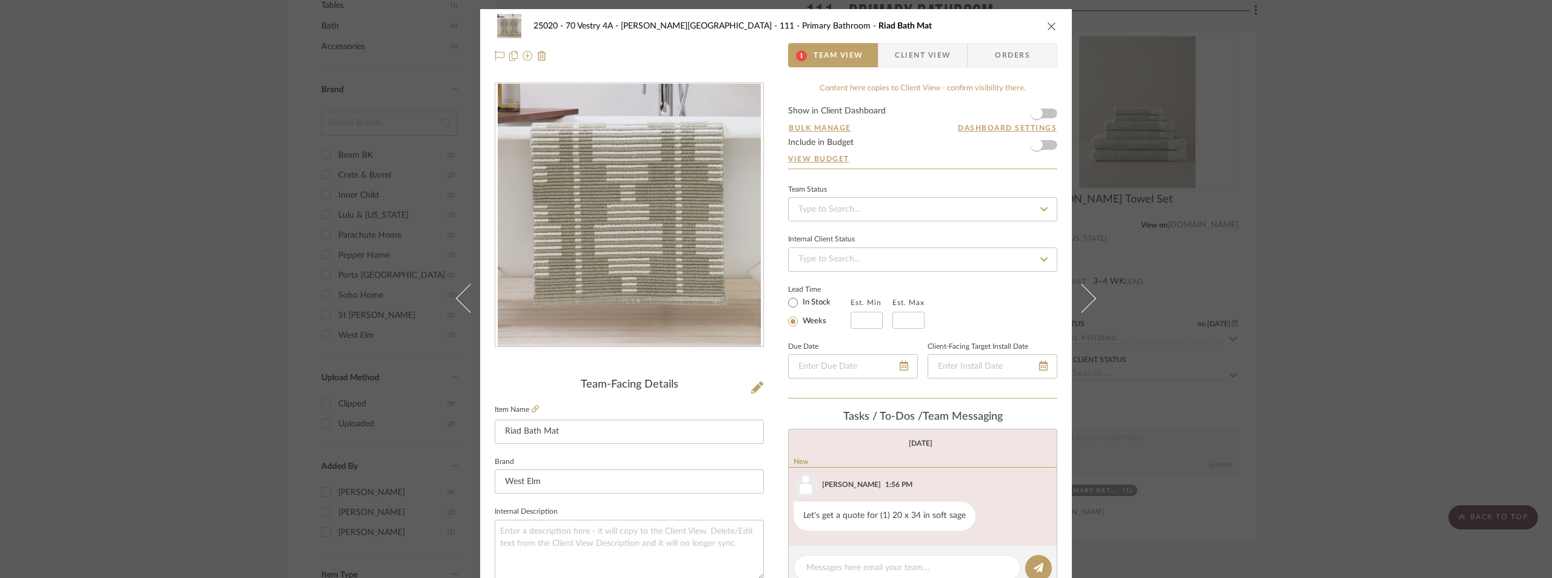
click at [1215, 161] on div "25020 - 70 Vestry 4A - [PERSON_NAME] 111 - Primary Bathroom Riad Bath Mat 1 Tea…" at bounding box center [776, 289] width 1552 height 578
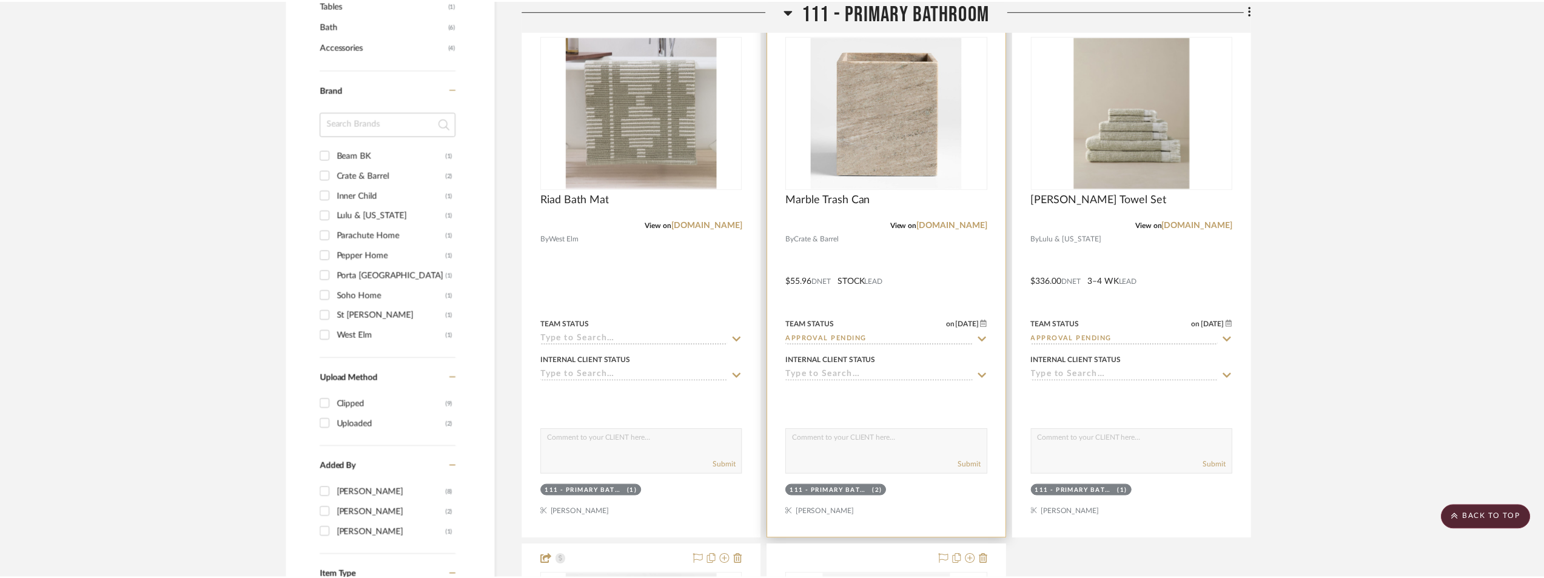
scroll to position [970, 0]
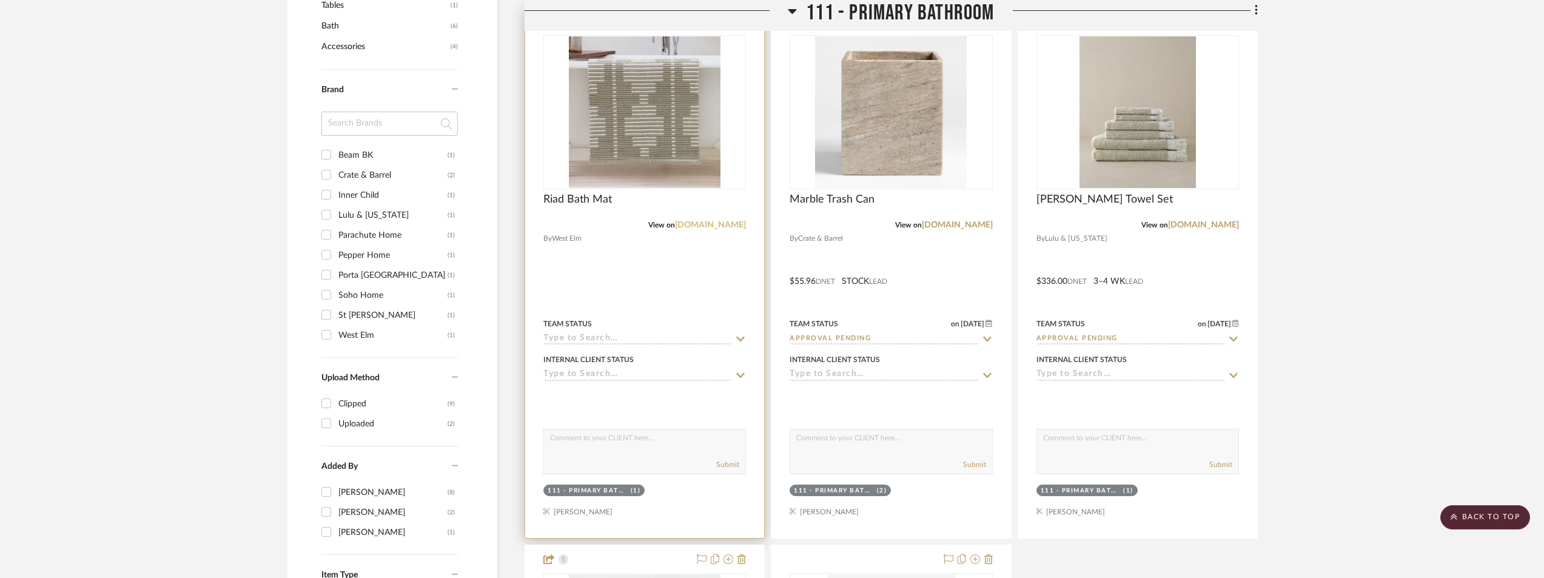
click at [714, 226] on link "[DOMAIN_NAME]" at bounding box center [710, 225] width 71 height 8
click at [642, 138] on img "0" at bounding box center [645, 112] width 152 height 152
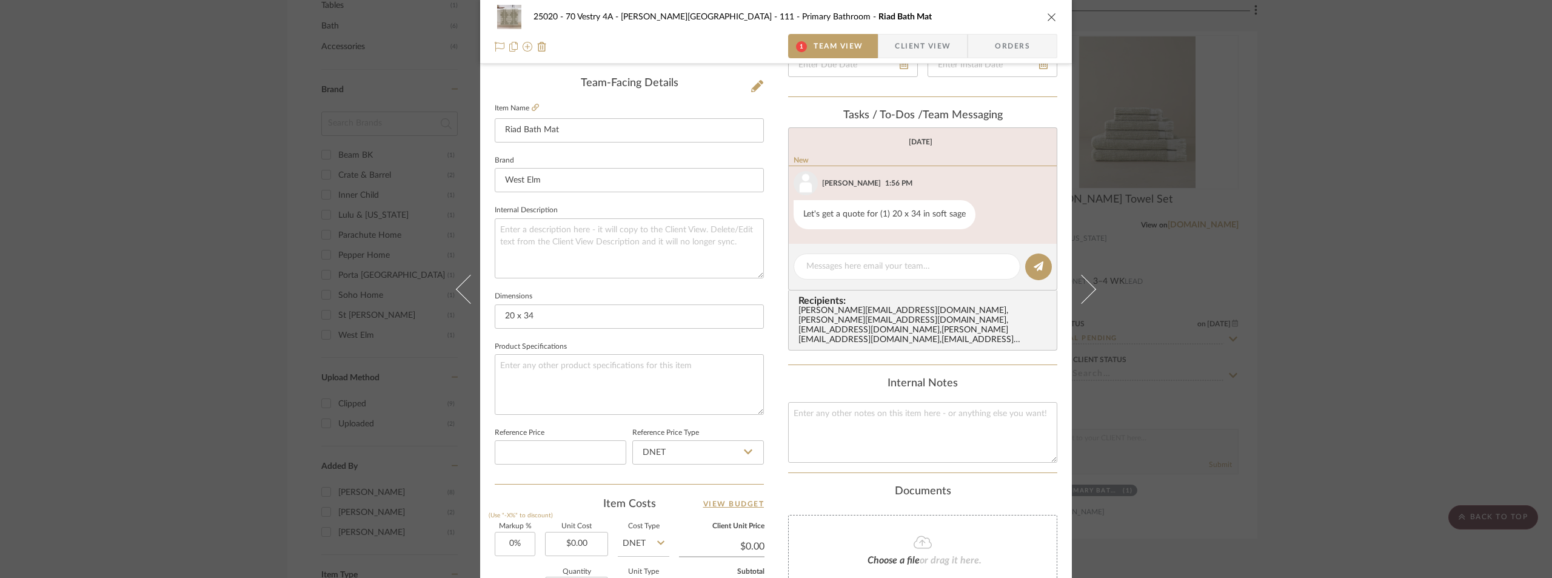
scroll to position [303, 0]
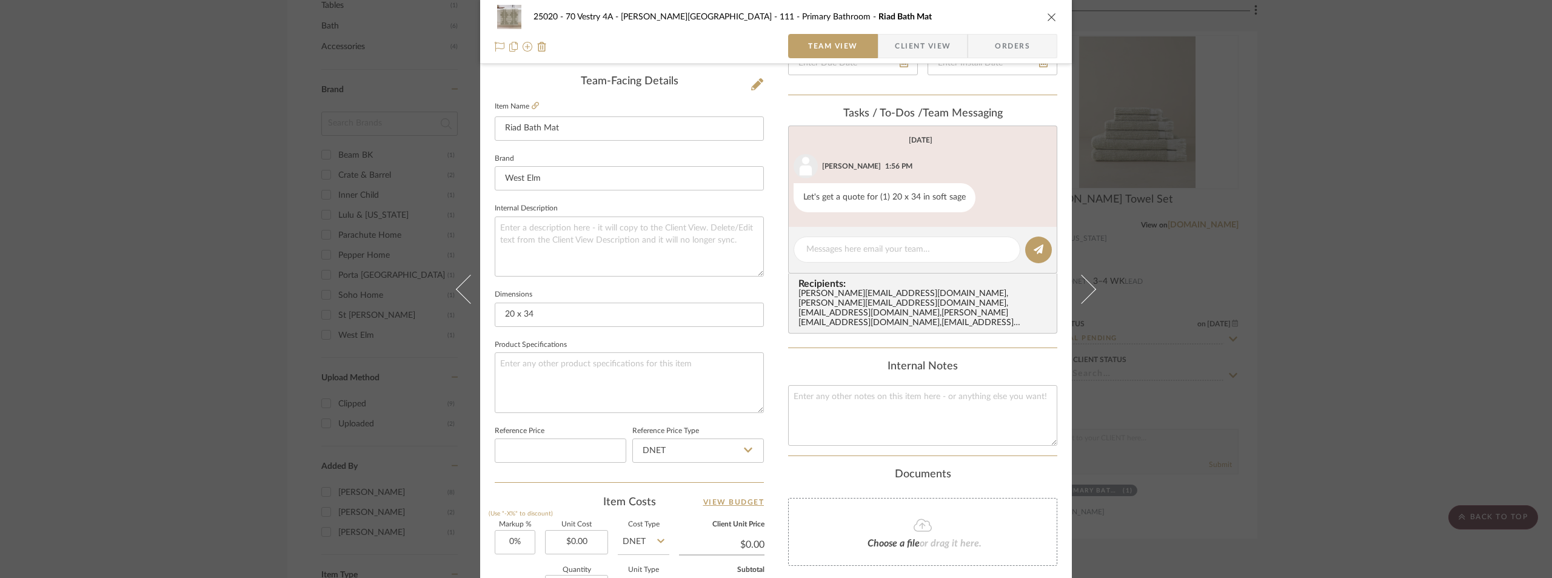
click at [885, 56] on span "button" at bounding box center [887, 46] width 16 height 24
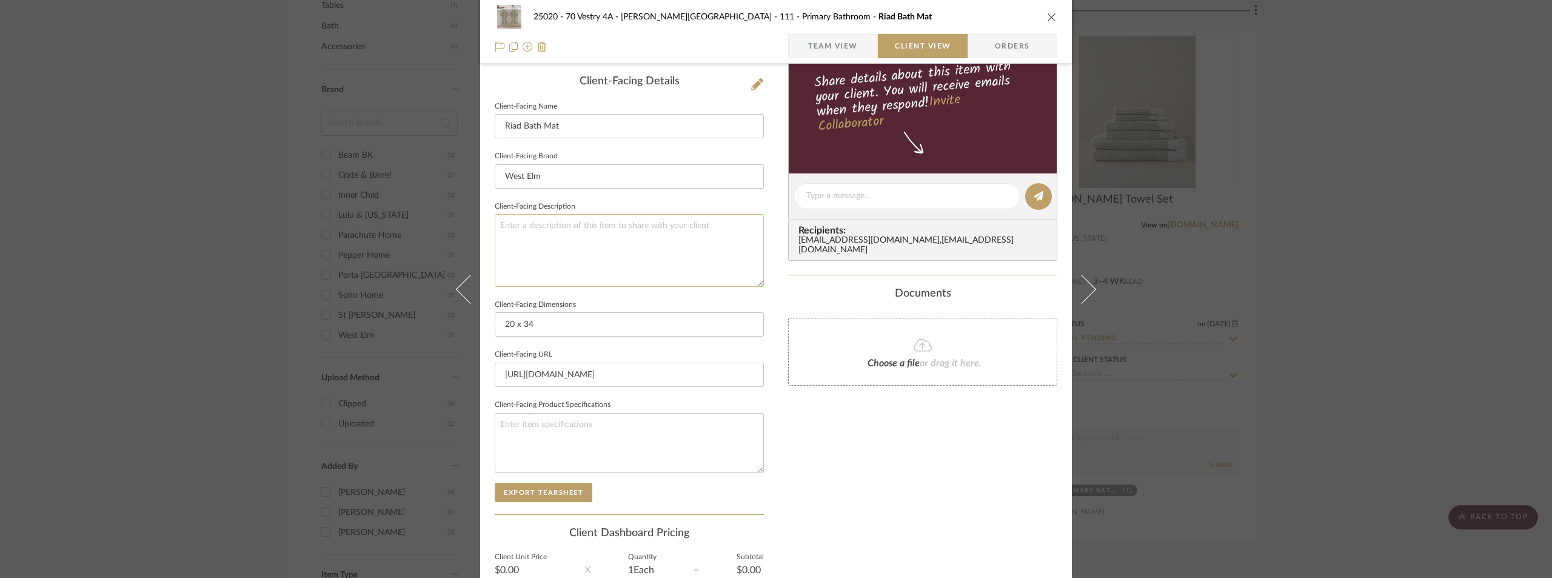
click at [612, 240] on textarea at bounding box center [629, 250] width 269 height 72
type textarea "Description:"
drag, startPoint x: 633, startPoint y: 205, endPoint x: 646, endPoint y: 157, distance: 49.7
click at [635, 207] on fieldset "Client-Facing Description Description:" at bounding box center [629, 242] width 269 height 89
click at [684, 224] on textarea "Description:" at bounding box center [629, 250] width 269 height 72
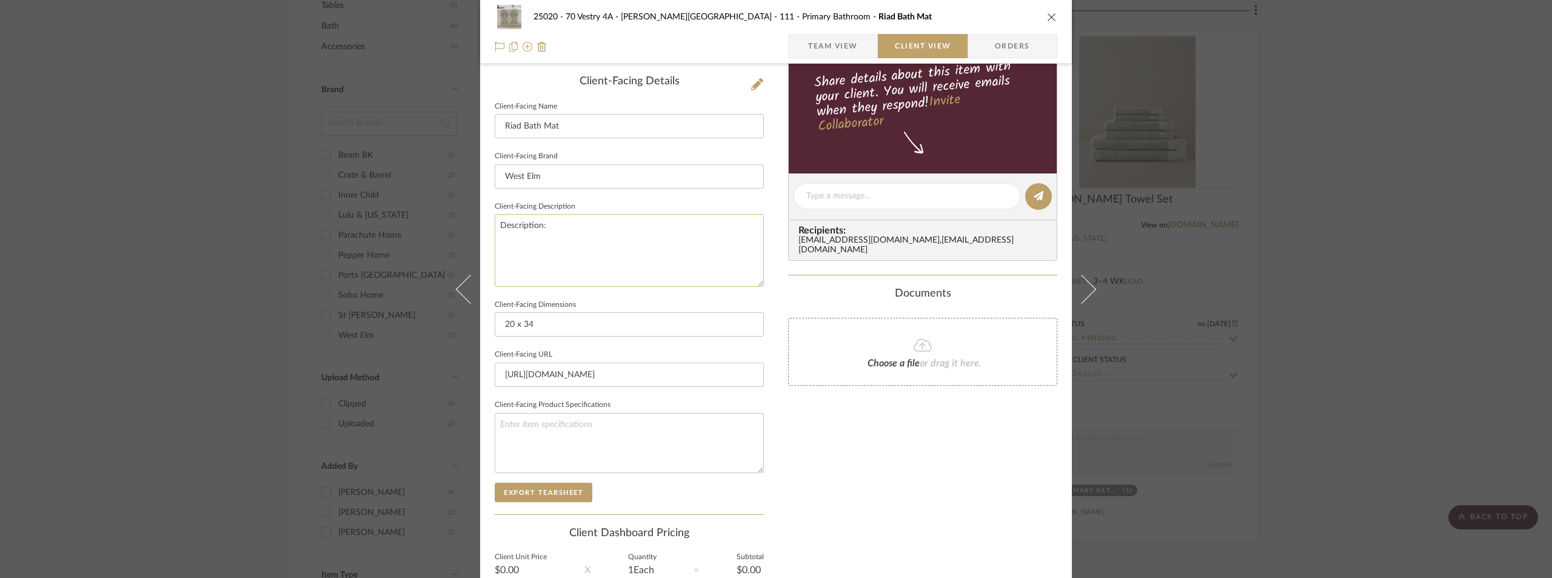
paste textarea "Hi [PERSON_NAME], Hope you're doing well! We have a delivery scheduled for two …"
drag, startPoint x: 608, startPoint y: 278, endPoint x: 486, endPoint y: 209, distance: 139.6
click at [486, 209] on div "25020 - 70 Vestry 4A - [PERSON_NAME][GEOGRAPHIC_DATA] 111 - Primary Bathroom Ri…" at bounding box center [776, 201] width 592 height 990
click at [554, 228] on textarea "Description: Hi [PERSON_NAME], Hope you're doing well! We have a delivery sched…" at bounding box center [629, 250] width 269 height 72
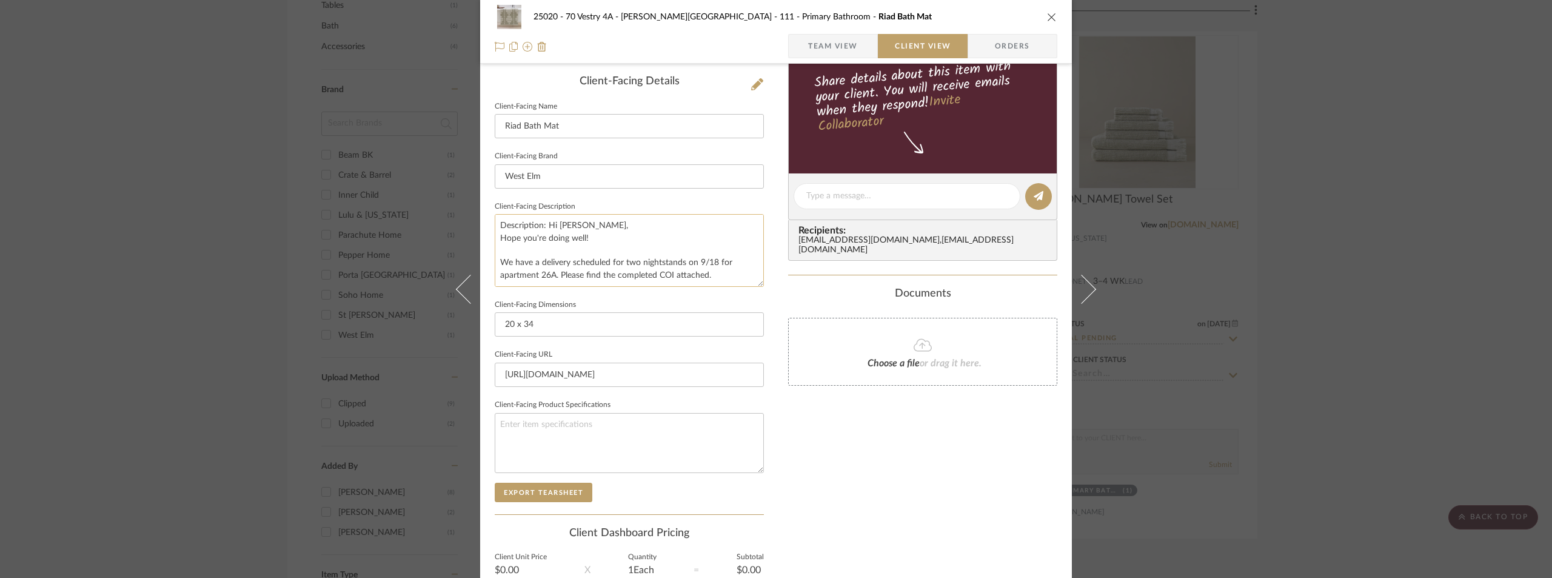
click at [545, 226] on textarea "Description: Hi [PERSON_NAME], Hope you're doing well! We have a delivery sched…" at bounding box center [629, 250] width 269 height 72
drag, startPoint x: 541, startPoint y: 226, endPoint x: 575, endPoint y: 304, distance: 84.7
click at [575, 304] on div "Client-Facing Details Client-Facing Name Riad Bath Mat Client-Facing Brand West…" at bounding box center [629, 294] width 269 height 439
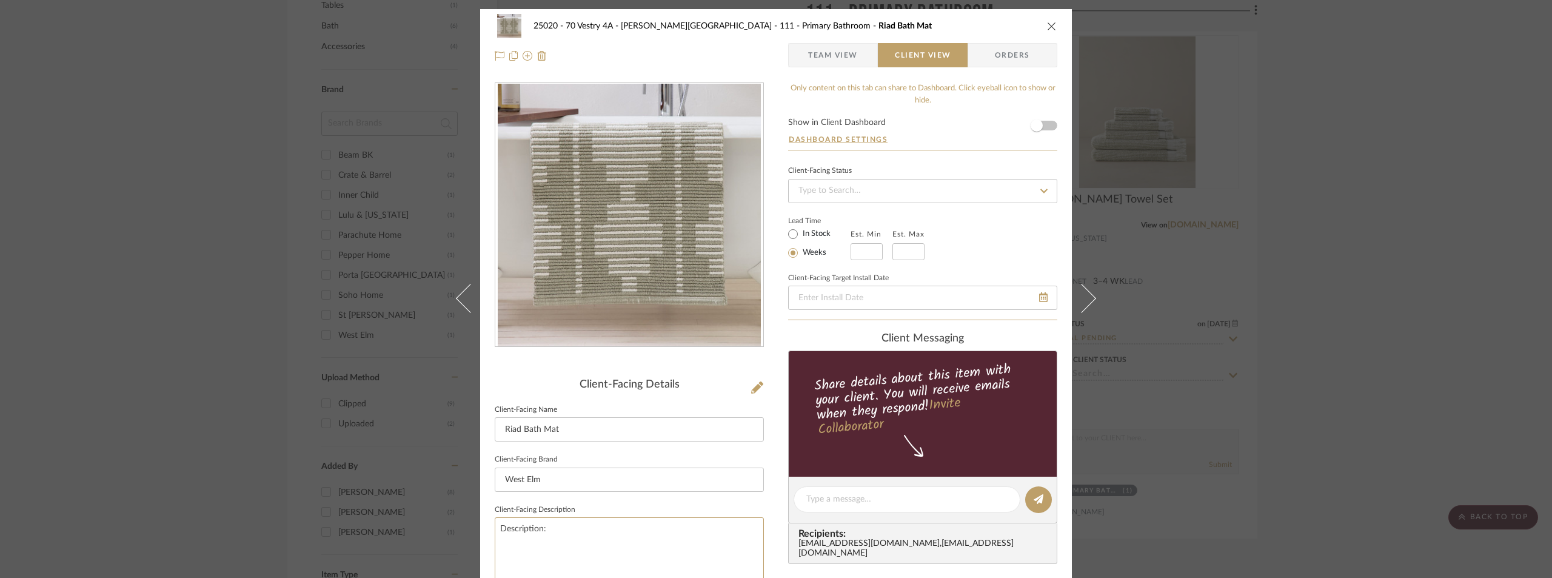
type textarea "Description:"
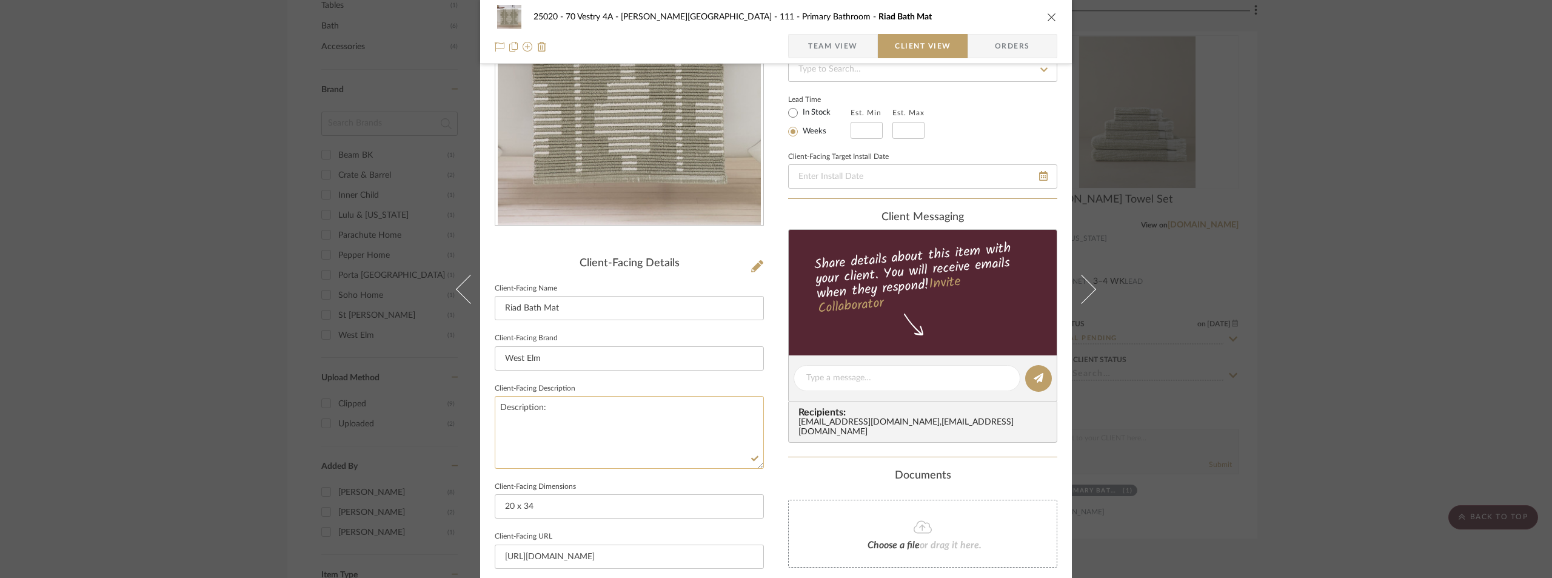
click at [617, 435] on textarea "Description:" at bounding box center [629, 432] width 269 height 72
type textarea "Description: Riad Bath Mat by West Elm || Color/Finish:"
click at [658, 389] on fieldset "Client-Facing Description Description: Riad Bath Mat by West Elm || Color/Finis…" at bounding box center [629, 424] width 269 height 89
click at [728, 428] on textarea "Description: Riad Bath Mat by West Elm || Color/Finish:" at bounding box center [629, 432] width 269 height 72
type textarea "Description: Riad Bath Mat by West Elm || Color/Finish: Soft Sage || Price does…"
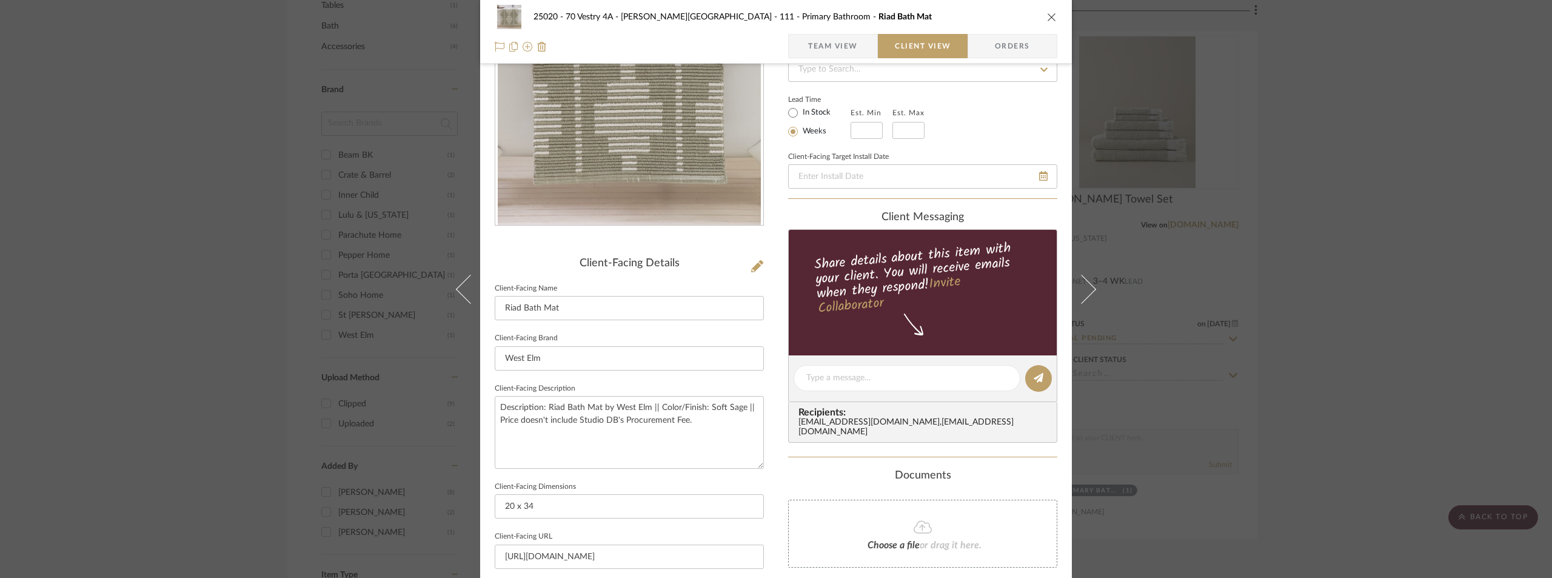
click at [751, 386] on fieldset "Client-Facing Description Description: Riad Bath Mat by West Elm || Color/Finis…" at bounding box center [629, 424] width 269 height 89
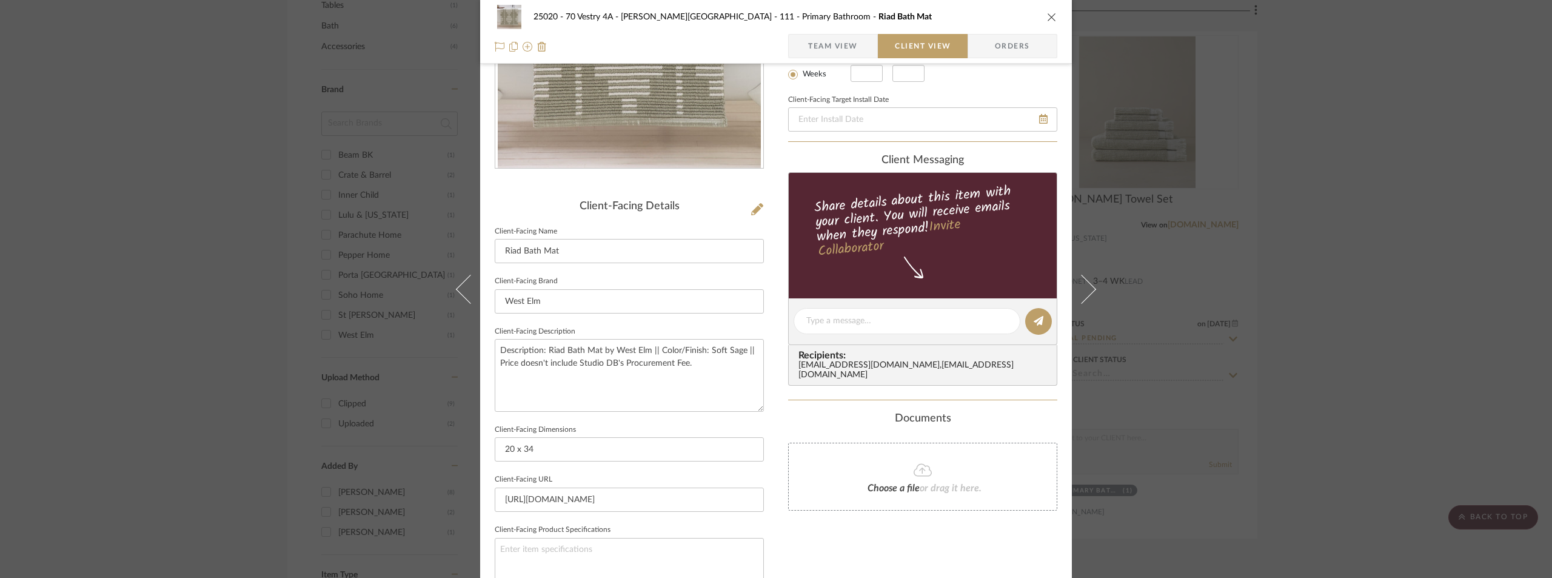
scroll to position [57, 0]
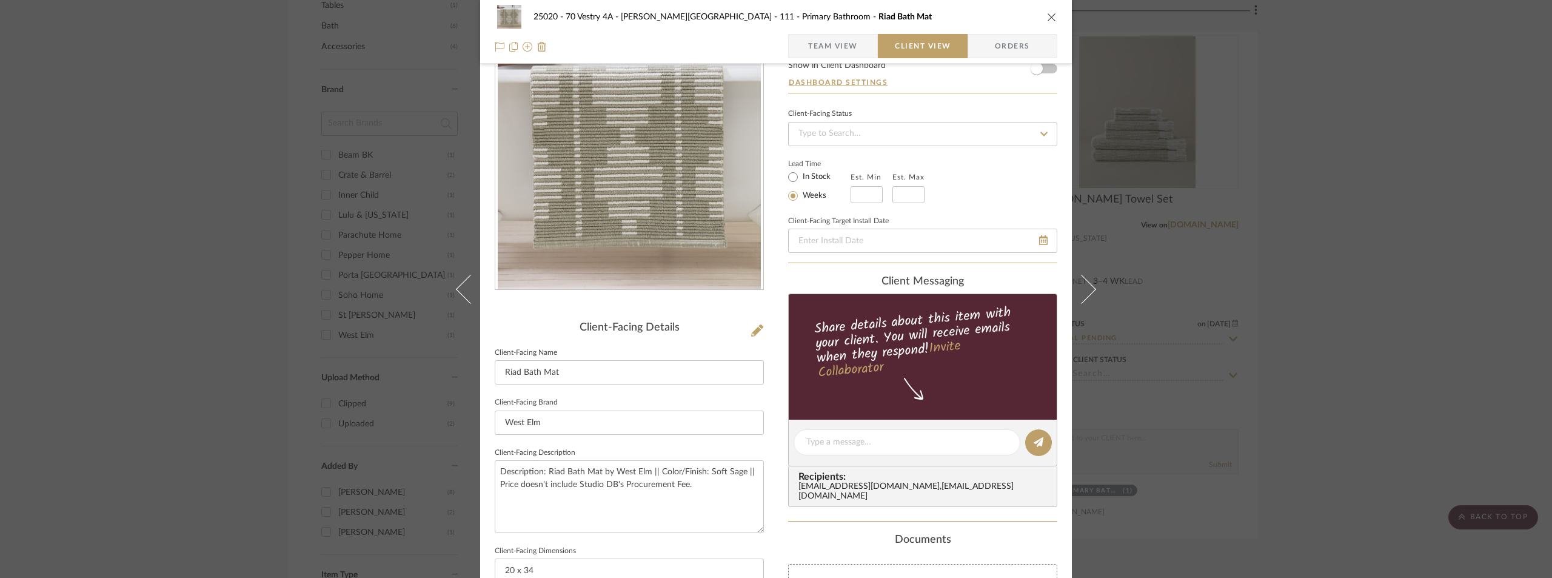
click at [806, 176] on label "In Stock" at bounding box center [815, 177] width 30 height 11
click at [800, 176] on input "In Stock" at bounding box center [793, 177] width 15 height 15
radio input "true"
click at [822, 44] on span "Team View" at bounding box center [833, 46] width 50 height 24
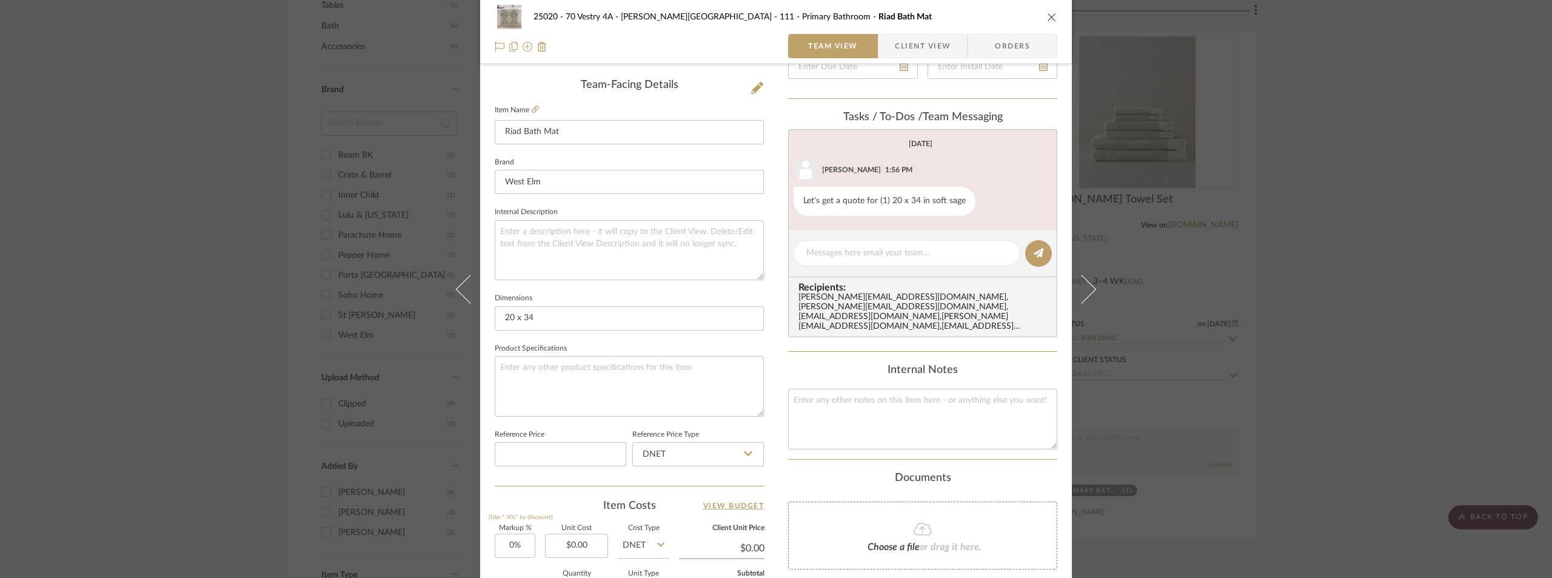
scroll to position [542, 0]
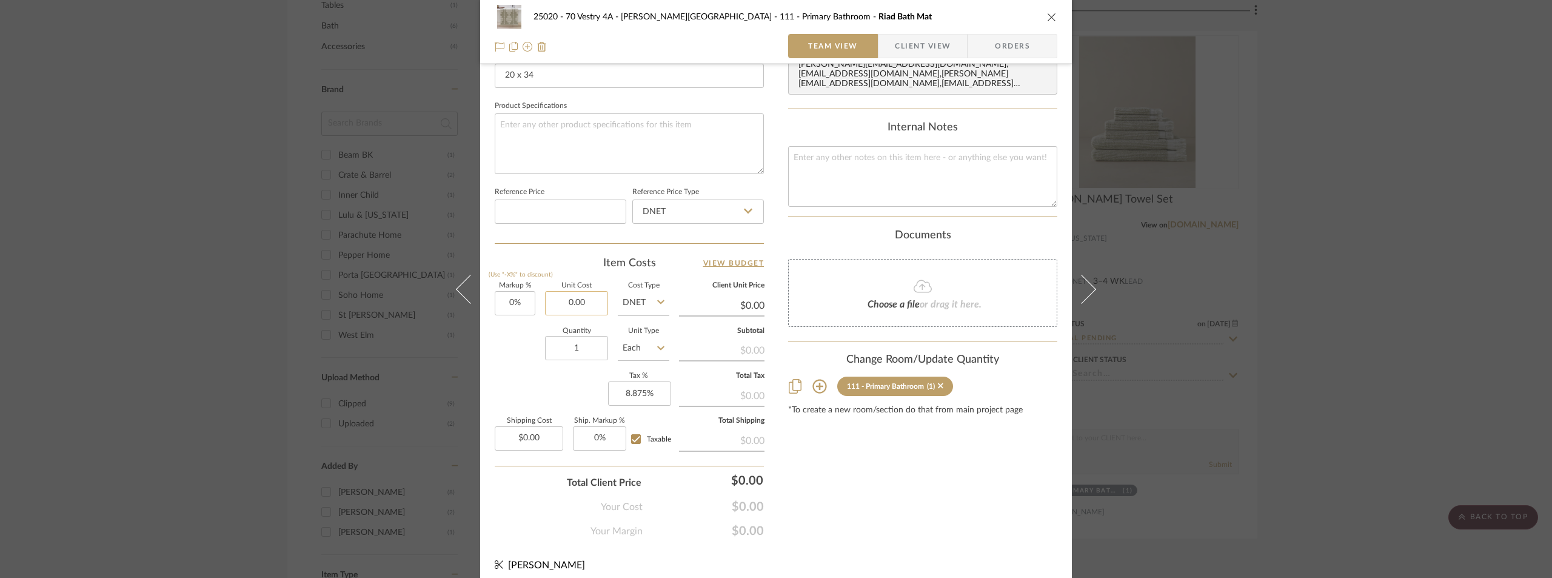
click at [590, 300] on input "0.00" at bounding box center [576, 303] width 63 height 24
type input "$36.00"
click at [580, 275] on div "Item Costs View Budget Markup % (Use "-X%" to discount) 0% Unit Cost $36.00 Cos…" at bounding box center [629, 397] width 269 height 282
type input "$36.00"
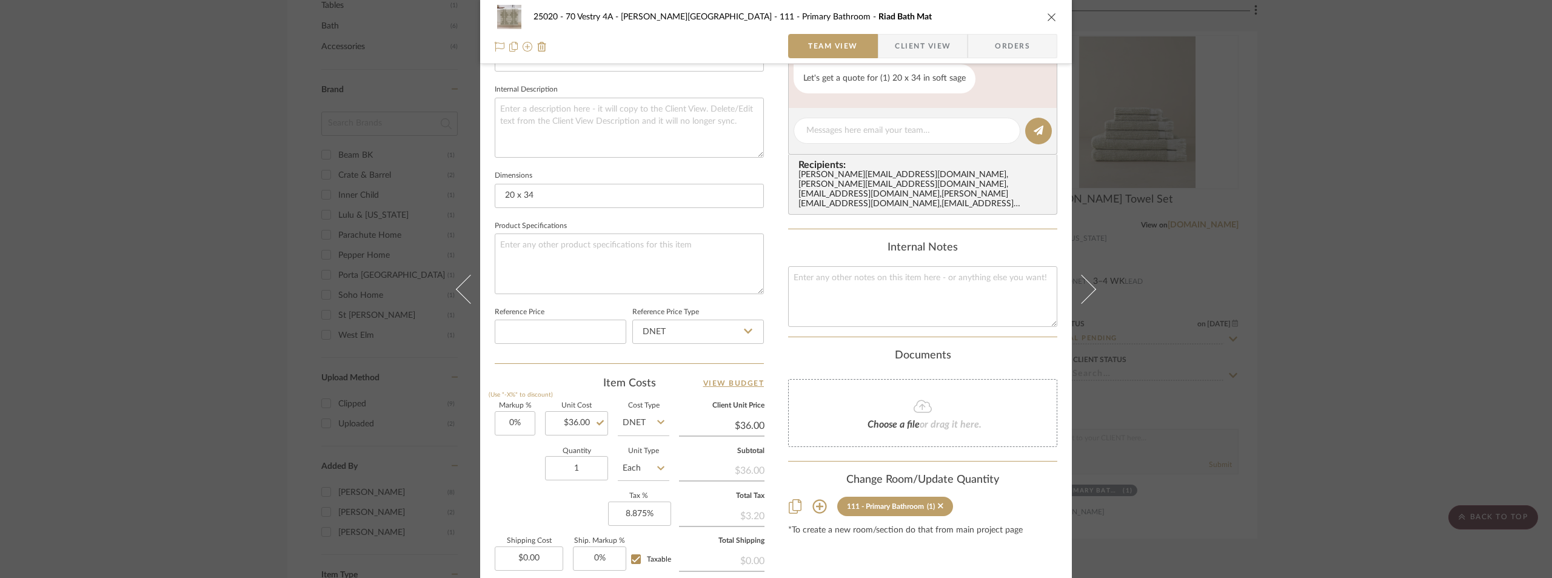
scroll to position [239, 0]
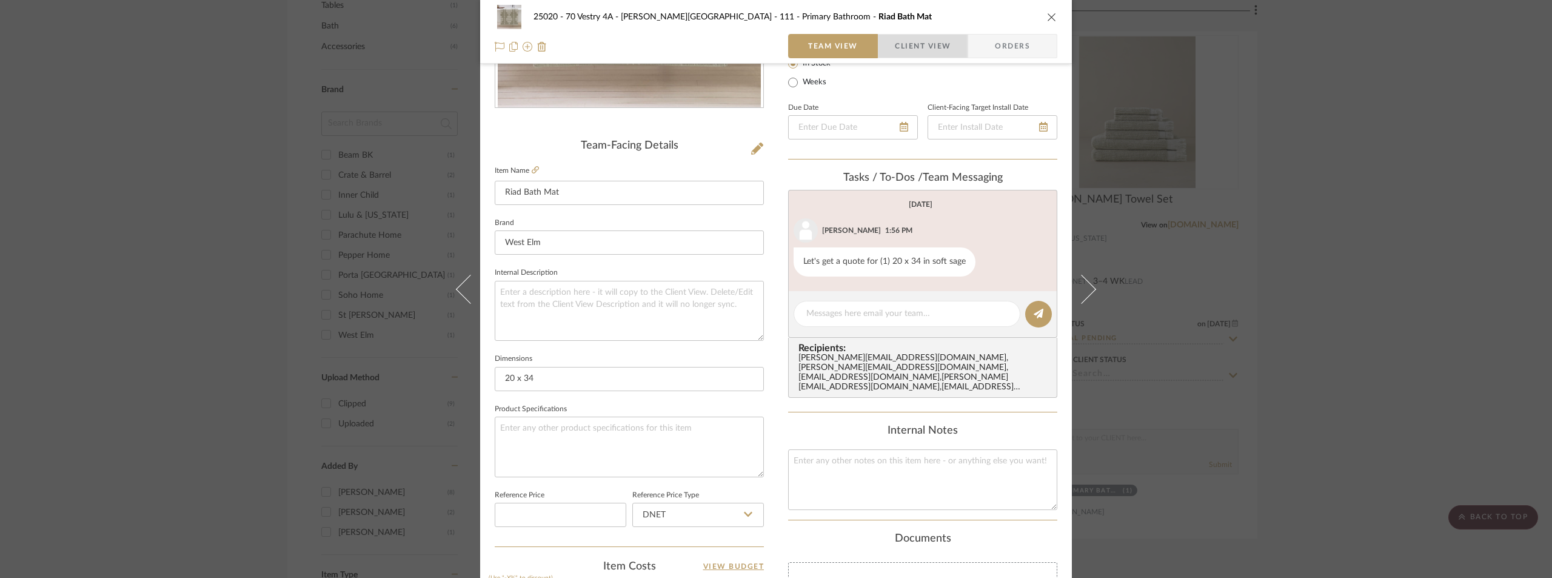
click at [904, 49] on span "Client View" at bounding box center [923, 46] width 56 height 24
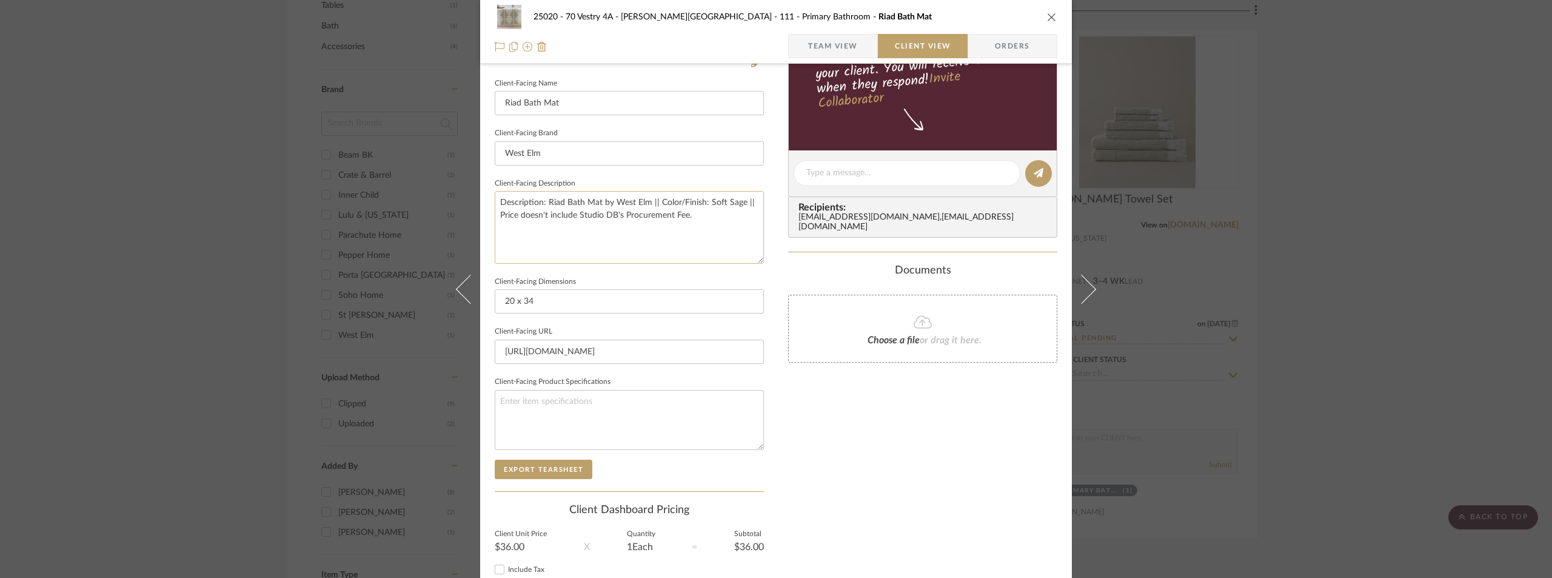
scroll to position [421, 0]
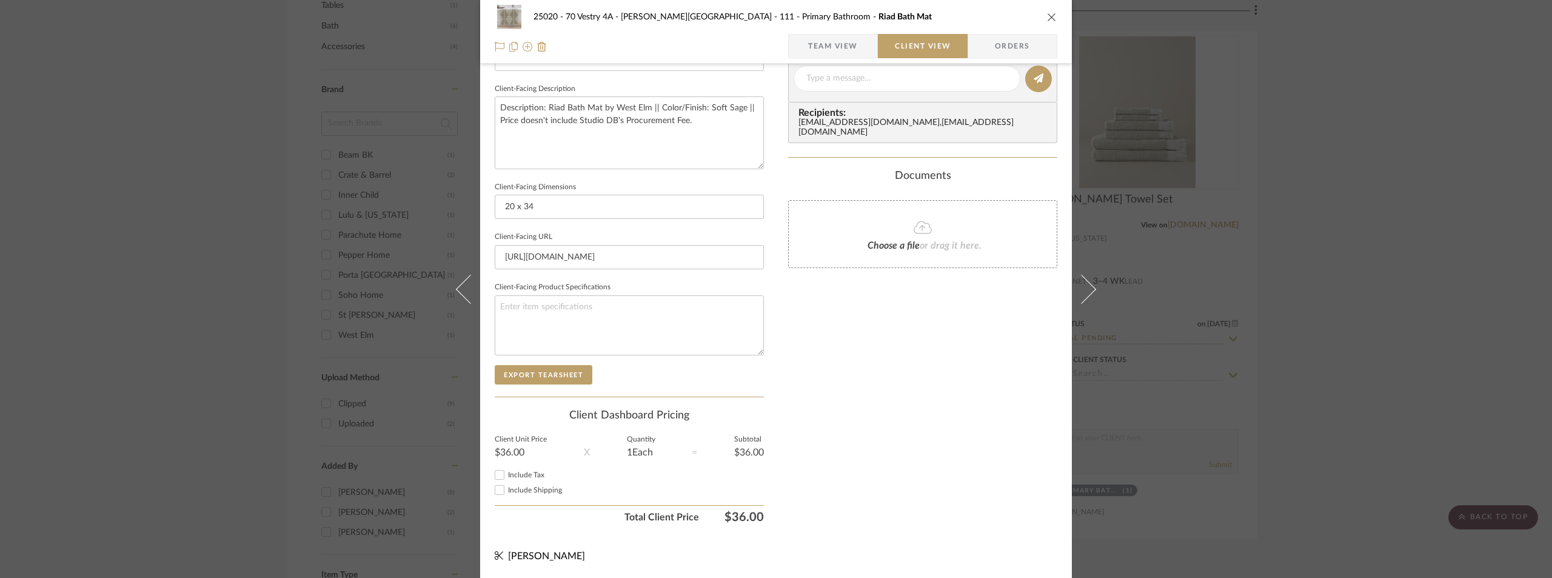
click at [826, 50] on span "Team View" at bounding box center [833, 46] width 50 height 24
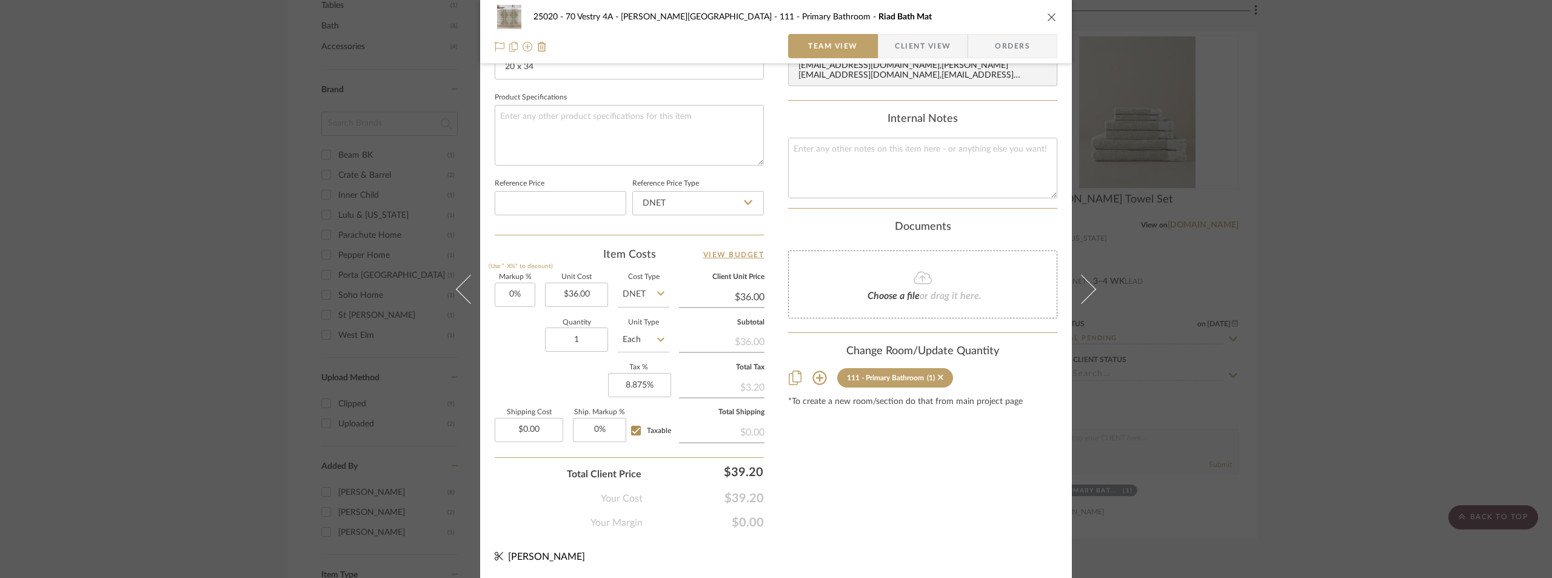
scroll to position [551, 0]
click at [917, 44] on span "Client View" at bounding box center [923, 46] width 56 height 24
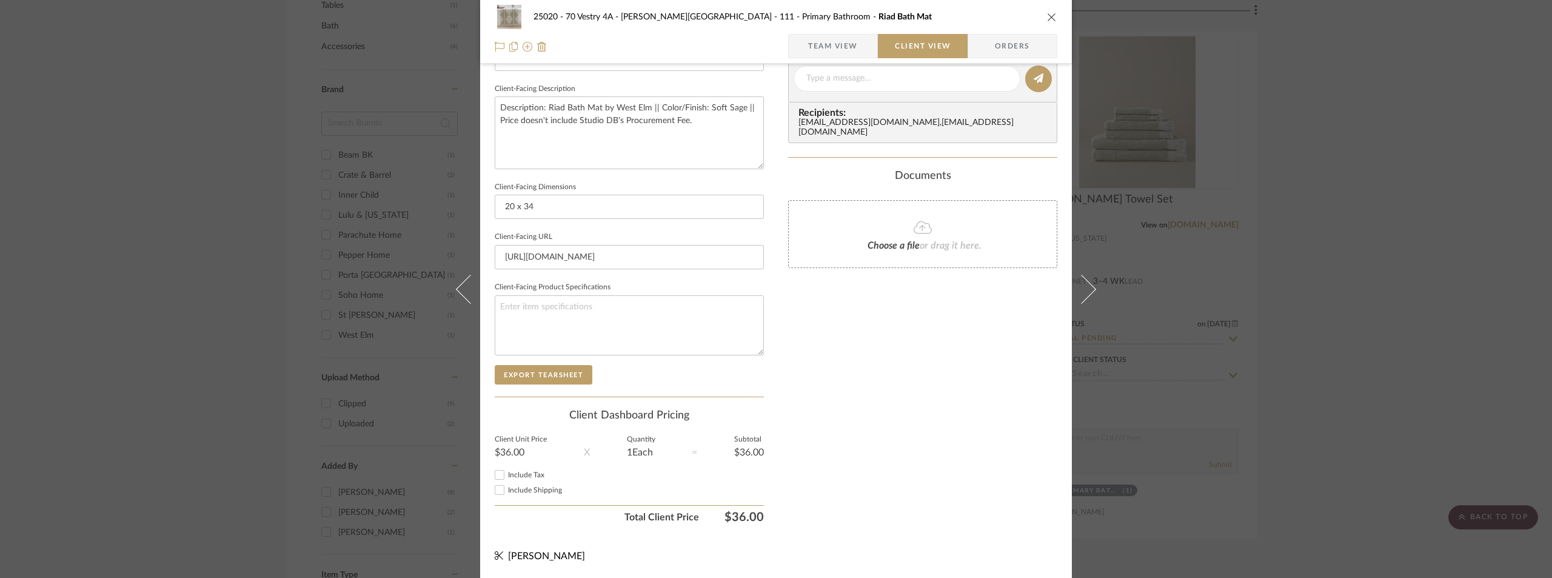
click at [525, 473] on span "Include Tax" at bounding box center [526, 474] width 36 height 7
click at [507, 473] on input "Include Tax" at bounding box center [499, 475] width 15 height 15
checkbox input "true"
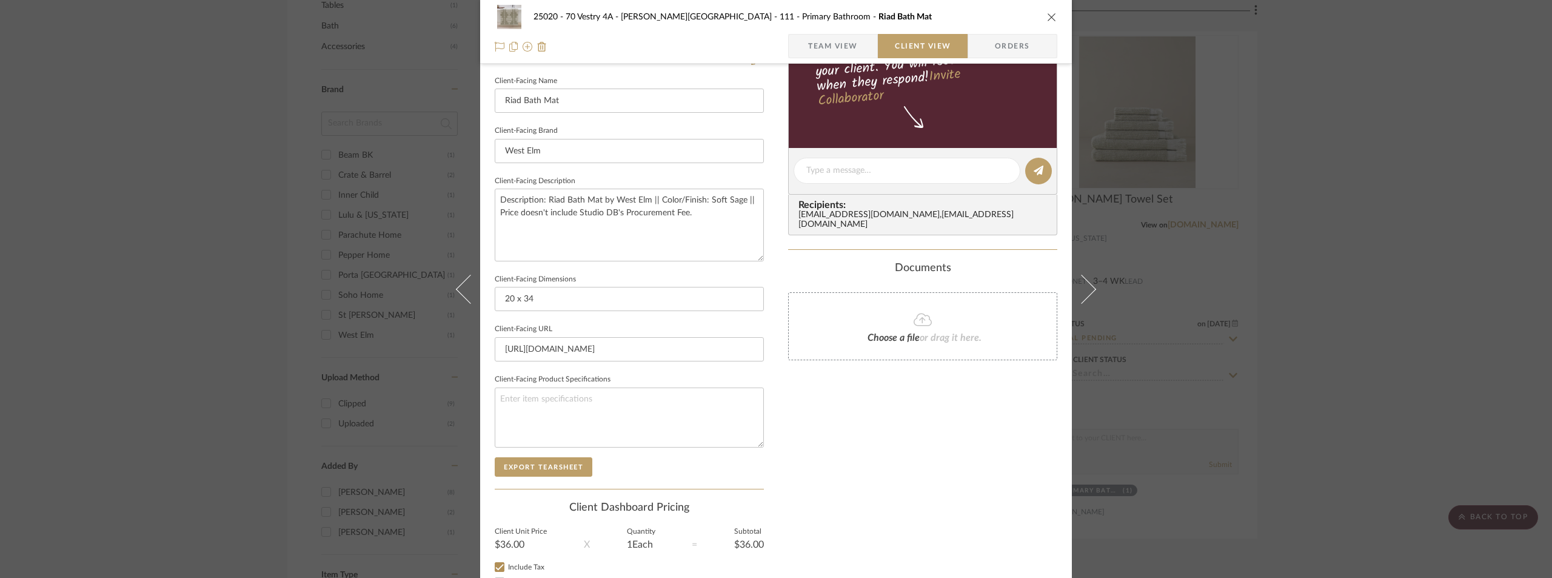
scroll to position [239, 0]
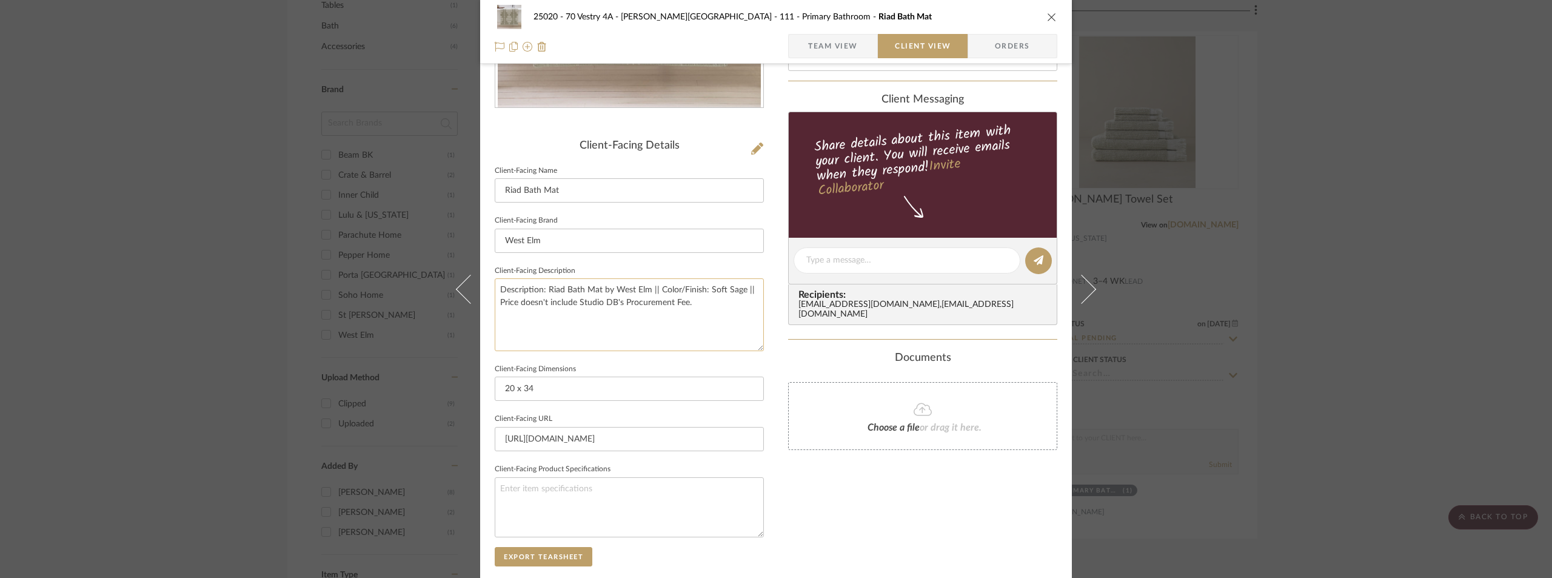
click at [712, 319] on textarea "Description: Riad Bath Mat by West Elm || Color/Finish: Soft Sage || Price does…" at bounding box center [629, 314] width 269 height 72
click at [765, 289] on div "25020 - 70 Vestry 4A - [PERSON_NAME] 111 - Primary Bathroom Riad Bath Mat Team …" at bounding box center [776, 265] width 592 height 990
click at [743, 295] on textarea "Description: Riad Bath Mat by West Elm || Color/Finish: Soft Sage || Price does…" at bounding box center [629, 314] width 269 height 72
click at [751, 293] on textarea "Description: Riad Bath Mat by West Elm || Color/Finish: Soft Sage || Price does…" at bounding box center [629, 314] width 269 height 72
type textarea "Description: Riad Bath Mat by West Elm || Color/Finish: Soft Sage || Price refl…"
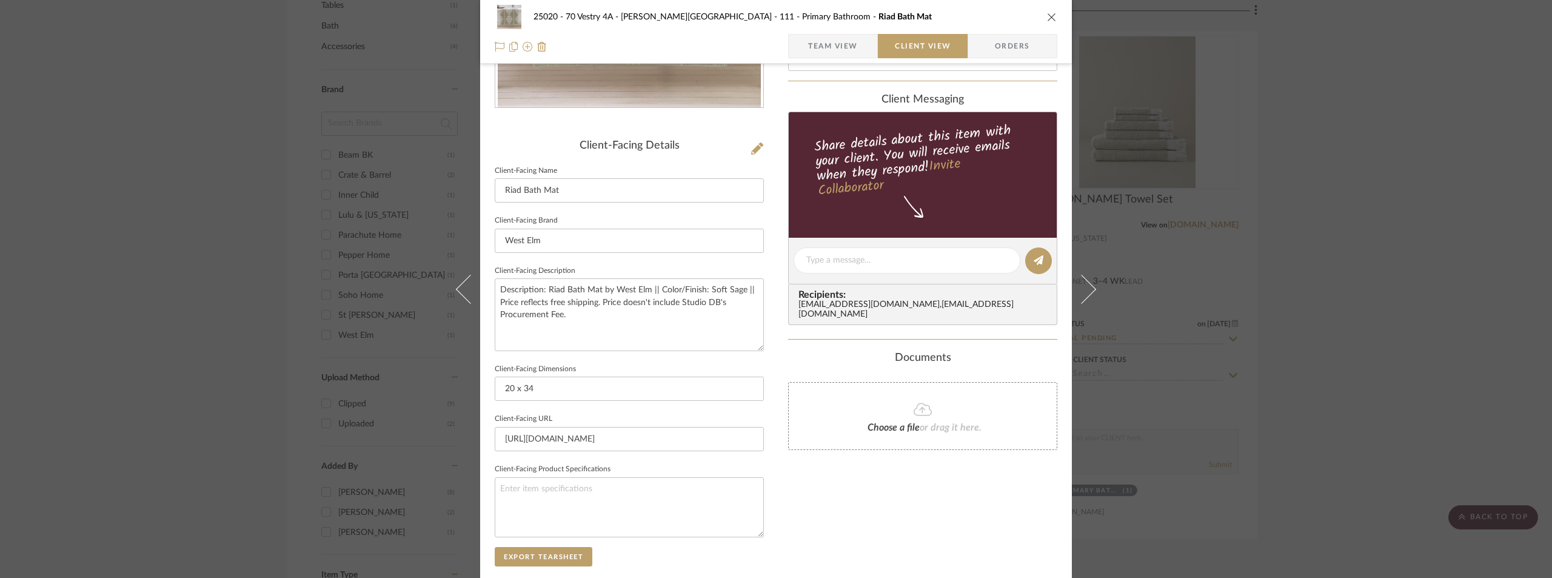
click at [752, 263] on fieldset "Client-Facing Description Description: Riad Bath Mat by West Elm || Color/Finis…" at bounding box center [629, 307] width 269 height 89
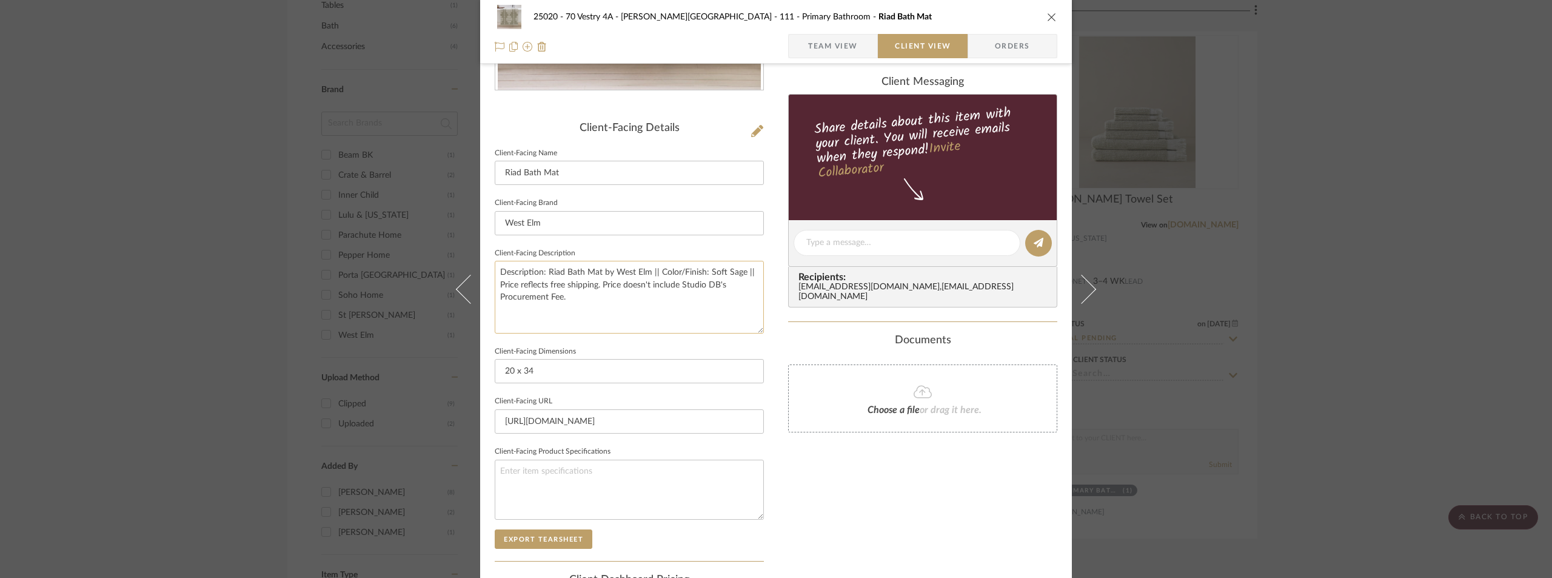
scroll to position [0, 0]
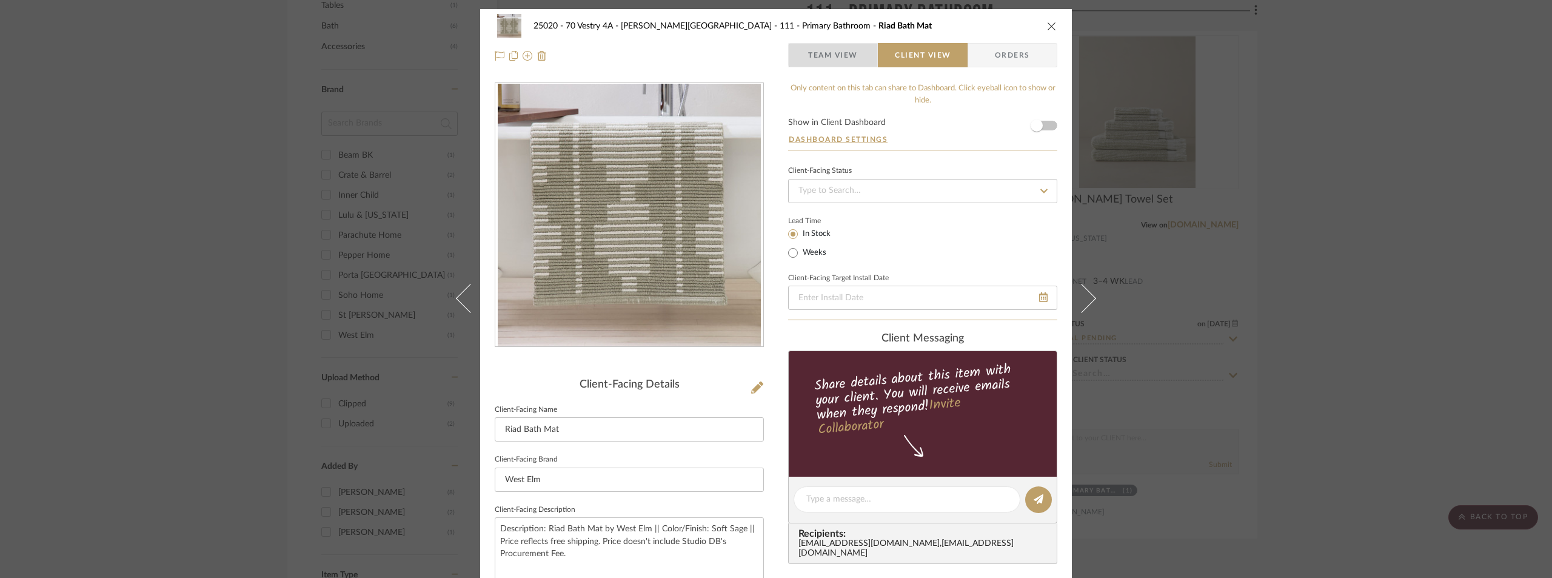
click at [824, 56] on span "Team View" at bounding box center [833, 55] width 50 height 24
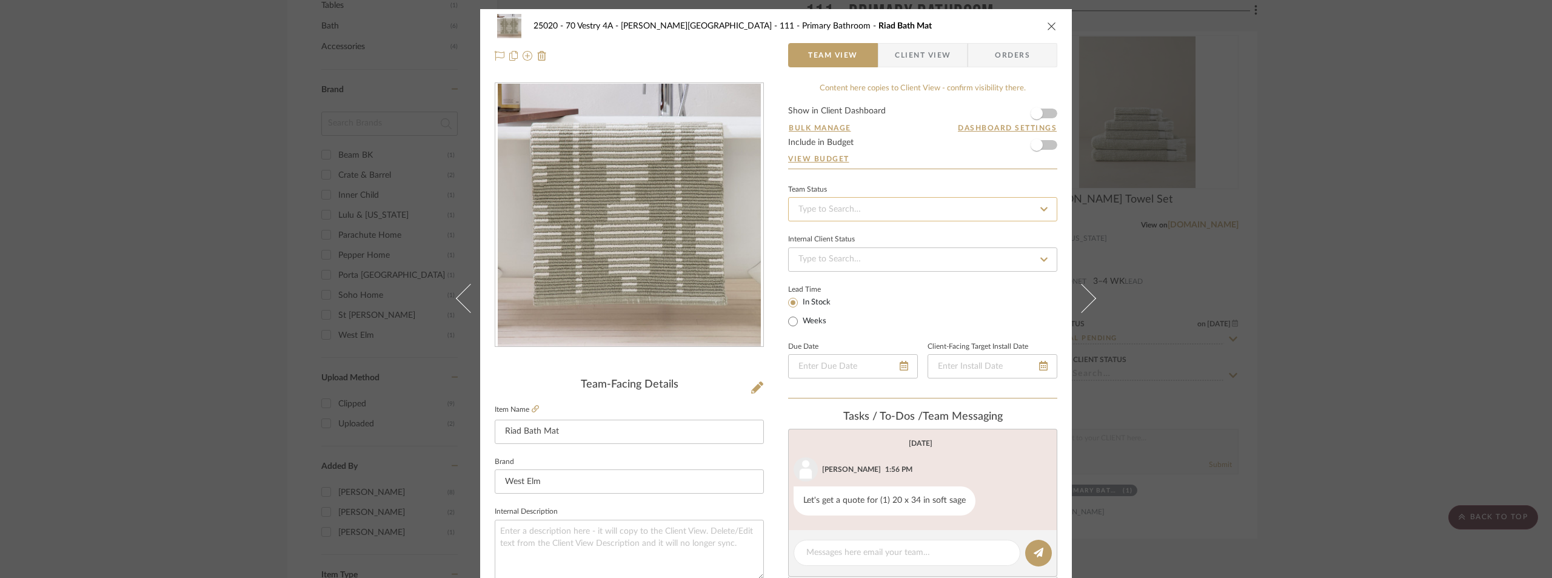
click at [865, 206] on input at bounding box center [922, 209] width 269 height 24
type input "pend"
click at [858, 236] on div "Pending Sr. Designer Approval" at bounding box center [919, 241] width 268 height 31
type input "[DATE]"
type input "Pending Sr. Designer Approval"
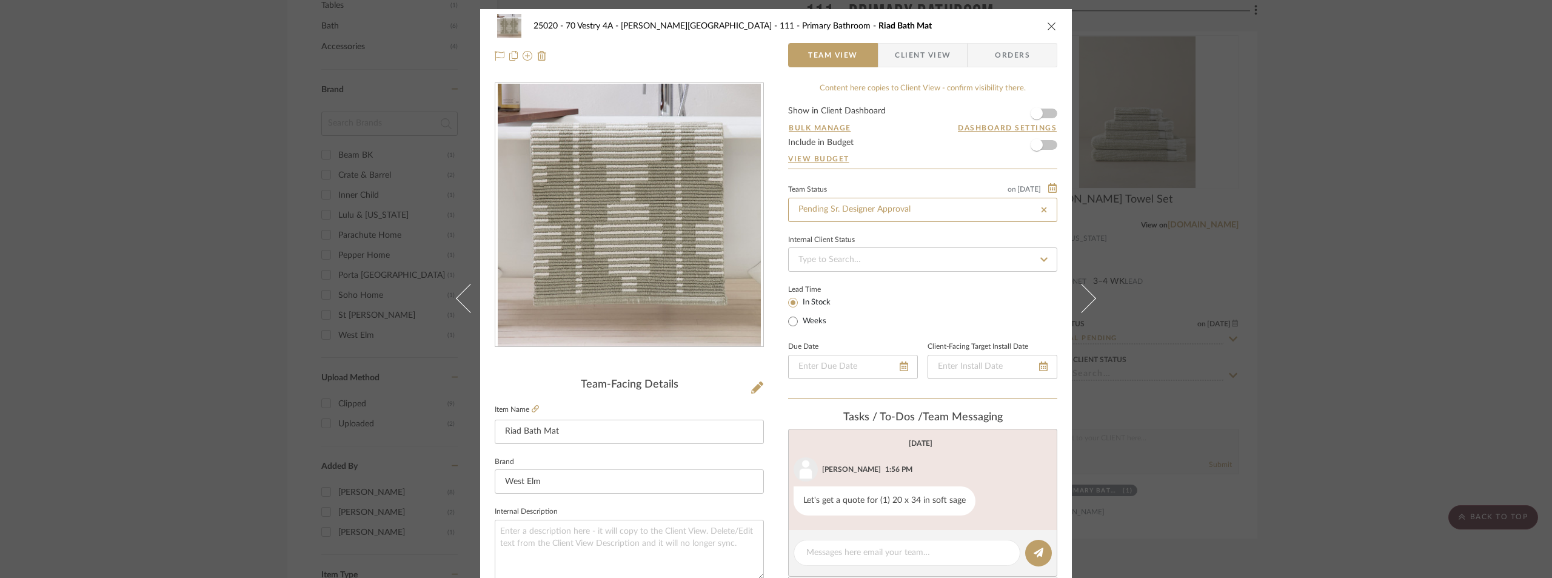
type input "[DATE]"
type input "Pending Sr. Designer Approval"
click at [871, 173] on div "Content here copies to Client View - confirm visibility there. Show in Client D…" at bounding box center [922, 581] width 269 height 998
click at [1435, 189] on div "25020 - 70 Vestry 4A - [PERSON_NAME] 111 - Primary Bathroom Riad Bath Mat Team …" at bounding box center [776, 289] width 1552 height 578
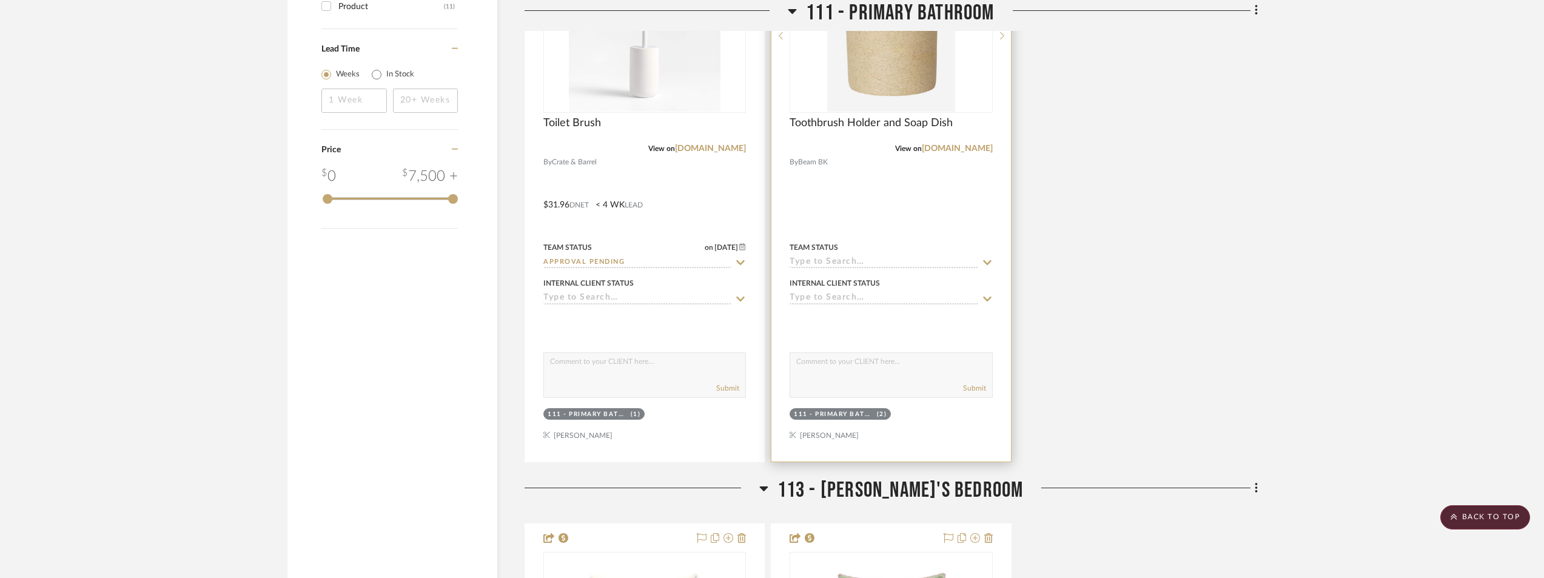
scroll to position [1516, 0]
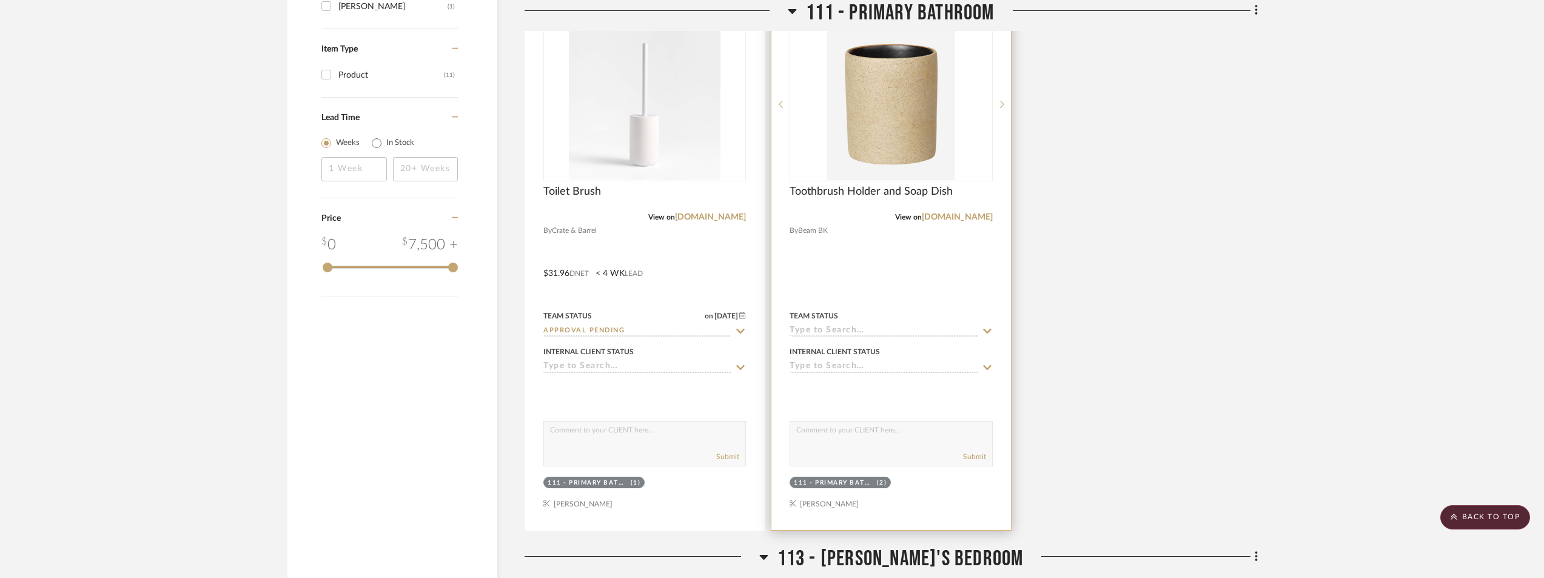
click at [0, 0] on img at bounding box center [0, 0] width 0 height 0
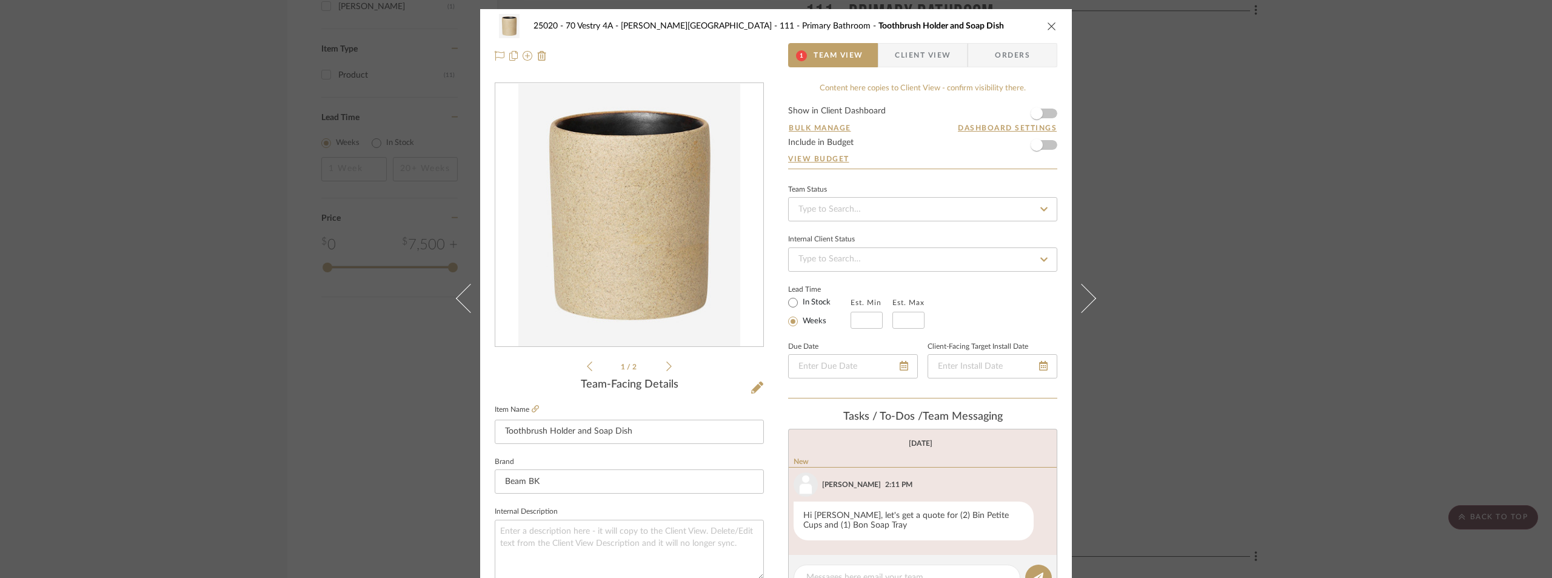
click at [900, 56] on span "Client View" at bounding box center [923, 55] width 56 height 24
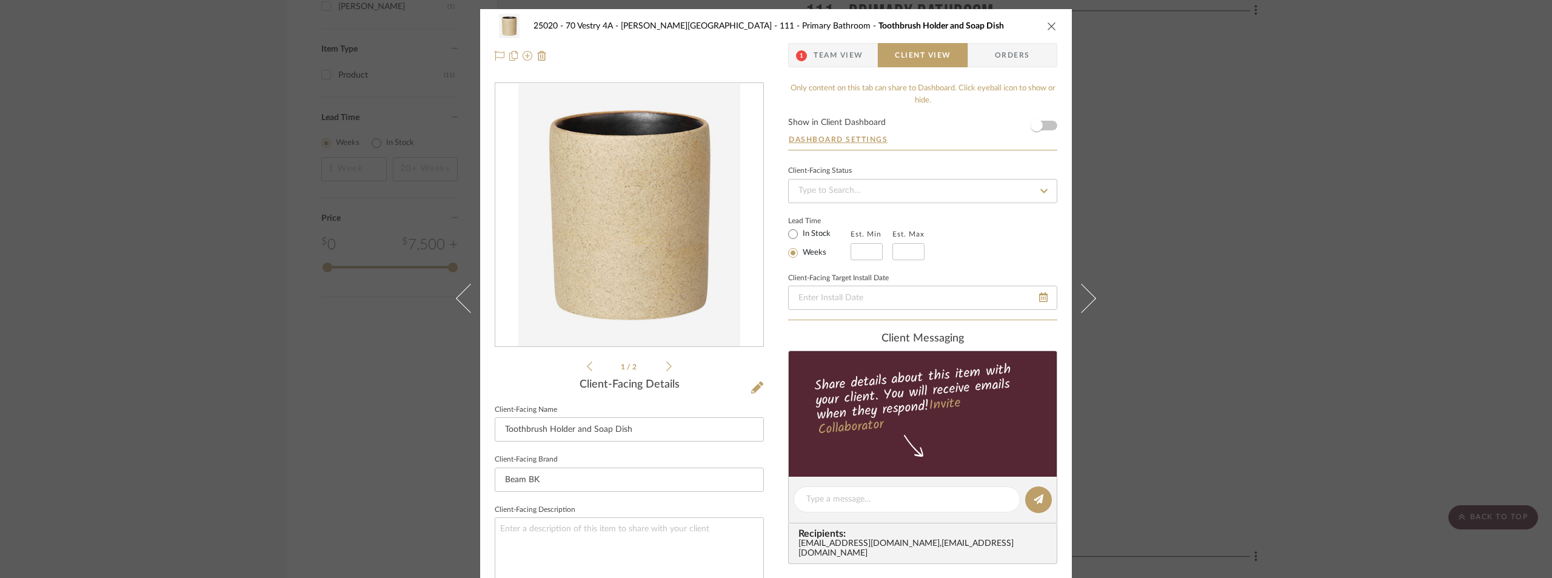
click at [851, 57] on span "Team View" at bounding box center [839, 55] width 50 height 24
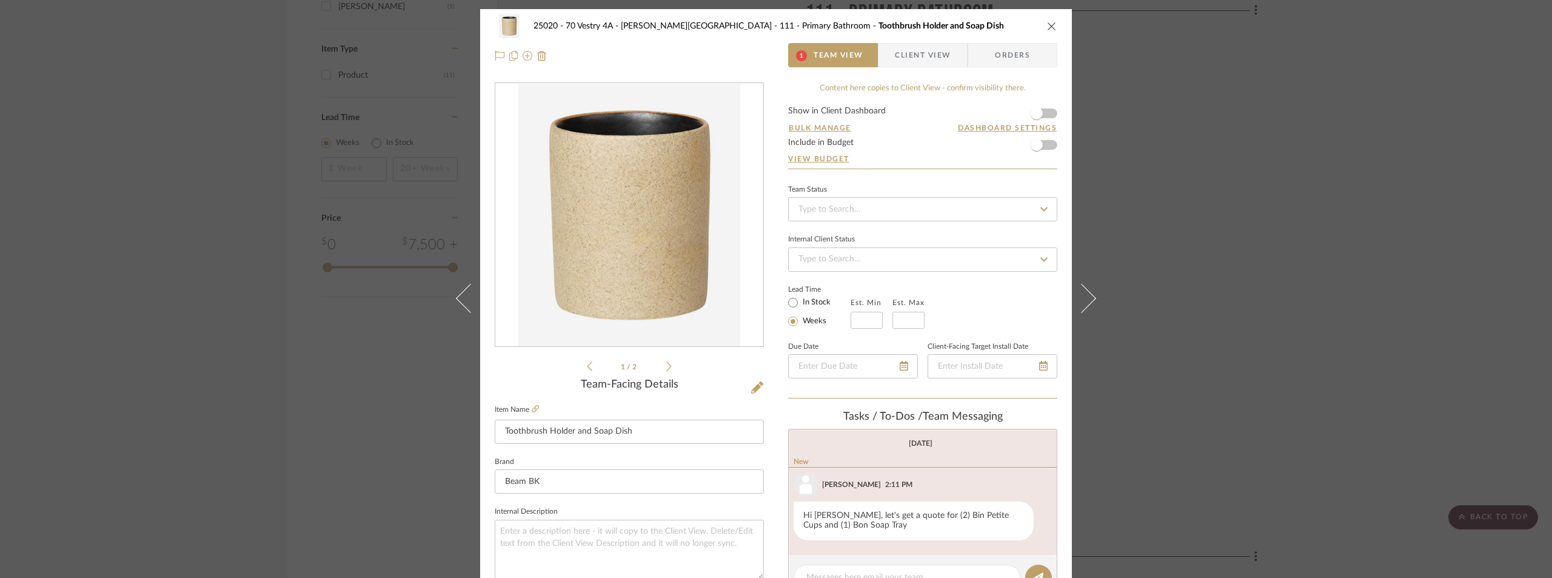
drag, startPoint x: 1187, startPoint y: 276, endPoint x: 1141, endPoint y: 277, distance: 46.1
click at [1184, 276] on div "25020 - 70 Vestry 4A - [PERSON_NAME] 111 - Primary Bathroom Toothbrush Holder a…" at bounding box center [776, 289] width 1552 height 578
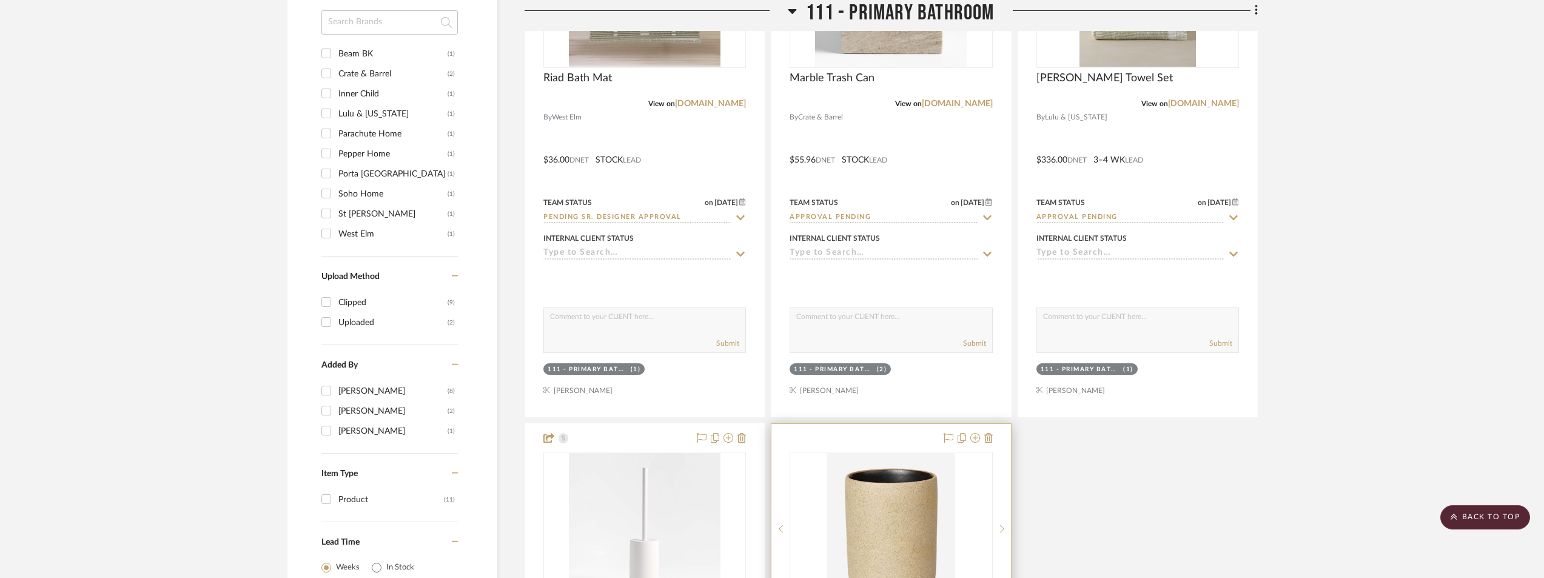
scroll to position [788, 0]
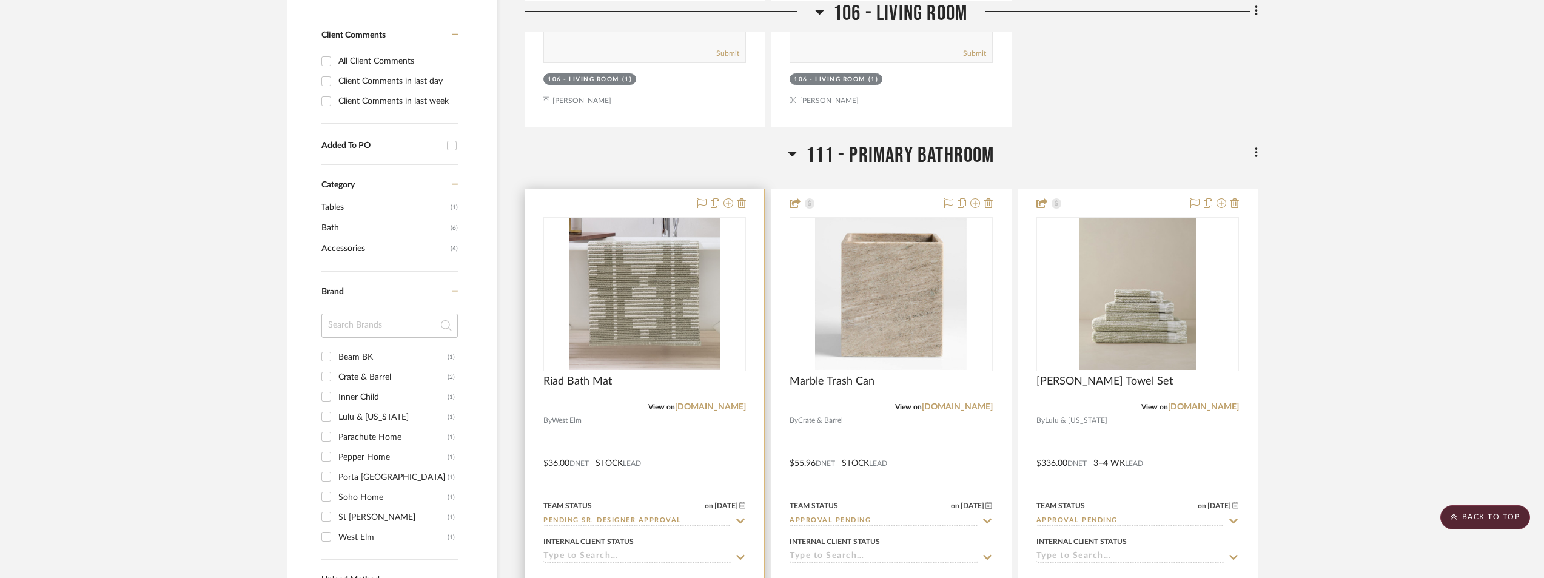
click at [661, 287] on img "0" at bounding box center [645, 294] width 152 height 152
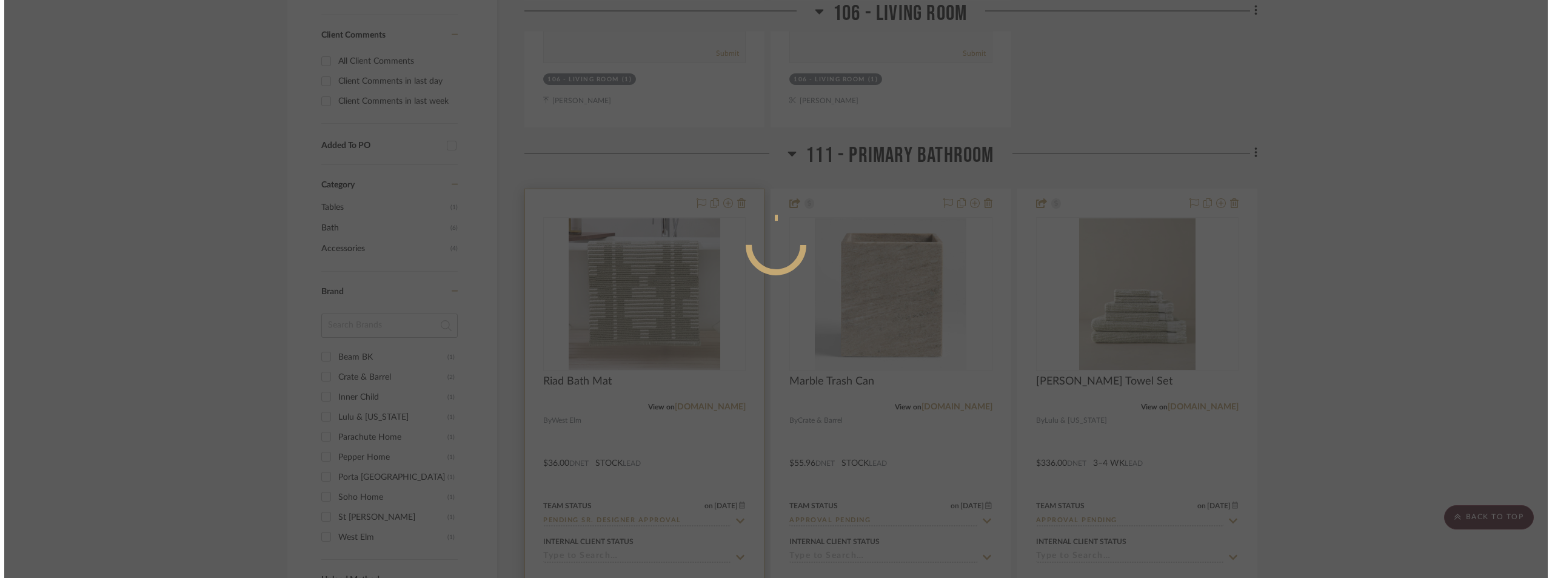
scroll to position [0, 0]
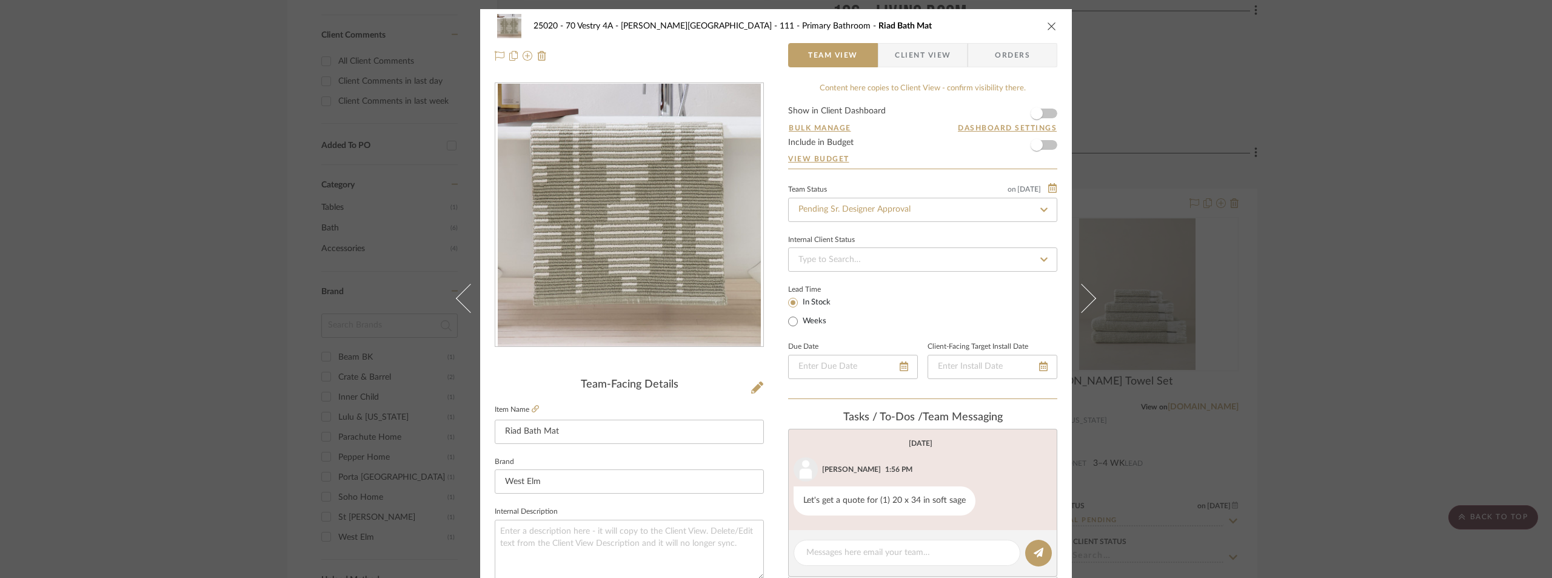
click at [908, 50] on span "Client View" at bounding box center [923, 55] width 56 height 24
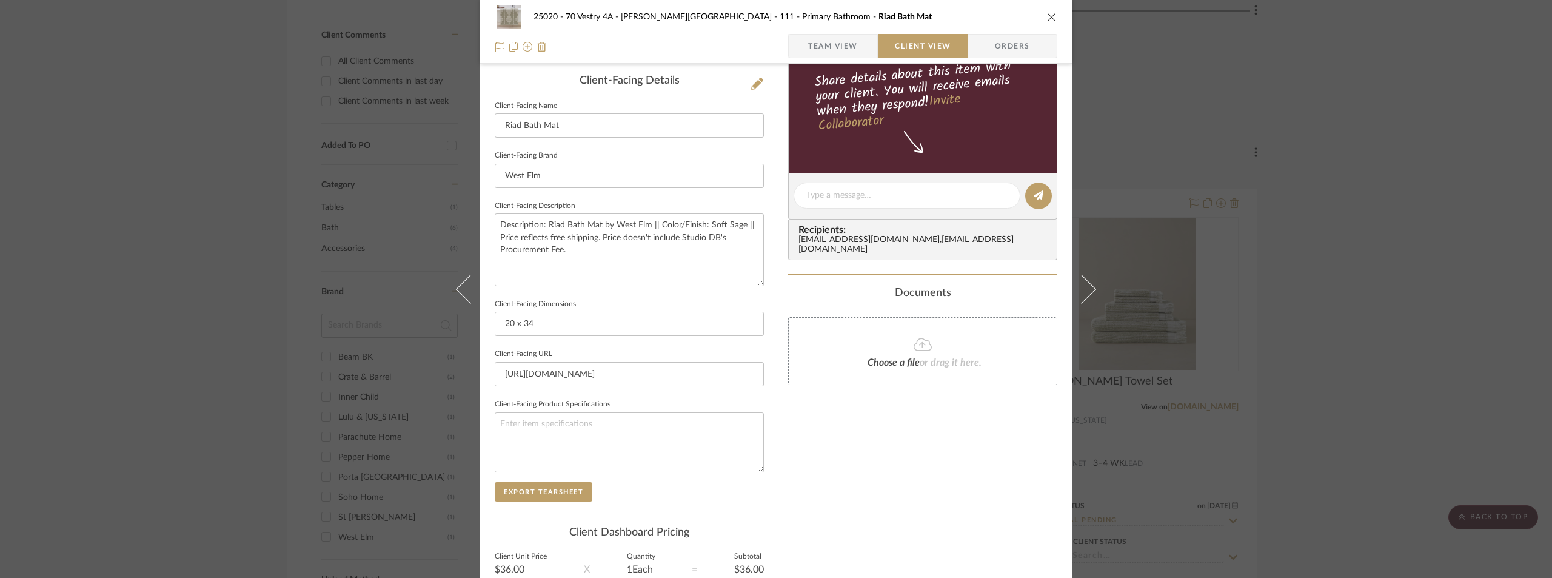
scroll to position [364, 0]
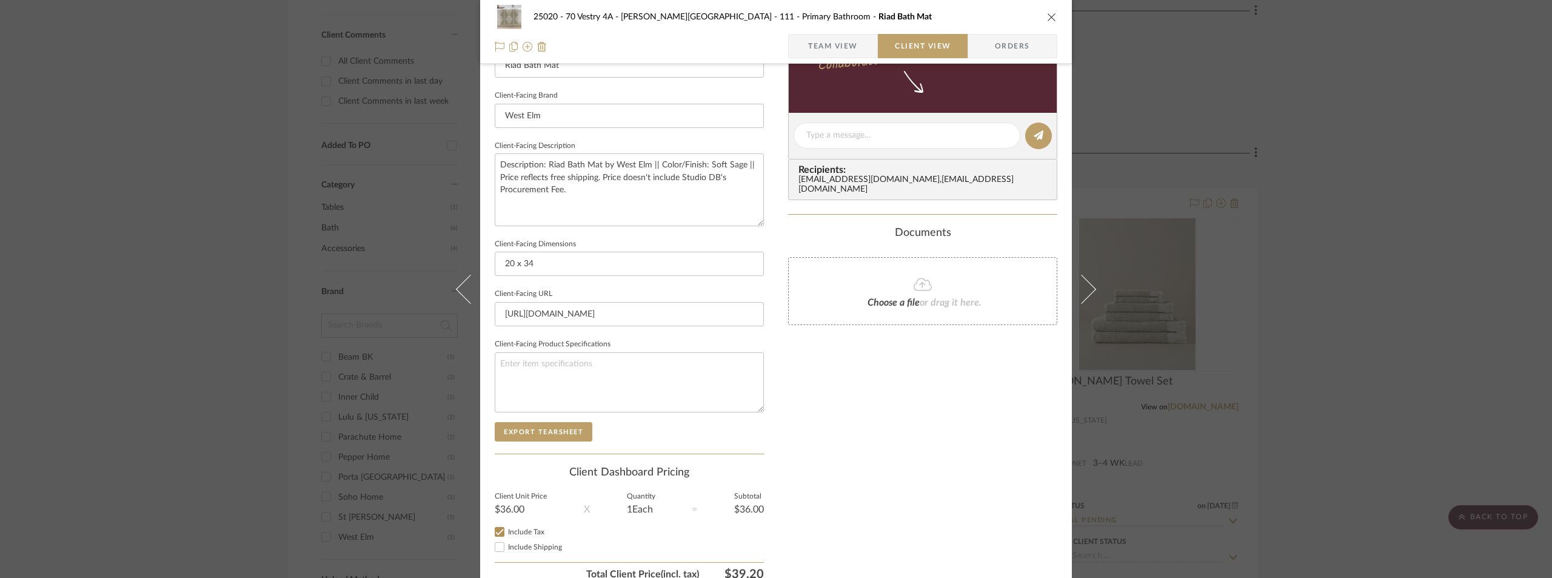
click at [1401, 235] on div "25020 - 70 Vestry 4A - [PERSON_NAME] 111 - Primary Bathroom Riad Bath Mat Team …" at bounding box center [776, 289] width 1552 height 578
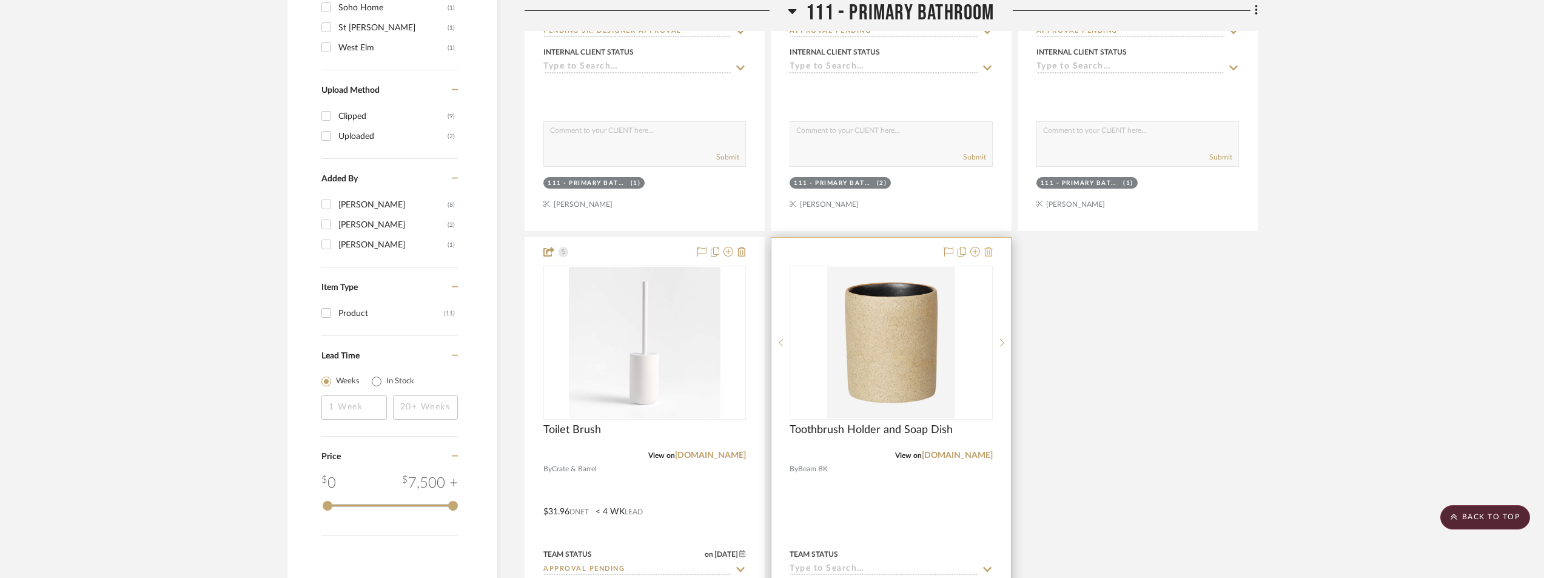
scroll to position [1273, 0]
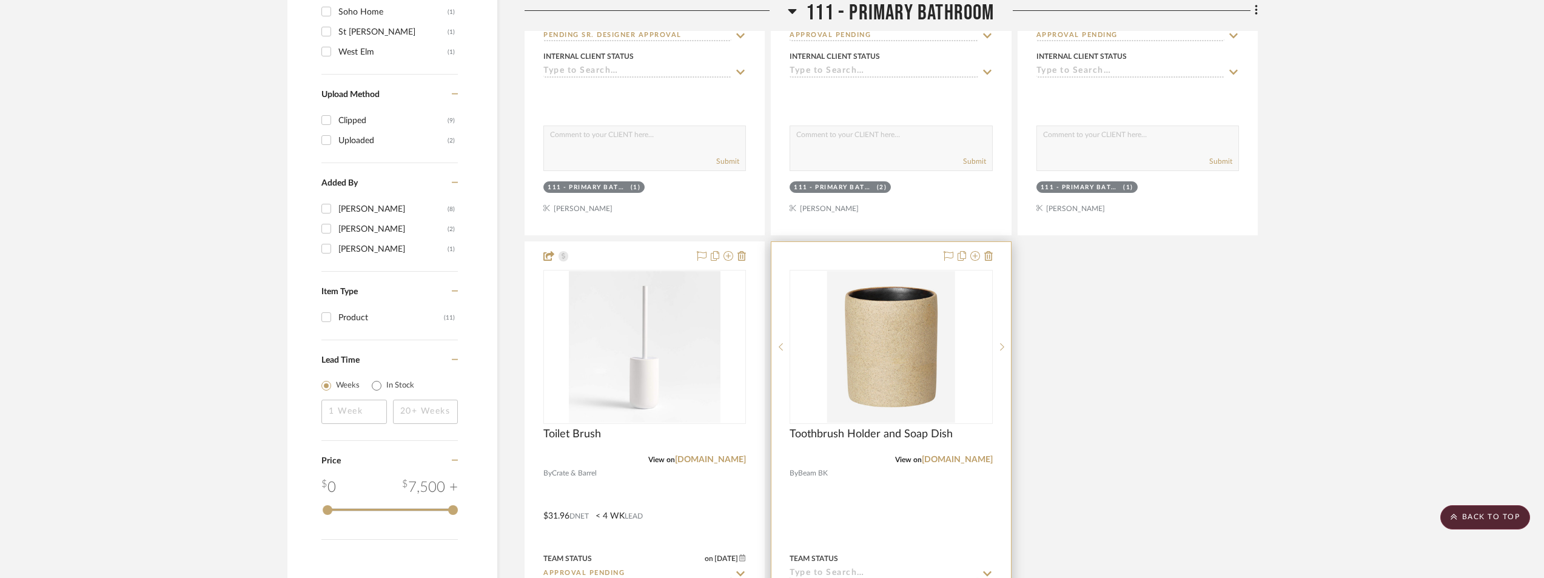
click at [928, 322] on img "0" at bounding box center [891, 347] width 128 height 152
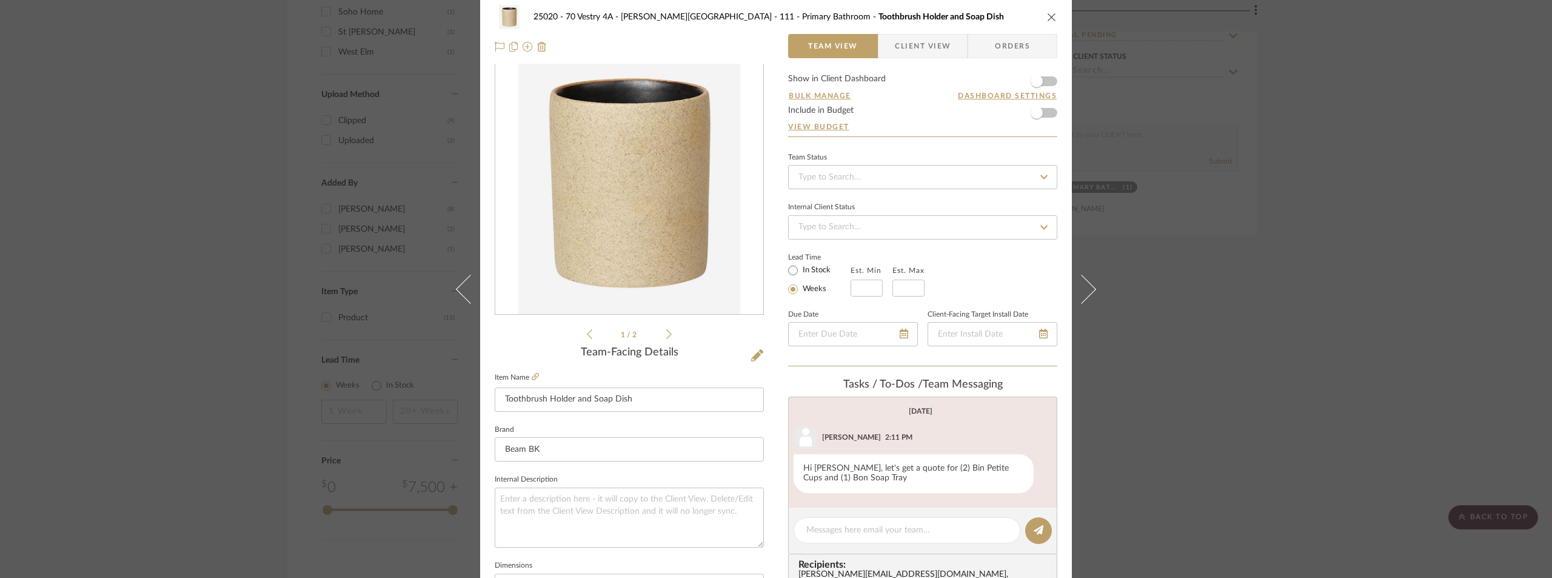
scroll to position [0, 0]
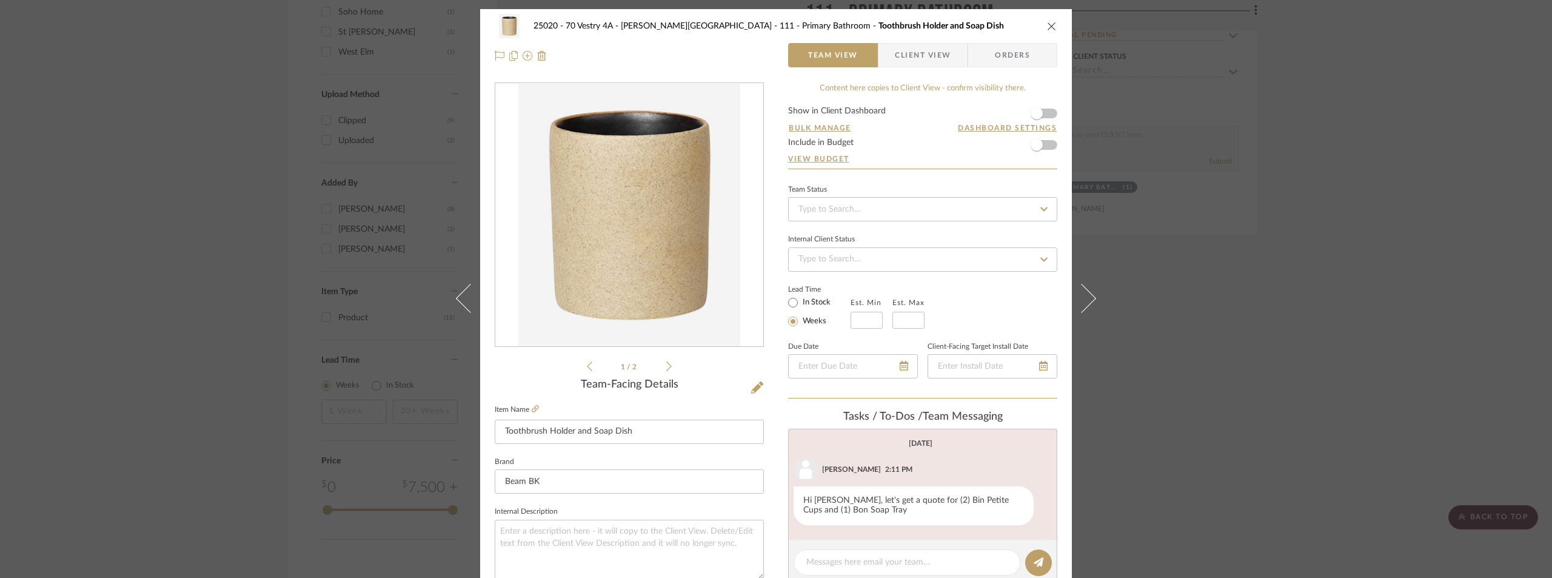
click at [666, 369] on icon at bounding box center [668, 366] width 5 height 11
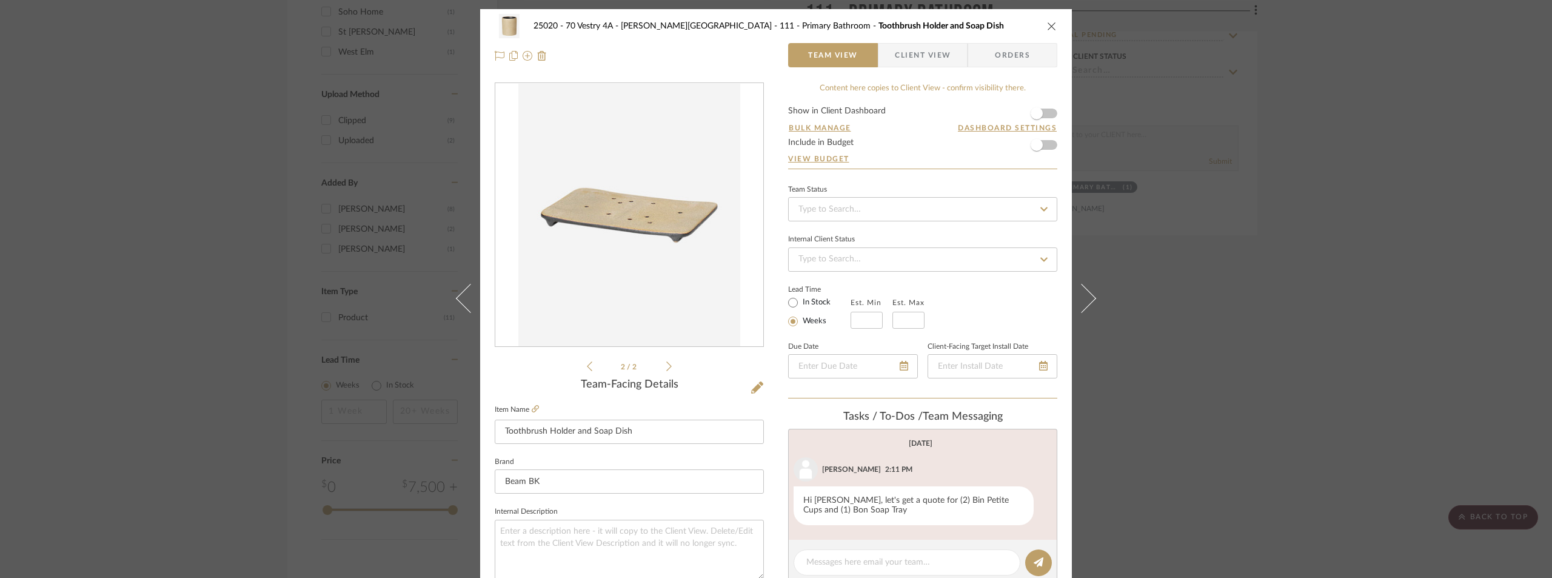
click at [587, 369] on icon at bounding box center [589, 366] width 5 height 11
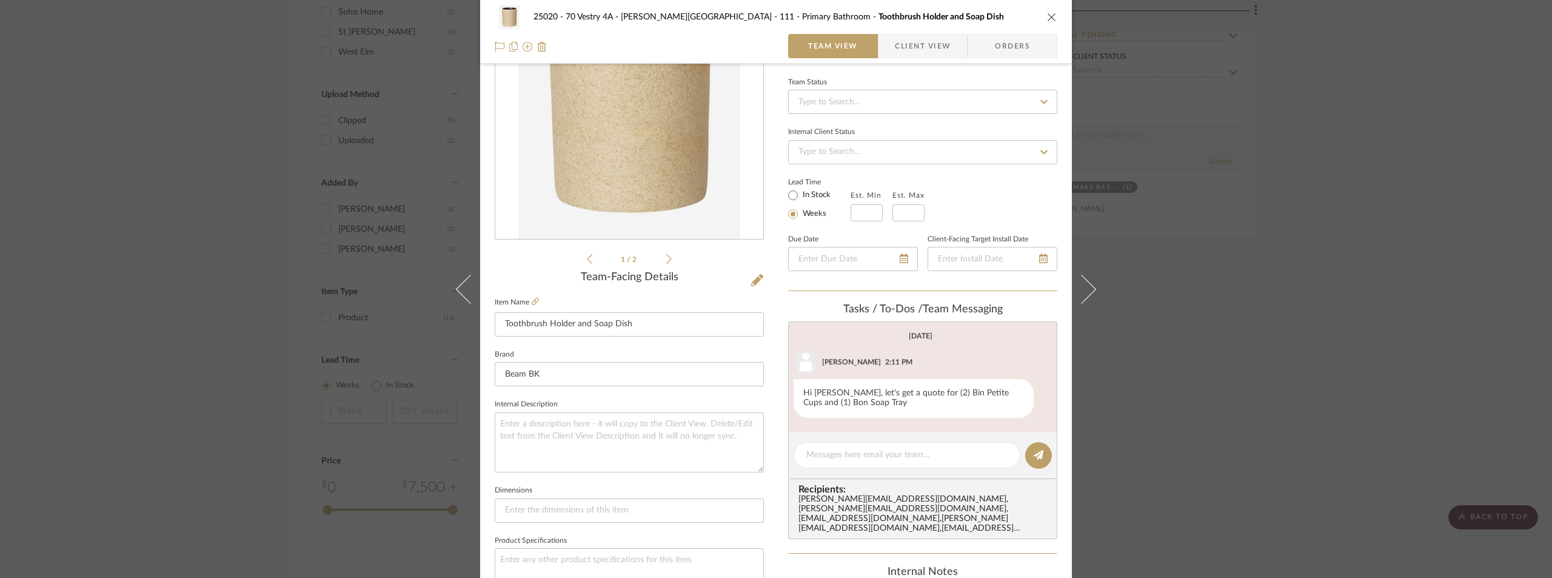
scroll to position [121, 0]
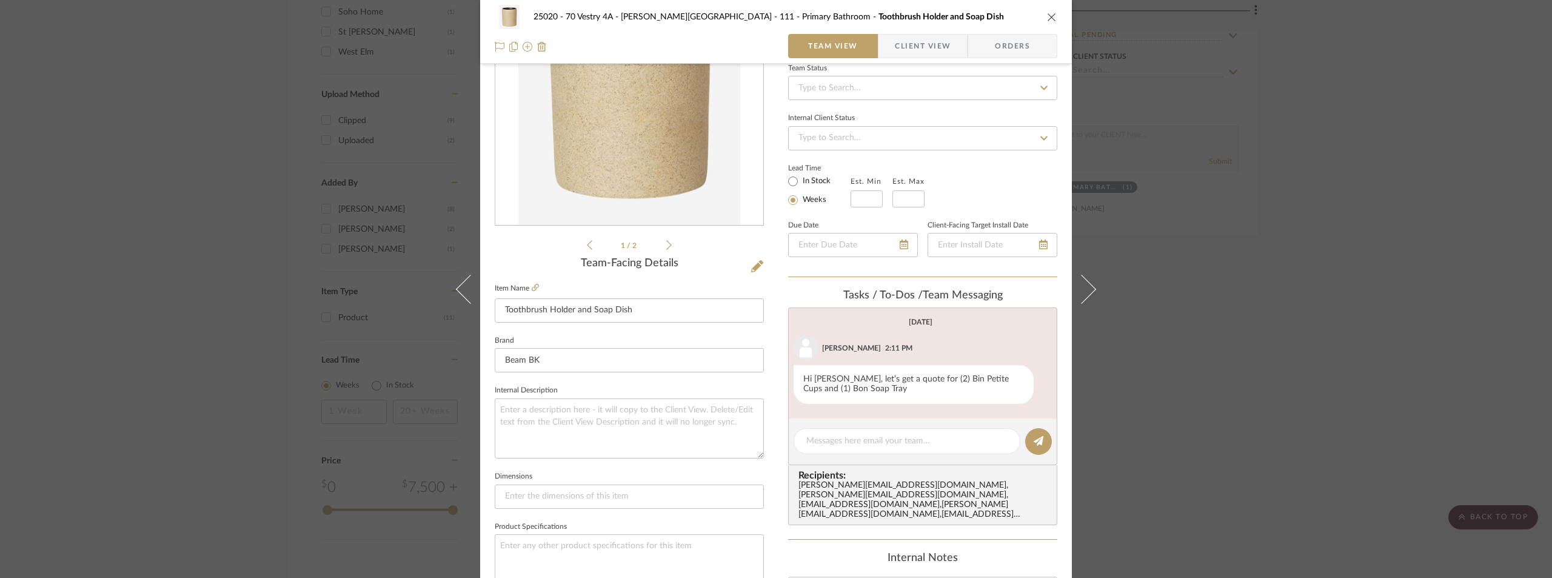
click at [1229, 310] on div "25020 - 70 Vestry 4A - [PERSON_NAME] 111 - Primary Bathroom Toothbrush Holder a…" at bounding box center [776, 289] width 1552 height 578
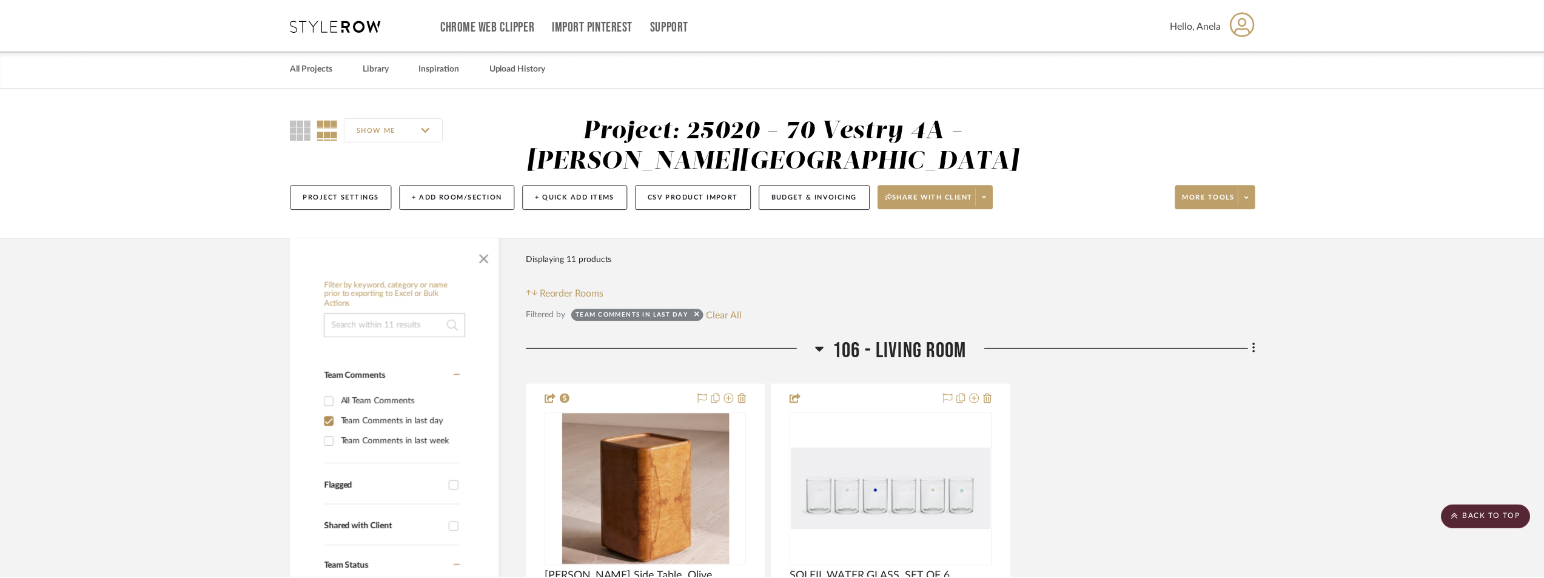
scroll to position [1273, 0]
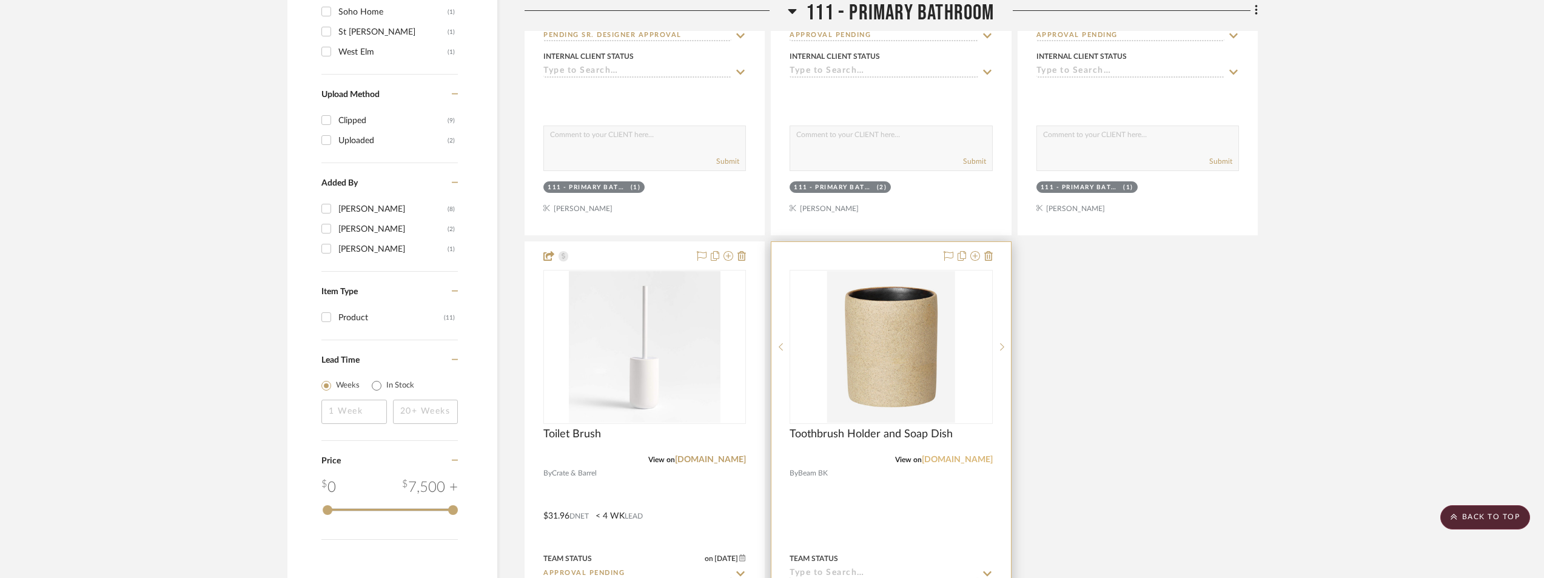
click at [961, 457] on link "[DOMAIN_NAME]" at bounding box center [957, 459] width 71 height 8
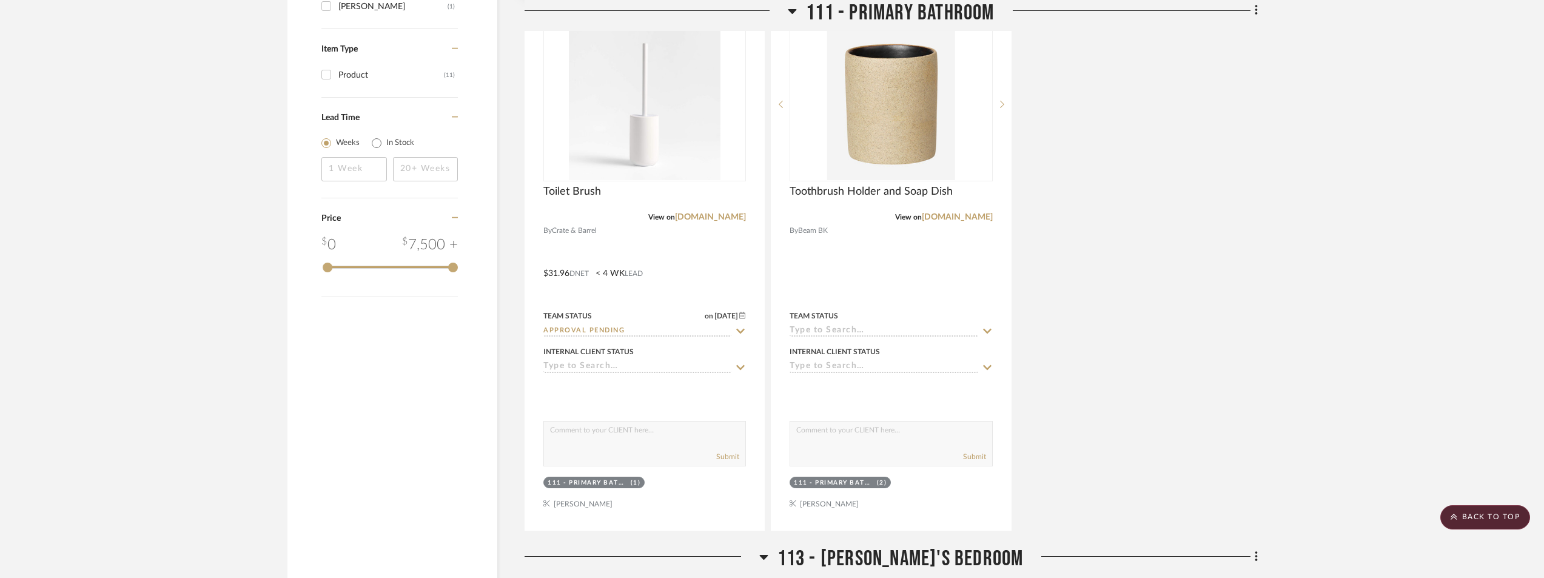
scroll to position [1455, 0]
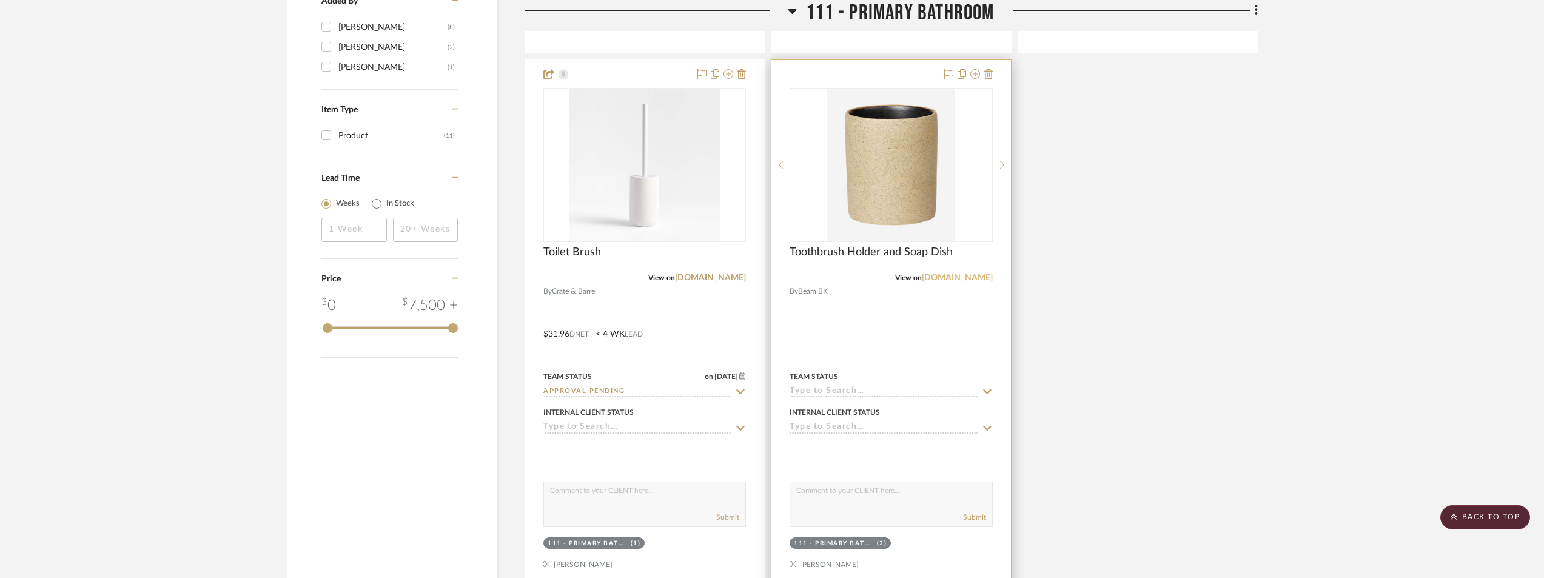
click at [965, 280] on link "[DOMAIN_NAME]" at bounding box center [957, 277] width 71 height 8
click at [951, 278] on link "[DOMAIN_NAME]" at bounding box center [957, 277] width 71 height 8
click at [862, 161] on img "0" at bounding box center [891, 165] width 128 height 152
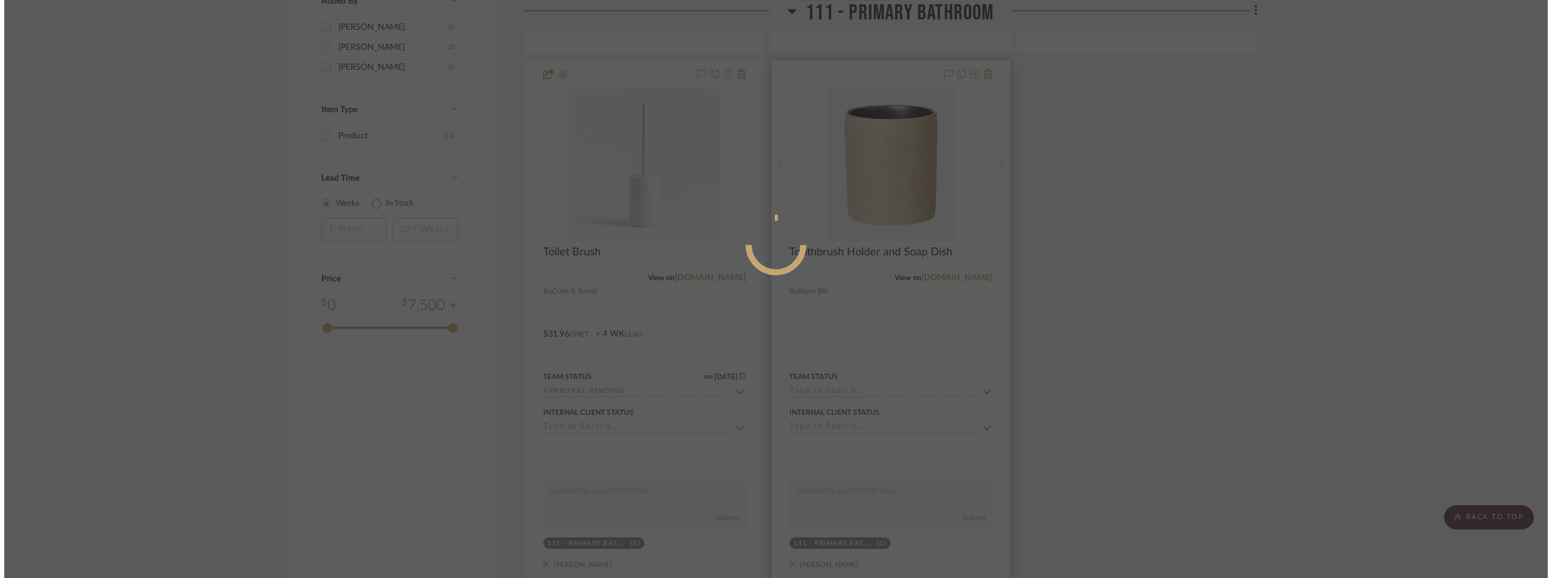
scroll to position [0, 0]
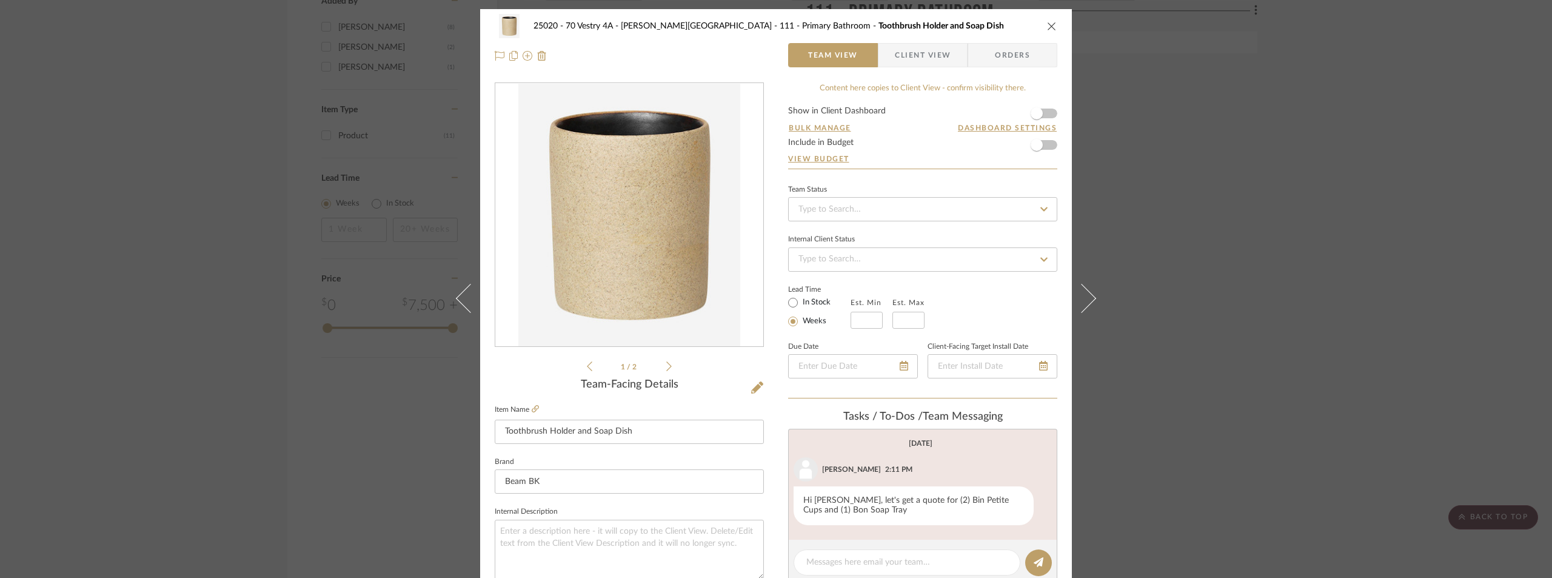
click at [954, 49] on span "Client View" at bounding box center [923, 55] width 89 height 24
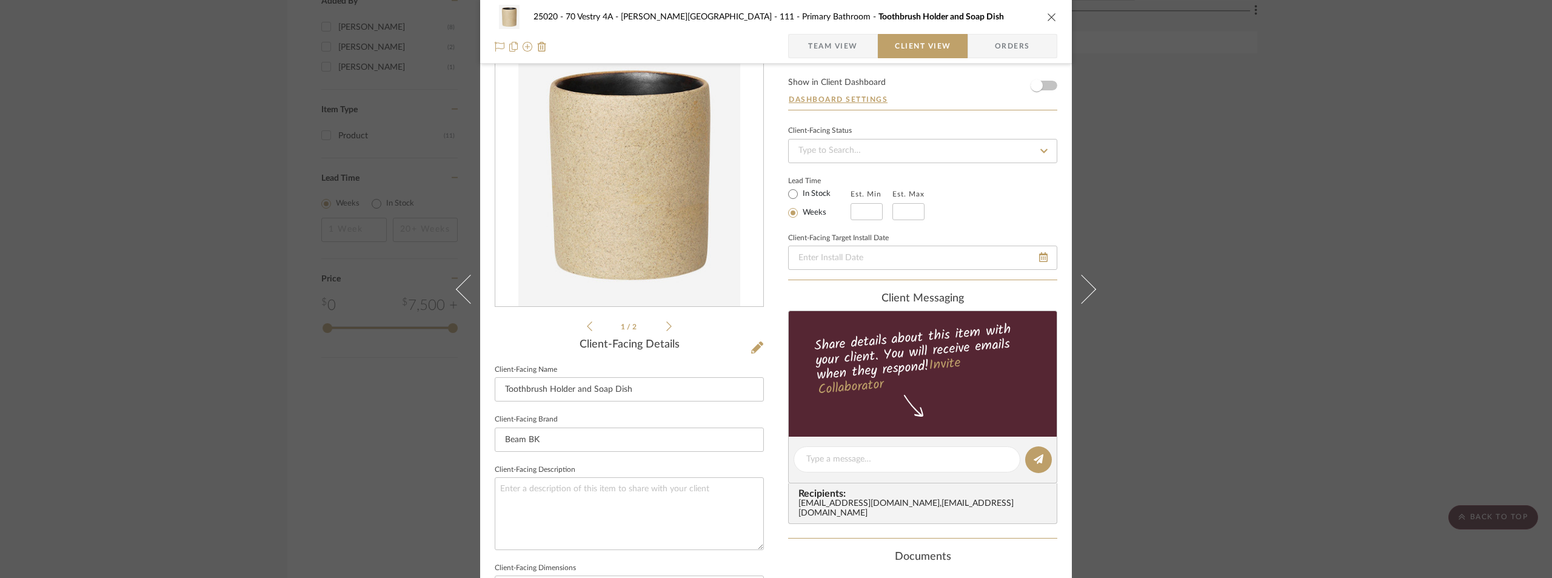
scroll to position [121, 0]
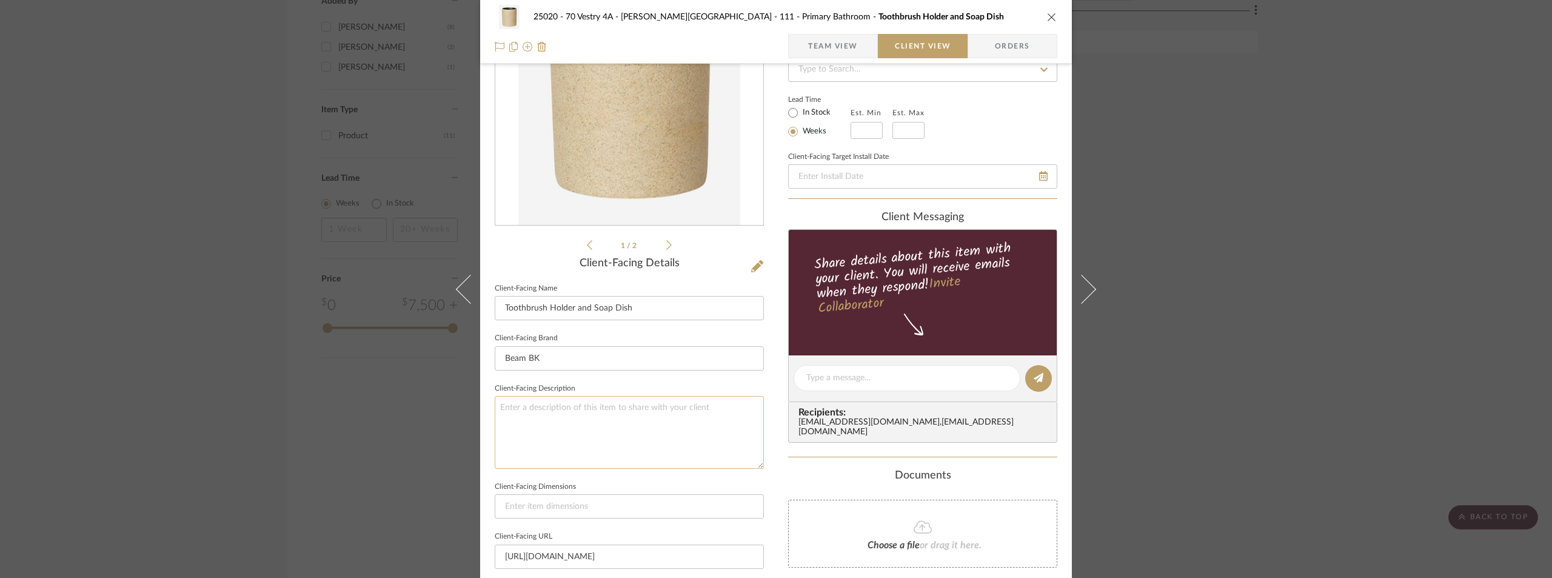
click at [640, 452] on textarea at bounding box center [629, 432] width 269 height 72
paste textarea "Bon Soap Tray"
type textarea "Description: 1x Bon Soap Tray & 2x"
drag, startPoint x: 681, startPoint y: 381, endPoint x: 675, endPoint y: 367, distance: 15.8
click at [681, 381] on fieldset "Client-Facing Description Description: 1x Bon Soap Tray & 2x" at bounding box center [629, 424] width 269 height 89
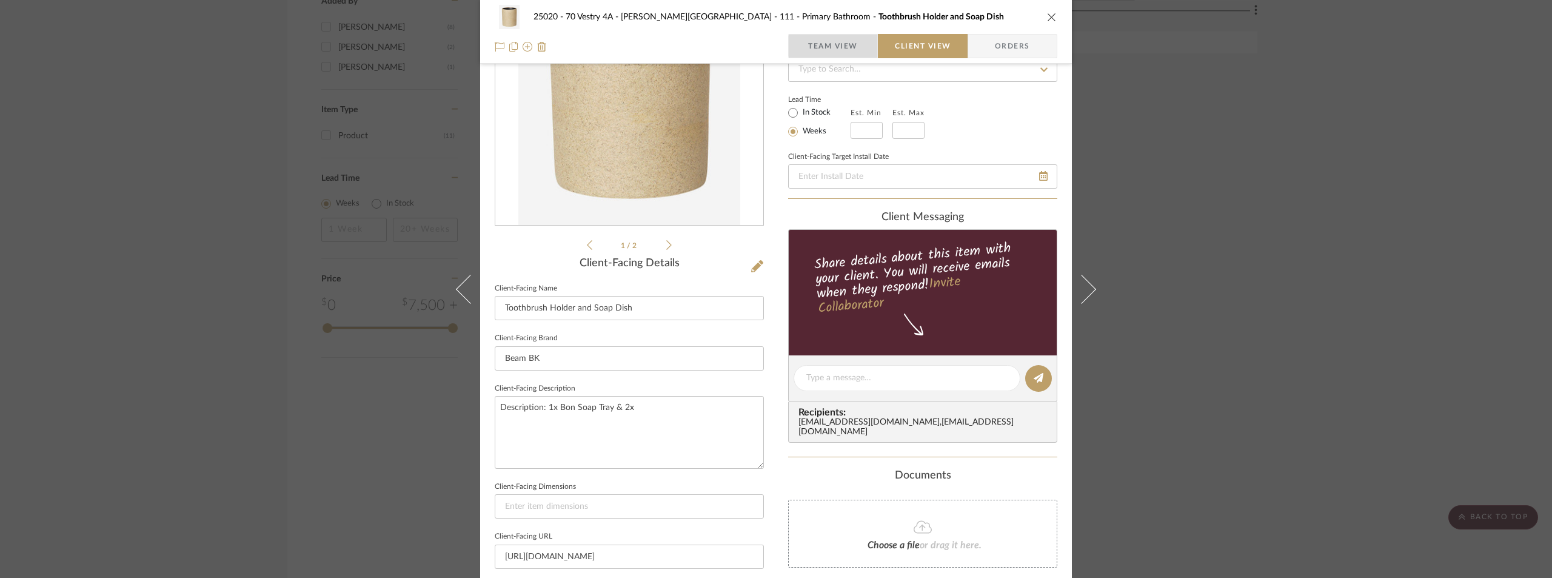
click at [825, 49] on span "Team View" at bounding box center [833, 46] width 50 height 24
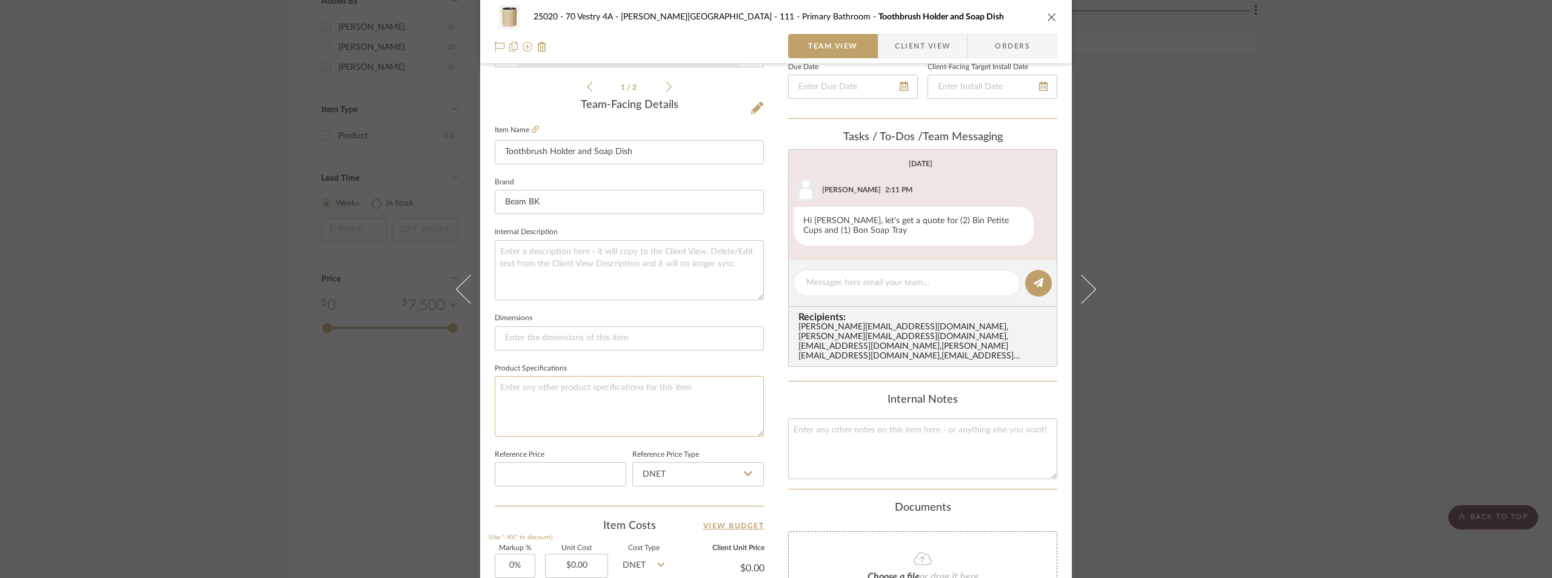
scroll to position [424, 0]
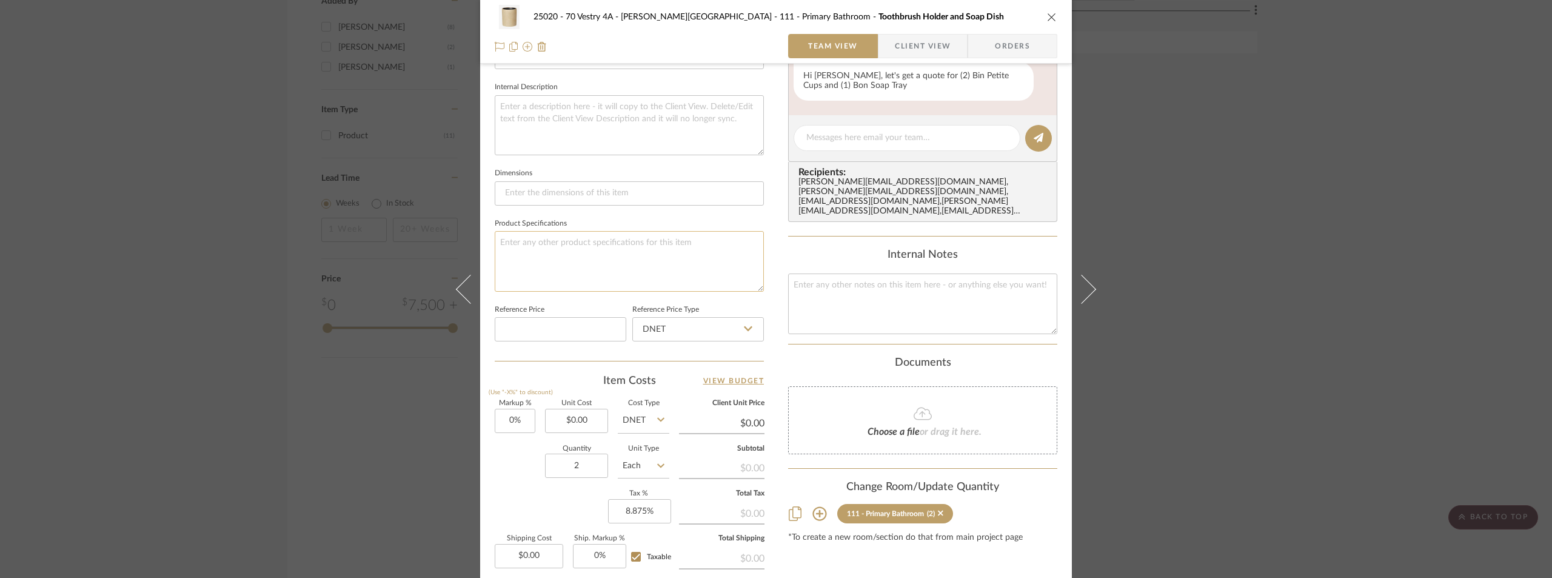
click at [590, 249] on textarea at bounding box center [629, 261] width 269 height 60
paste textarea "2.2"Diameter x 2.6"H"
type textarea "Bin Petite Cup: 2.2"Diameter x 2.6"H"
click at [600, 225] on fieldset "Product Specifications Bin Petite Cup: 2.2"Diameter x 2.6"H" at bounding box center [629, 253] width 269 height 76
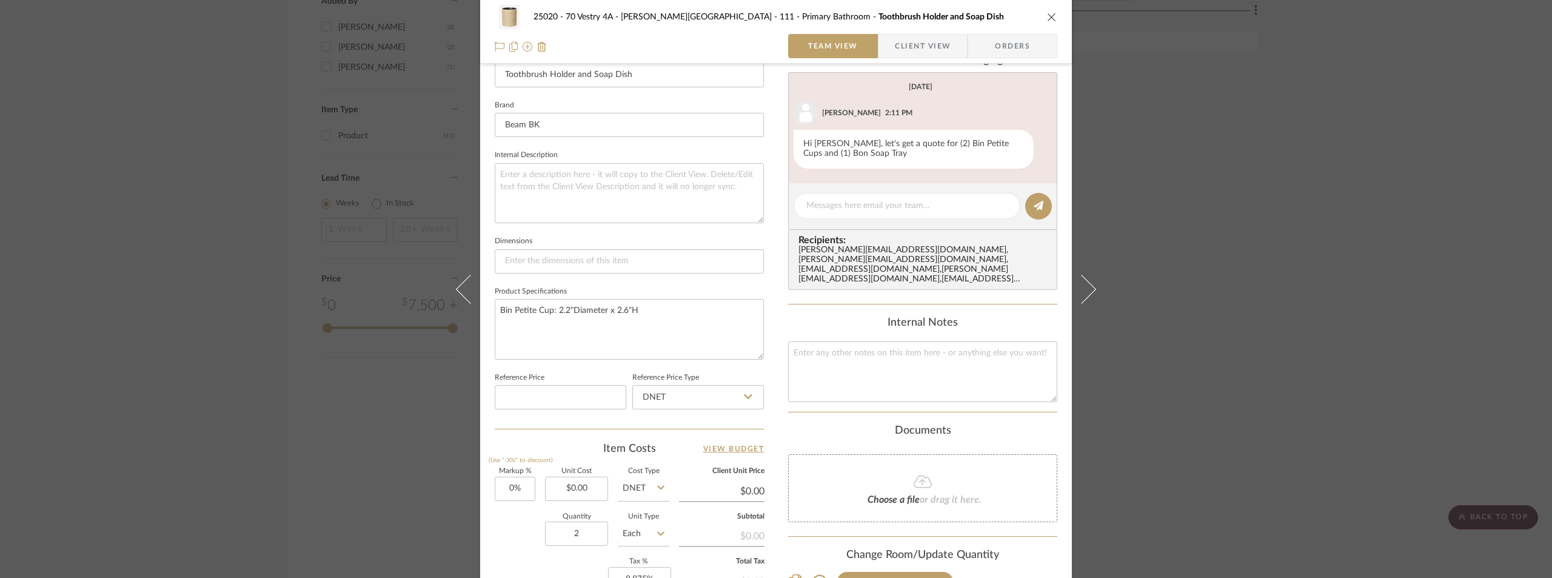
scroll to position [243, 0]
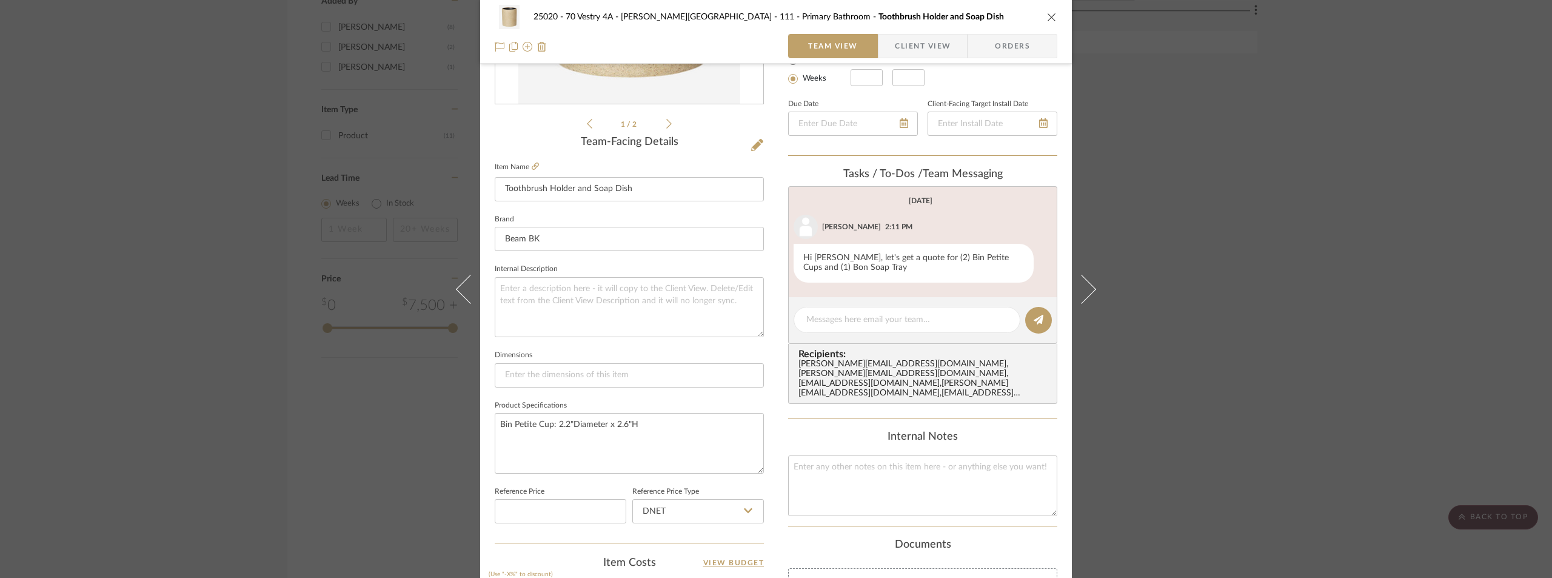
click at [928, 44] on span "Client View" at bounding box center [923, 46] width 56 height 24
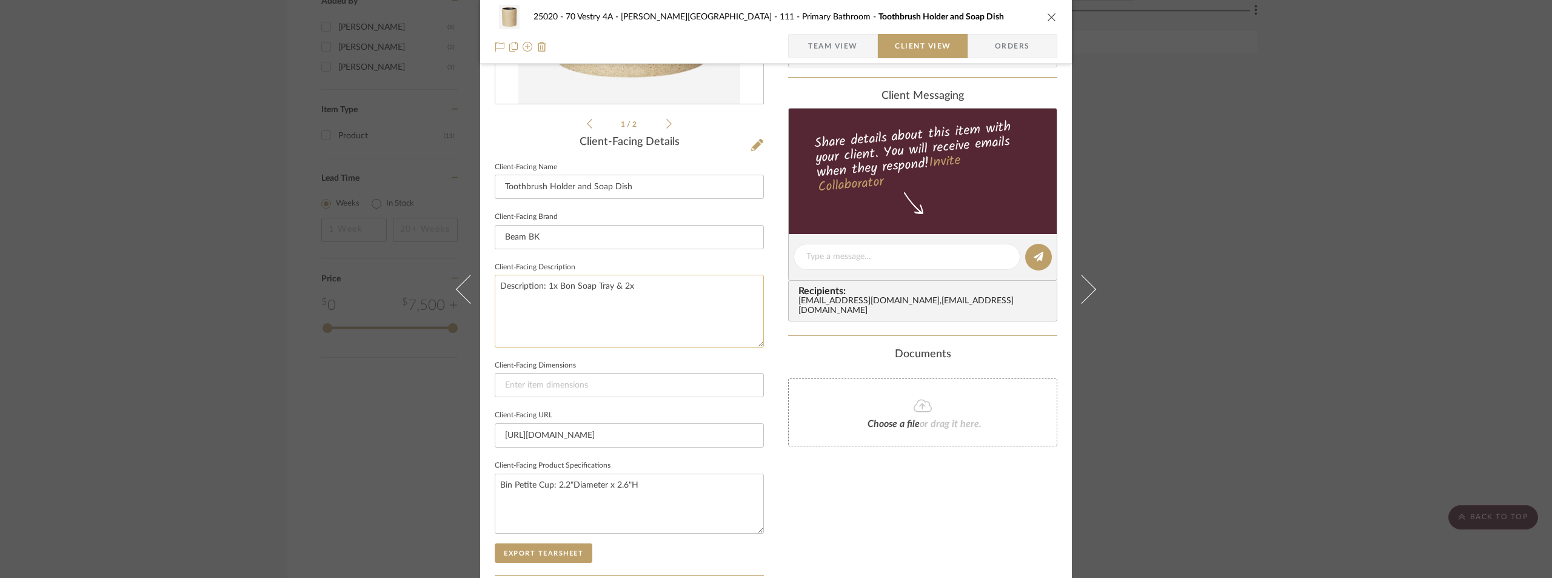
click at [646, 293] on textarea "Description: 1x Bon Soap Tray & 2x" at bounding box center [629, 311] width 269 height 72
paste textarea "Bon Petite Cup"
click at [688, 286] on textarea "Description: 1x Bon Soap Tray & 2x Bon Petite Cup ||" at bounding box center [629, 311] width 269 height 72
type textarea "Description: 1x Bon Soap Tray & 2x Bon Petite Cup by Beam BK||"
click at [668, 266] on fieldset "Client-Facing Description Description: 1x Bon Soap Tray & 2x Bon Petite Cup by …" at bounding box center [629, 303] width 269 height 89
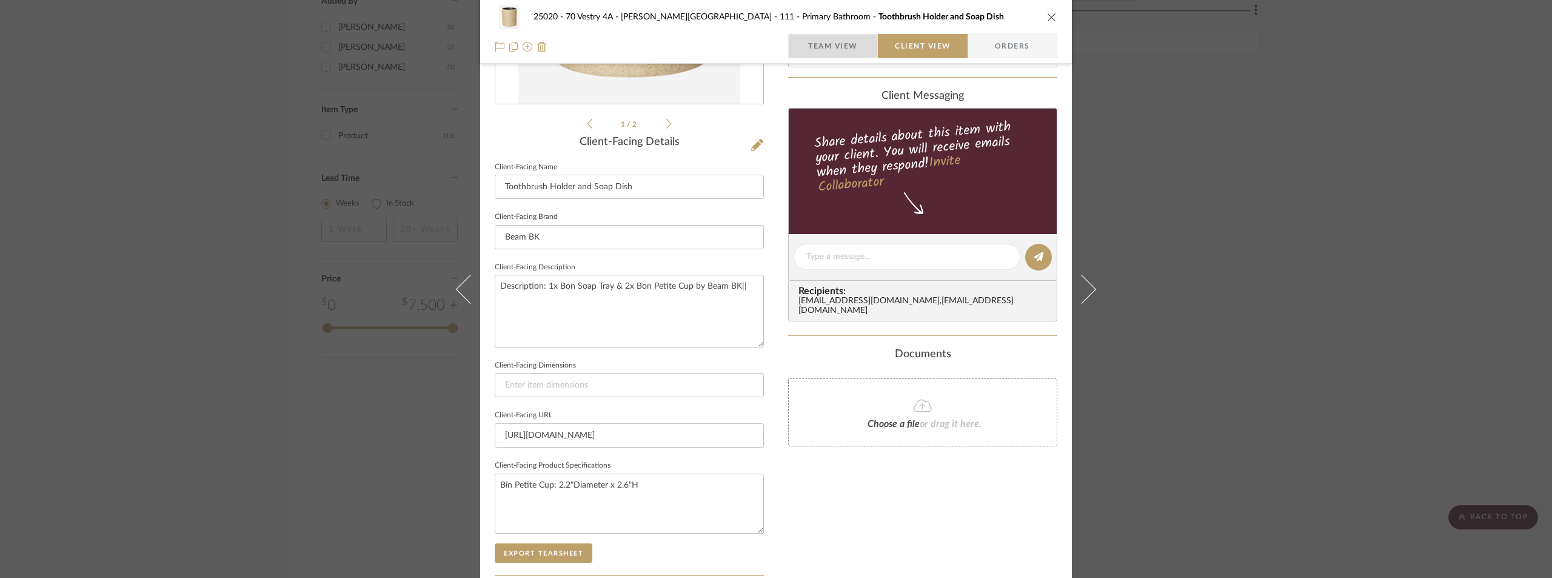
click at [834, 53] on span "Team View" at bounding box center [833, 46] width 50 height 24
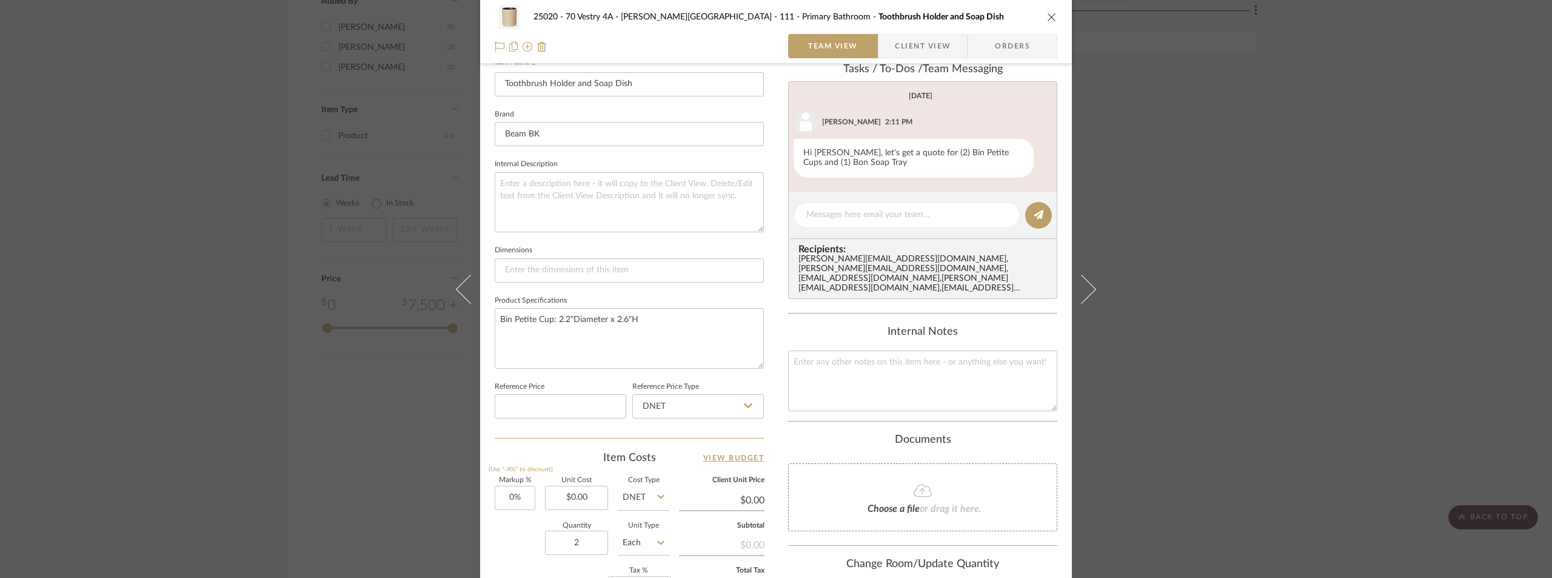
scroll to position [546, 0]
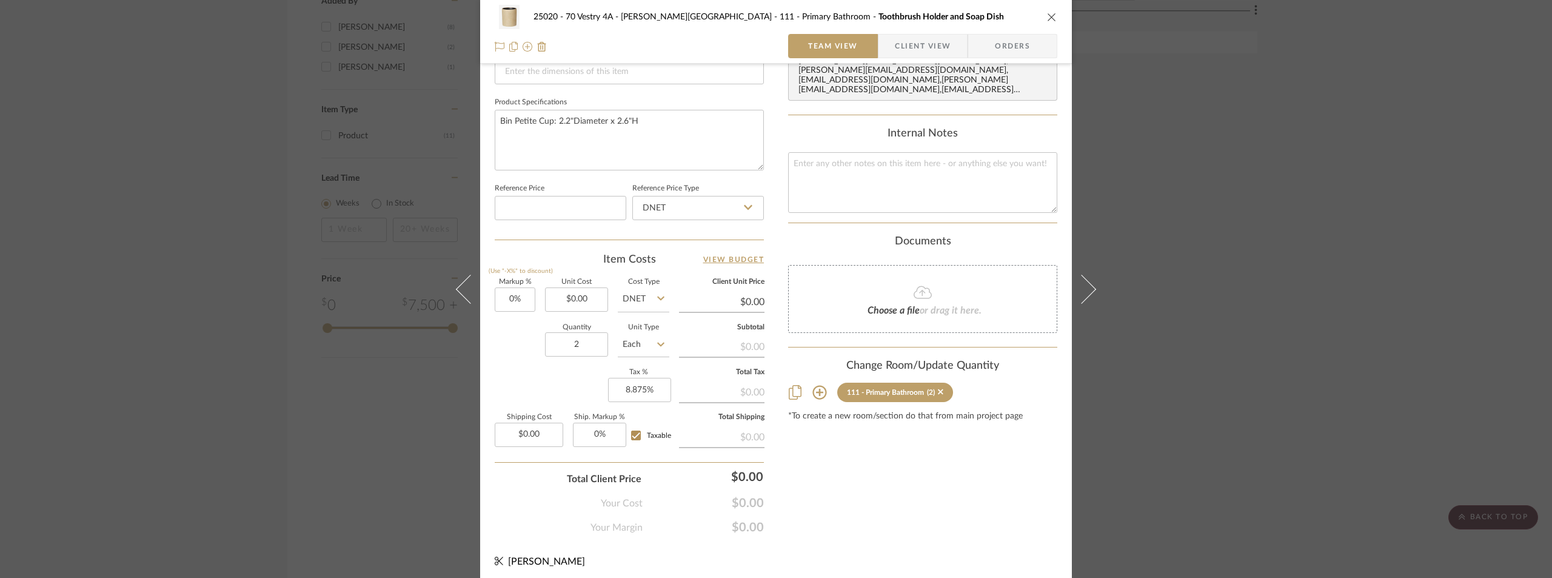
click at [880, 53] on span "button" at bounding box center [887, 46] width 16 height 24
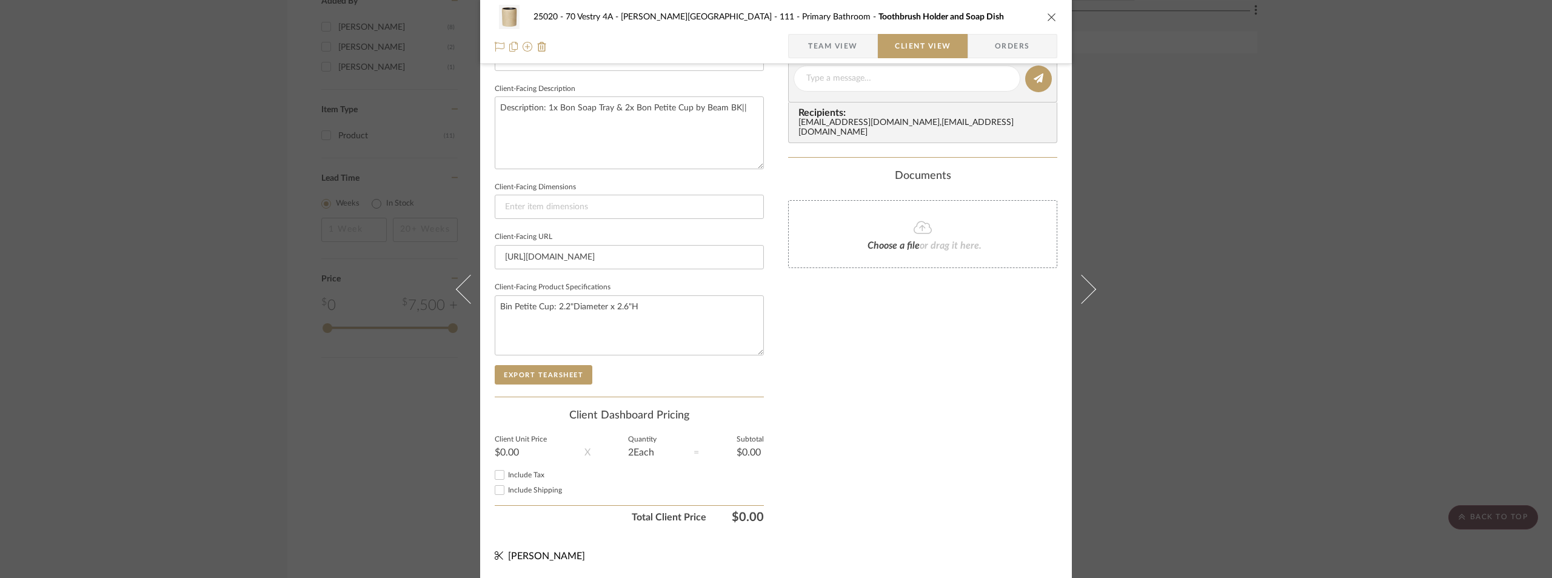
drag, startPoint x: 856, startPoint y: 50, endPoint x: 851, endPoint y: 56, distance: 7.3
click at [856, 50] on span "Team View" at bounding box center [833, 46] width 89 height 24
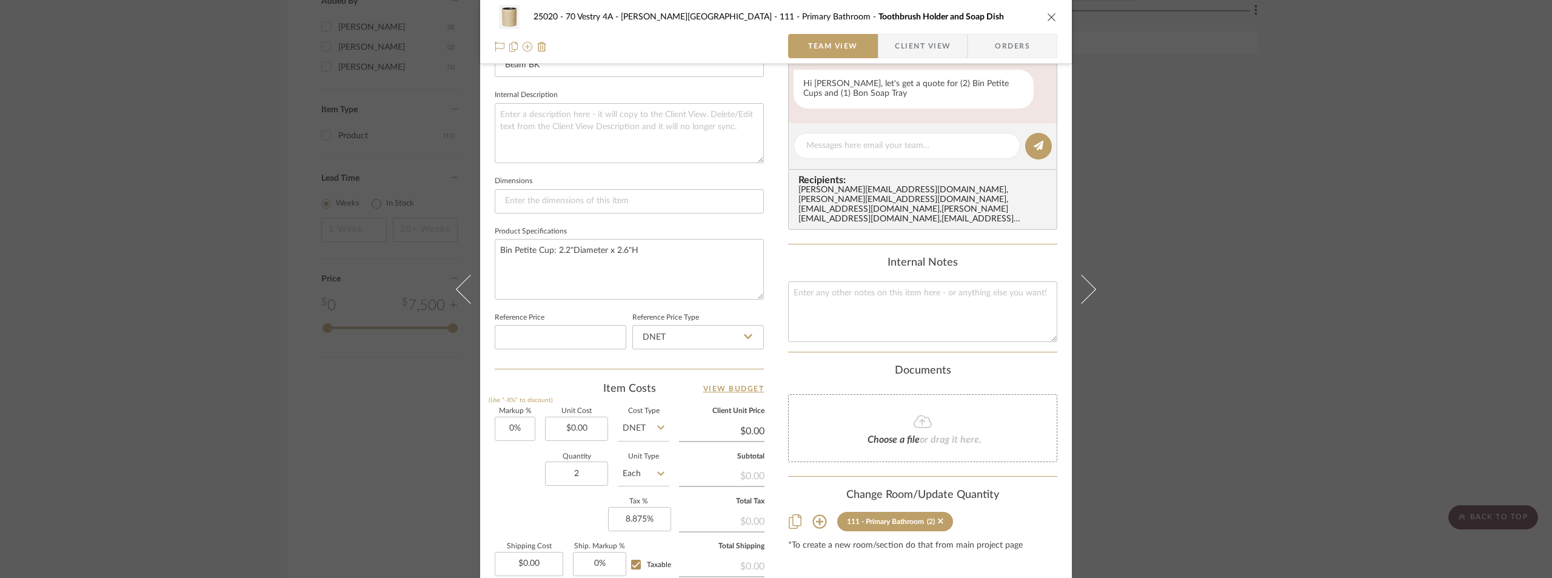
scroll to position [421, 0]
click at [589, 419] on input "0.00" at bounding box center [576, 424] width 63 height 24
type input "$55.00"
click at [587, 466] on input "2" at bounding box center [576, 469] width 63 height 24
type input "$55.00"
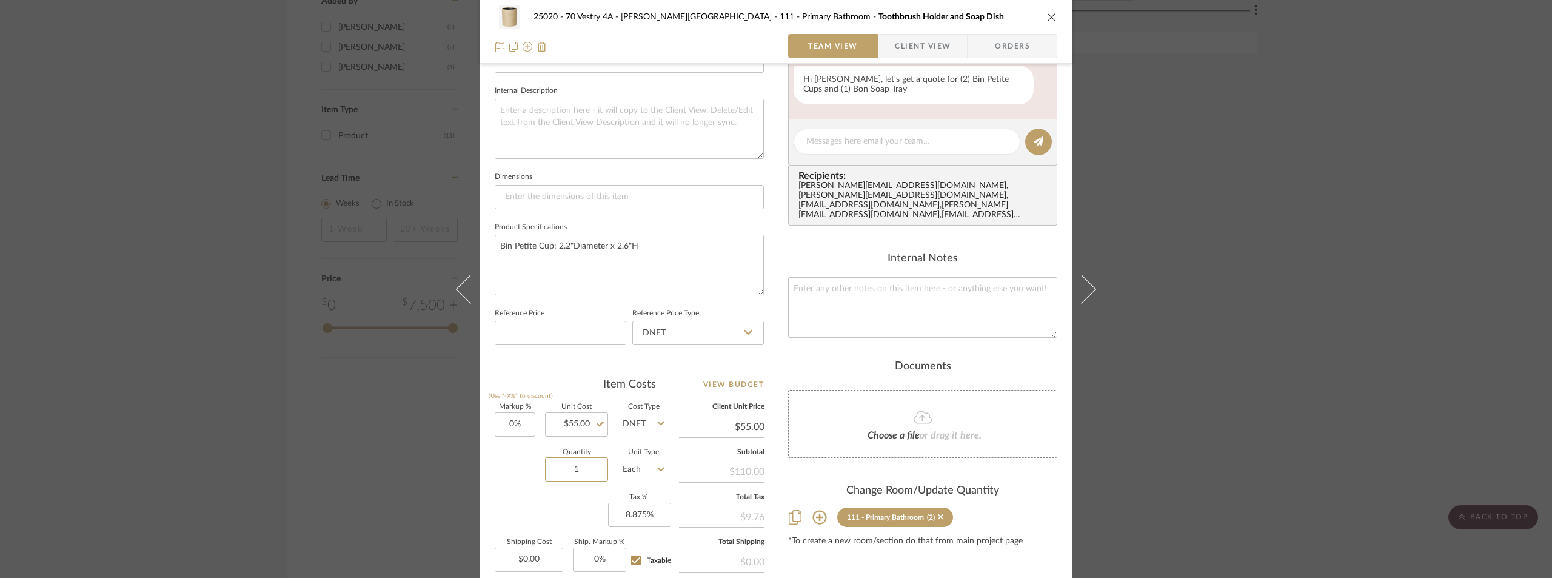
type input "1"
click at [657, 464] on icon at bounding box center [660, 469] width 7 height 10
click at [659, 357] on div "Set" at bounding box center [689, 358] width 150 height 31
type input "Set"
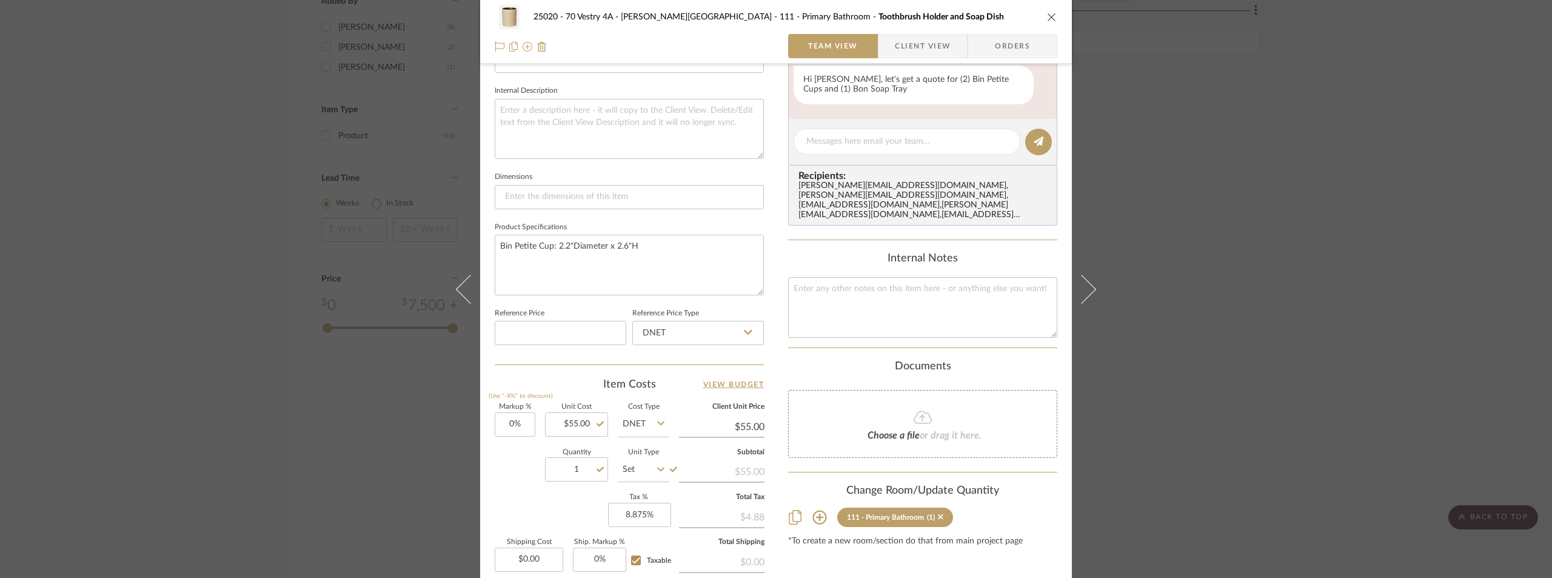
click at [576, 378] on div "Item Costs View Budget" at bounding box center [629, 384] width 269 height 15
drag, startPoint x: 1272, startPoint y: 205, endPoint x: 1120, endPoint y: 212, distance: 151.7
click at [1269, 205] on div "25020 - 70 Vestry 4A - [PERSON_NAME] 111 - Primary Bathroom Toothbrush Holder a…" at bounding box center [776, 289] width 1552 height 578
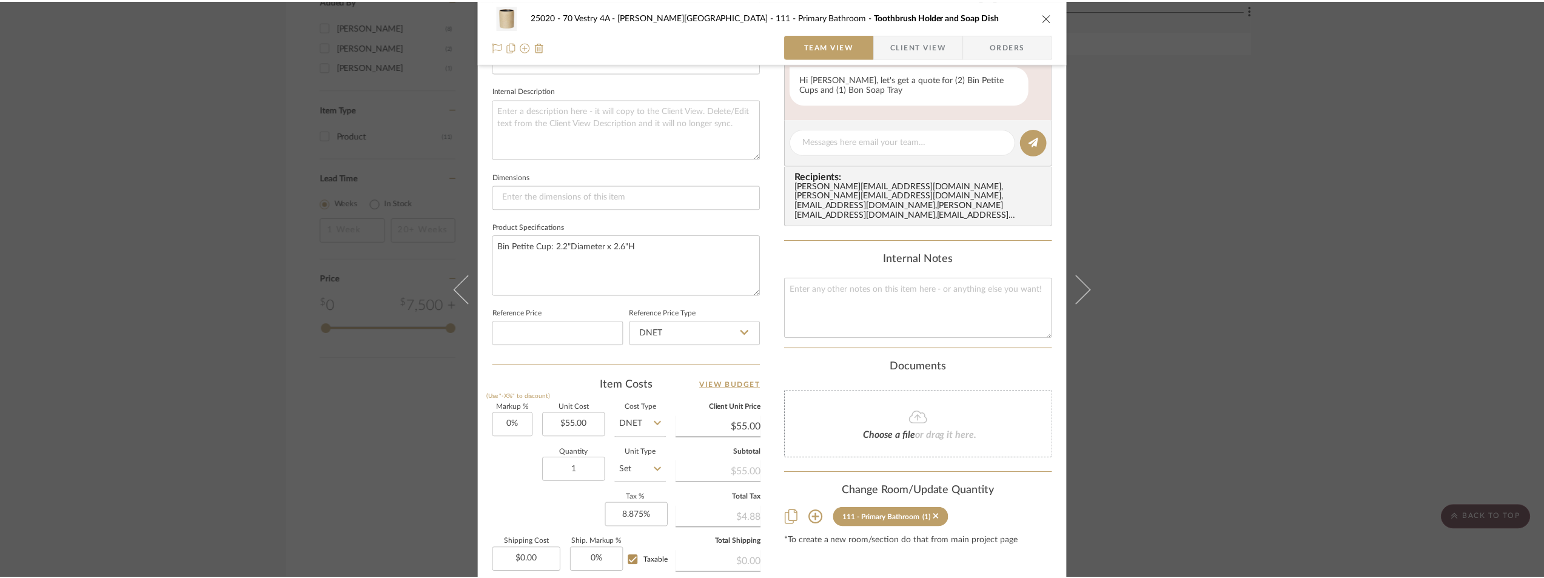
scroll to position [1455, 0]
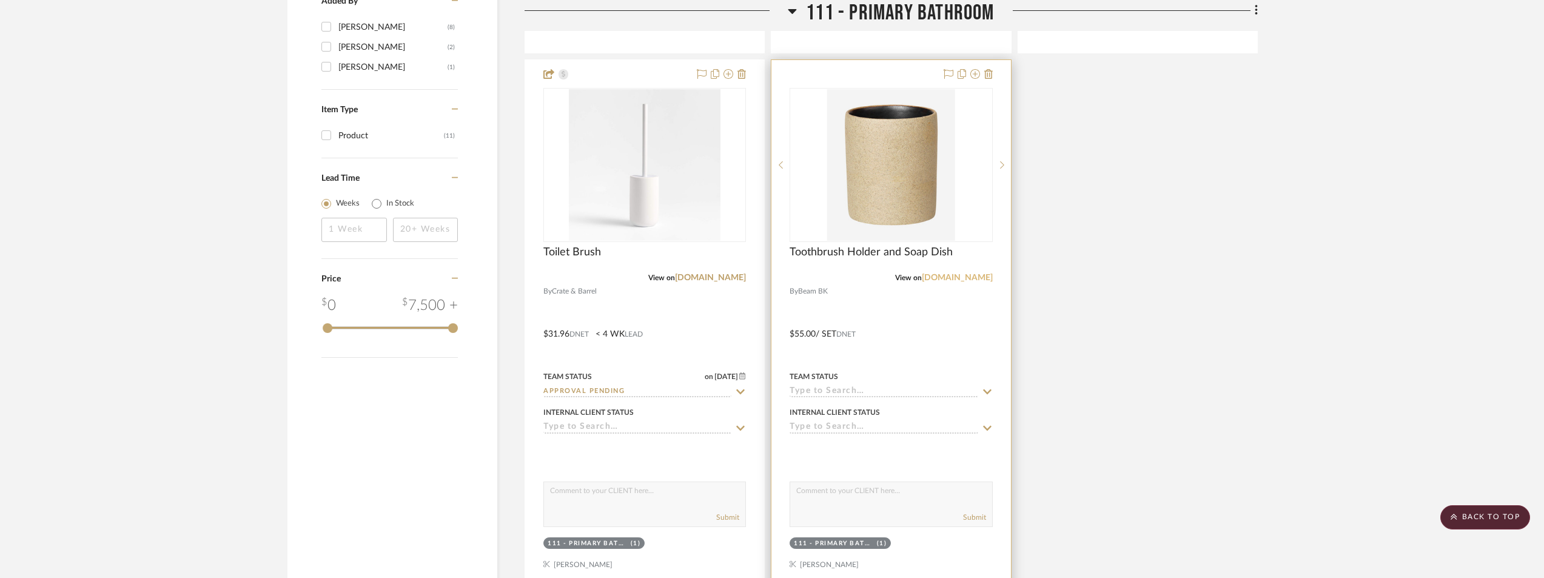
click at [976, 275] on link "[DOMAIN_NAME]" at bounding box center [957, 277] width 71 height 8
click at [943, 204] on img "0" at bounding box center [891, 165] width 128 height 152
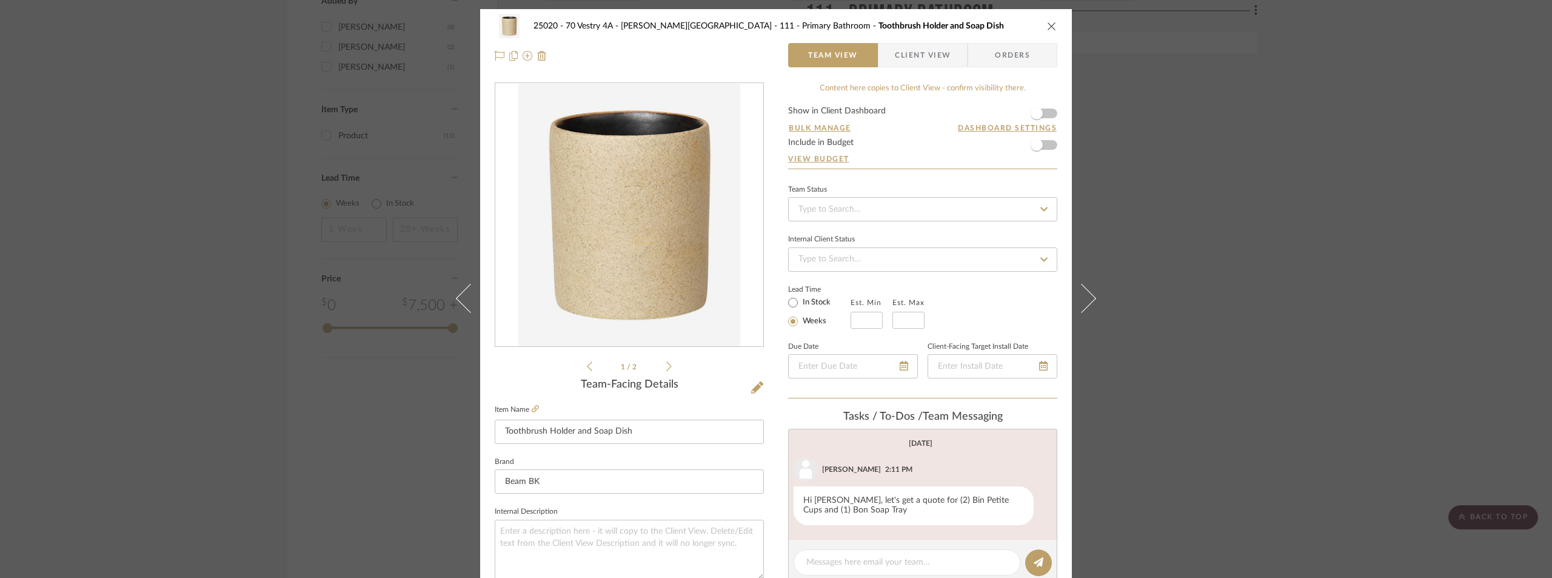
scroll to position [182, 0]
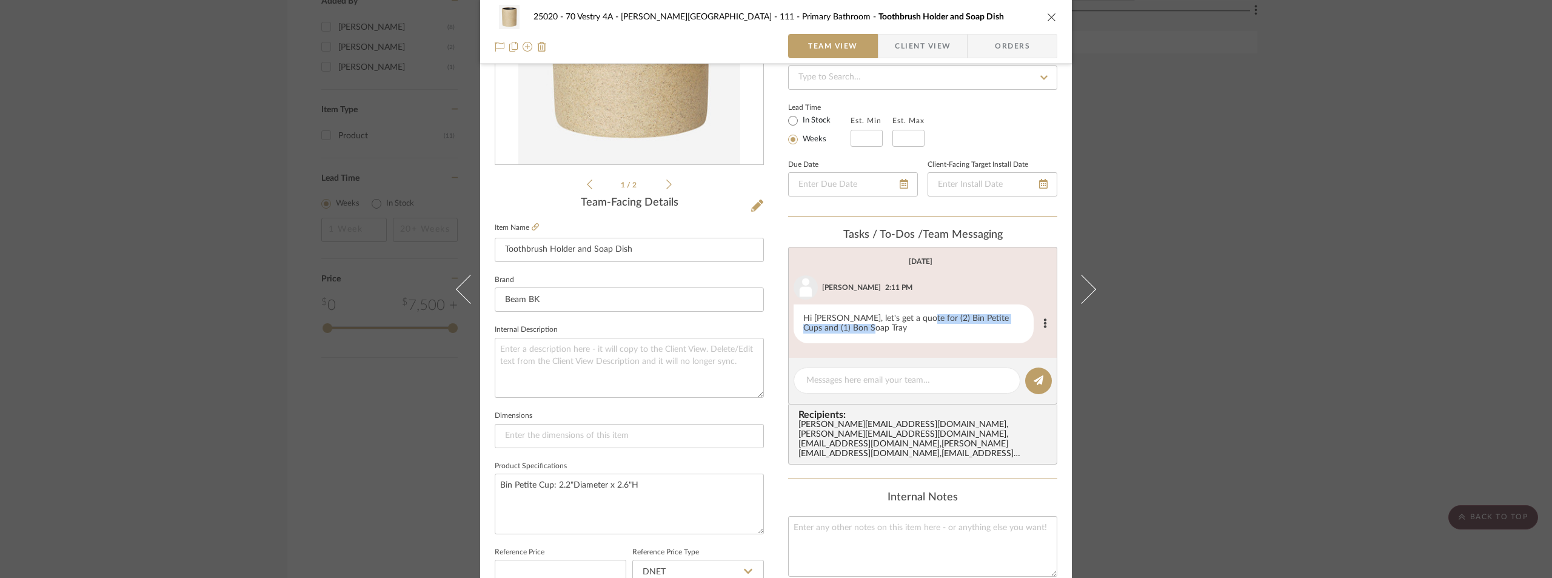
drag, startPoint x: 911, startPoint y: 318, endPoint x: 925, endPoint y: 335, distance: 21.5
click at [925, 335] on div "Hi [PERSON_NAME], let's get a quote for (2) Bin Petite Cups and (1) Bon Soap Tr…" at bounding box center [914, 323] width 240 height 39
copy div "2) Bin Petite Cups and (1) Bon Soap Tray"
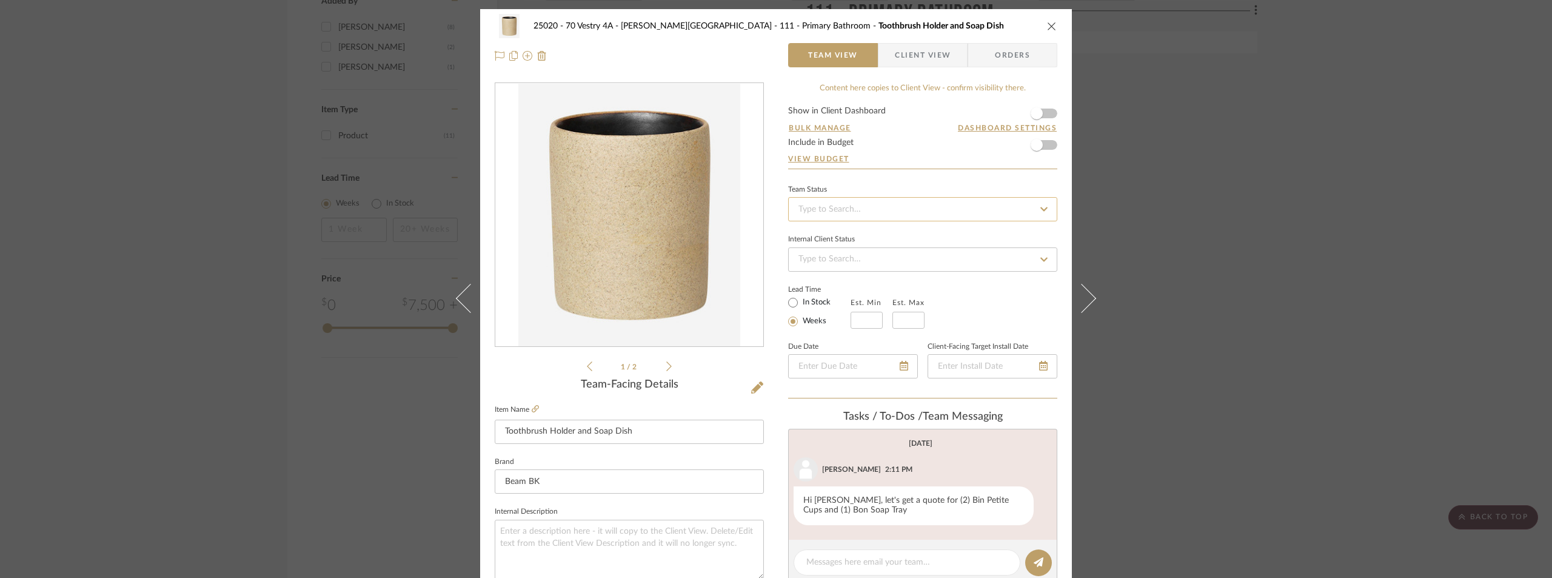
click at [820, 216] on input at bounding box center [922, 209] width 269 height 24
type input "quo"
click at [861, 270] on span "Quote or Bid Requested" at bounding box center [842, 272] width 90 height 8
type input "[DATE]"
type input "Quote or Bid Requested"
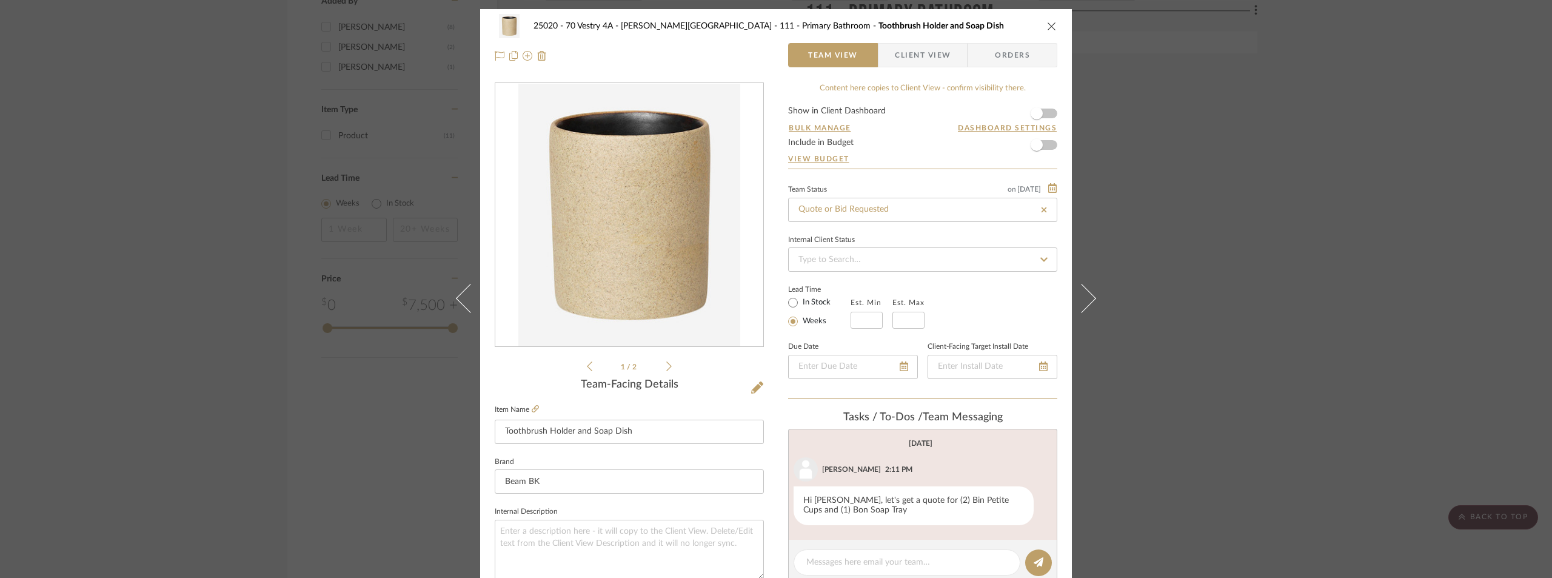
click at [1199, 186] on div "25020 - 70 Vestry 4A - [PERSON_NAME] 111 - Primary Bathroom Toothbrush Holder a…" at bounding box center [776, 289] width 1552 height 578
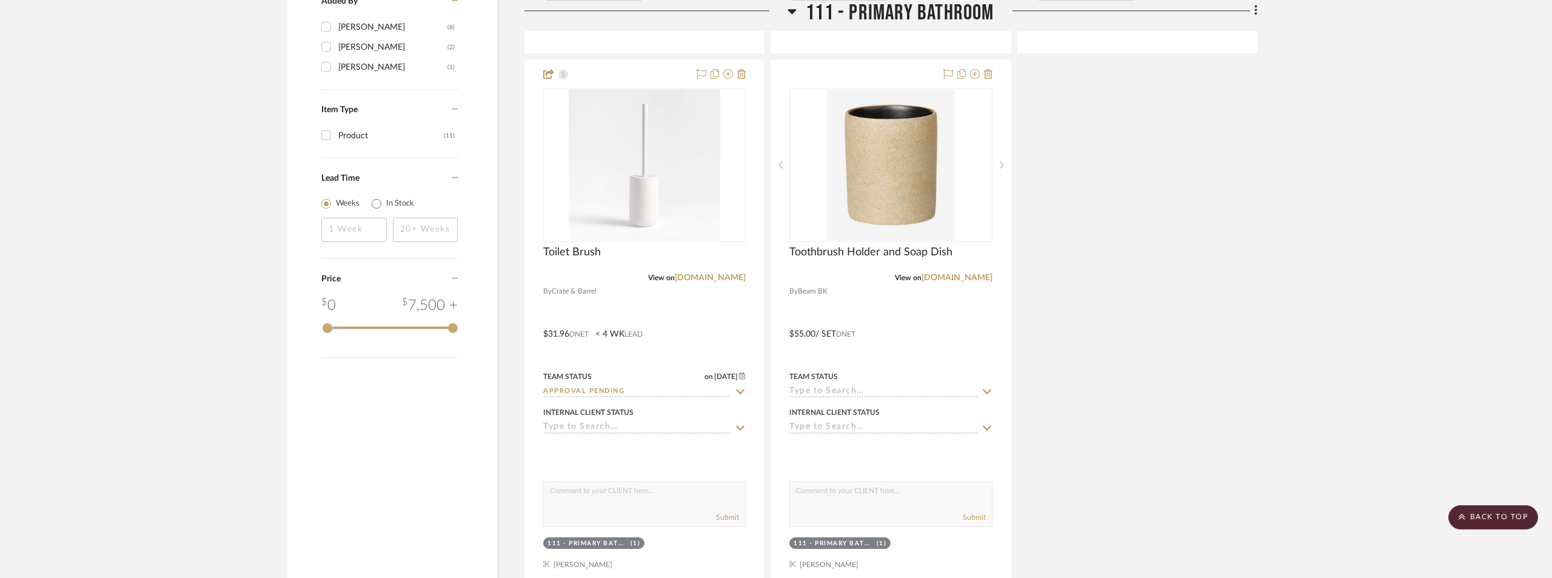
type input "[DATE]"
type input "Quote or Bid Requested"
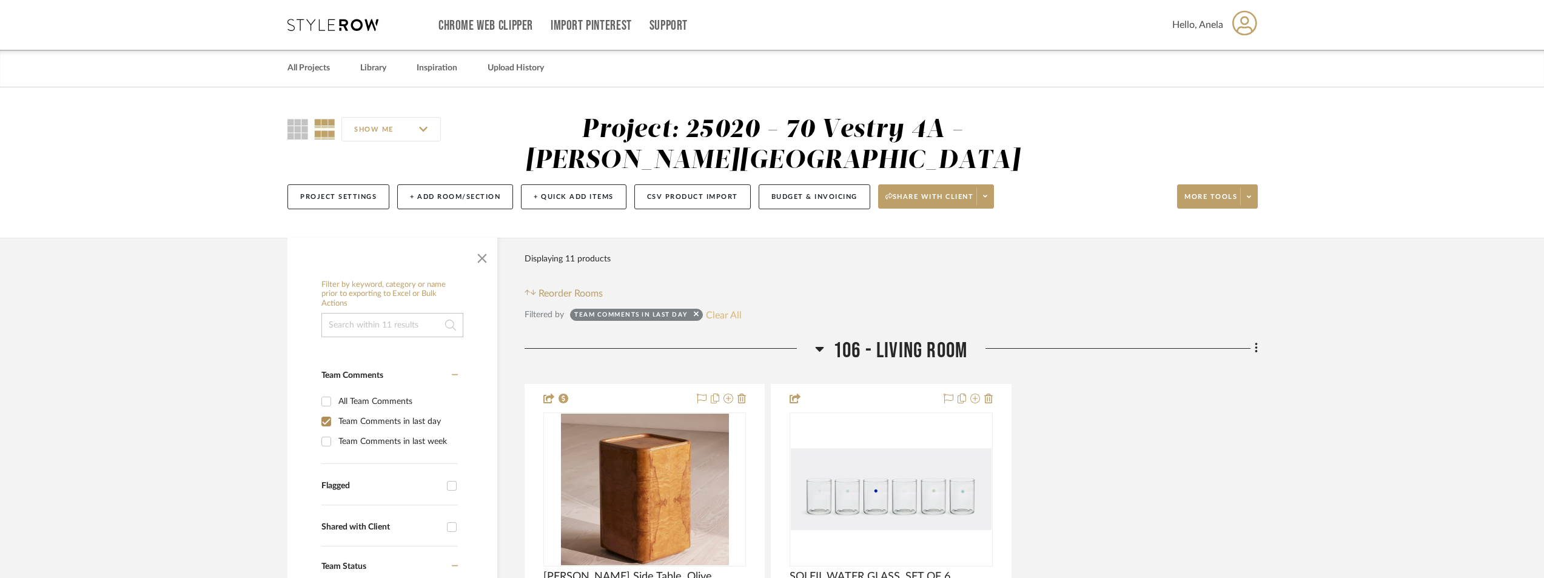
click at [707, 314] on button "Clear All" at bounding box center [724, 315] width 36 height 16
checkbox input "false"
